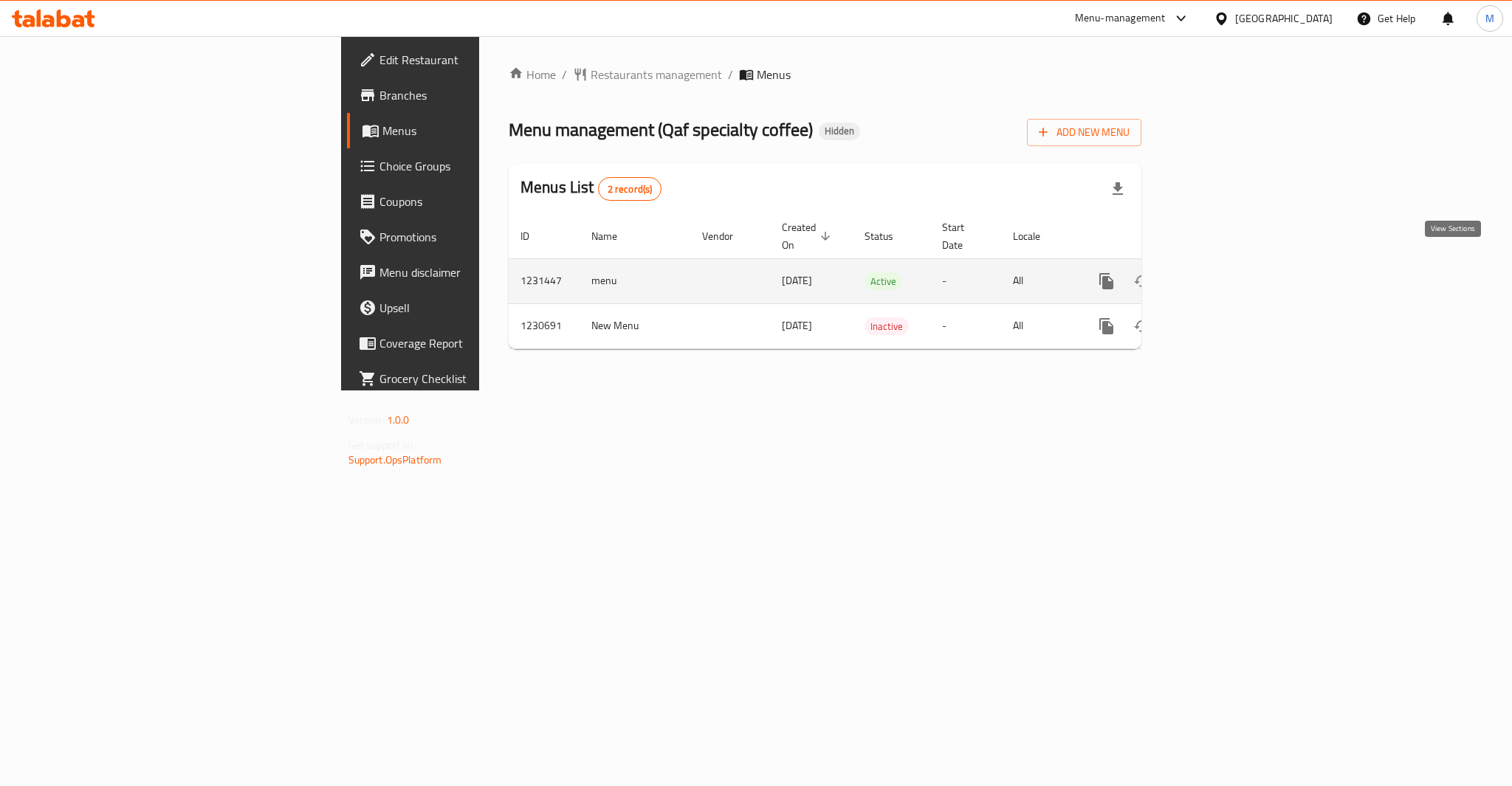
click at [1231, 264] on link "enhanced table" at bounding box center [1213, 281] width 36 height 36
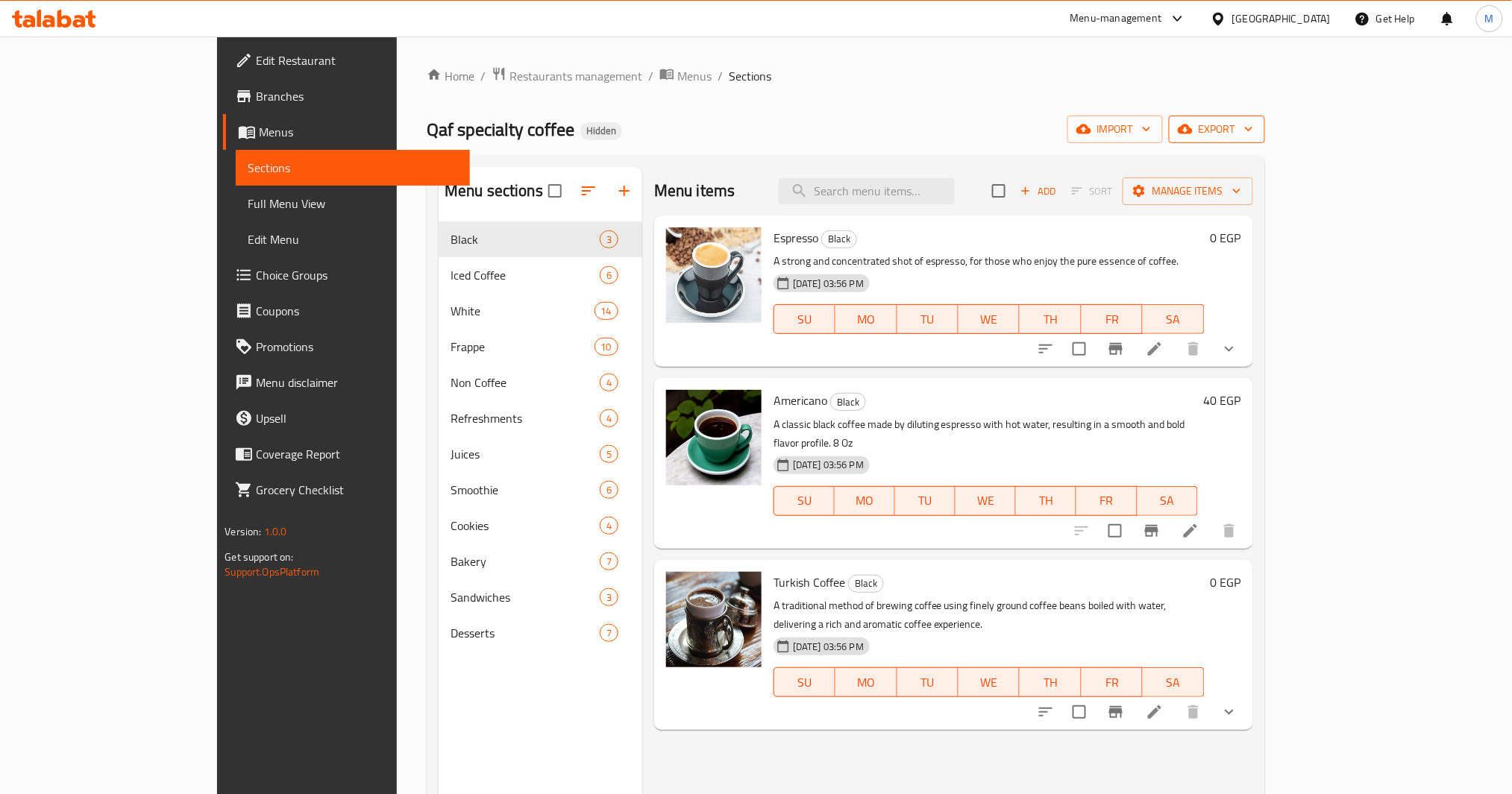
click at [1253, 131] on span "export" at bounding box center [1217, 129] width 72 height 19
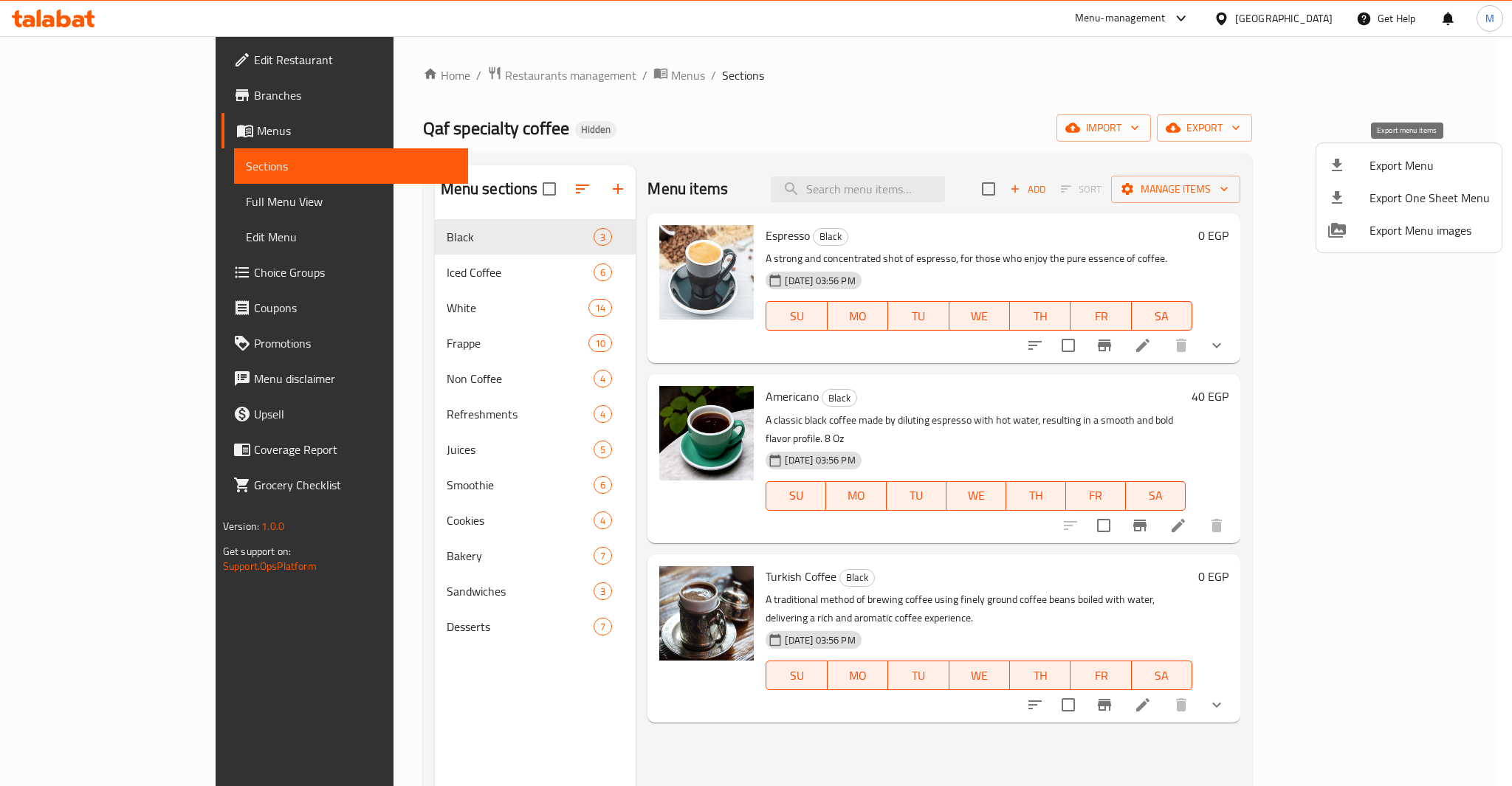
click at [1389, 171] on span "Export Menu" at bounding box center [1430, 165] width 120 height 17
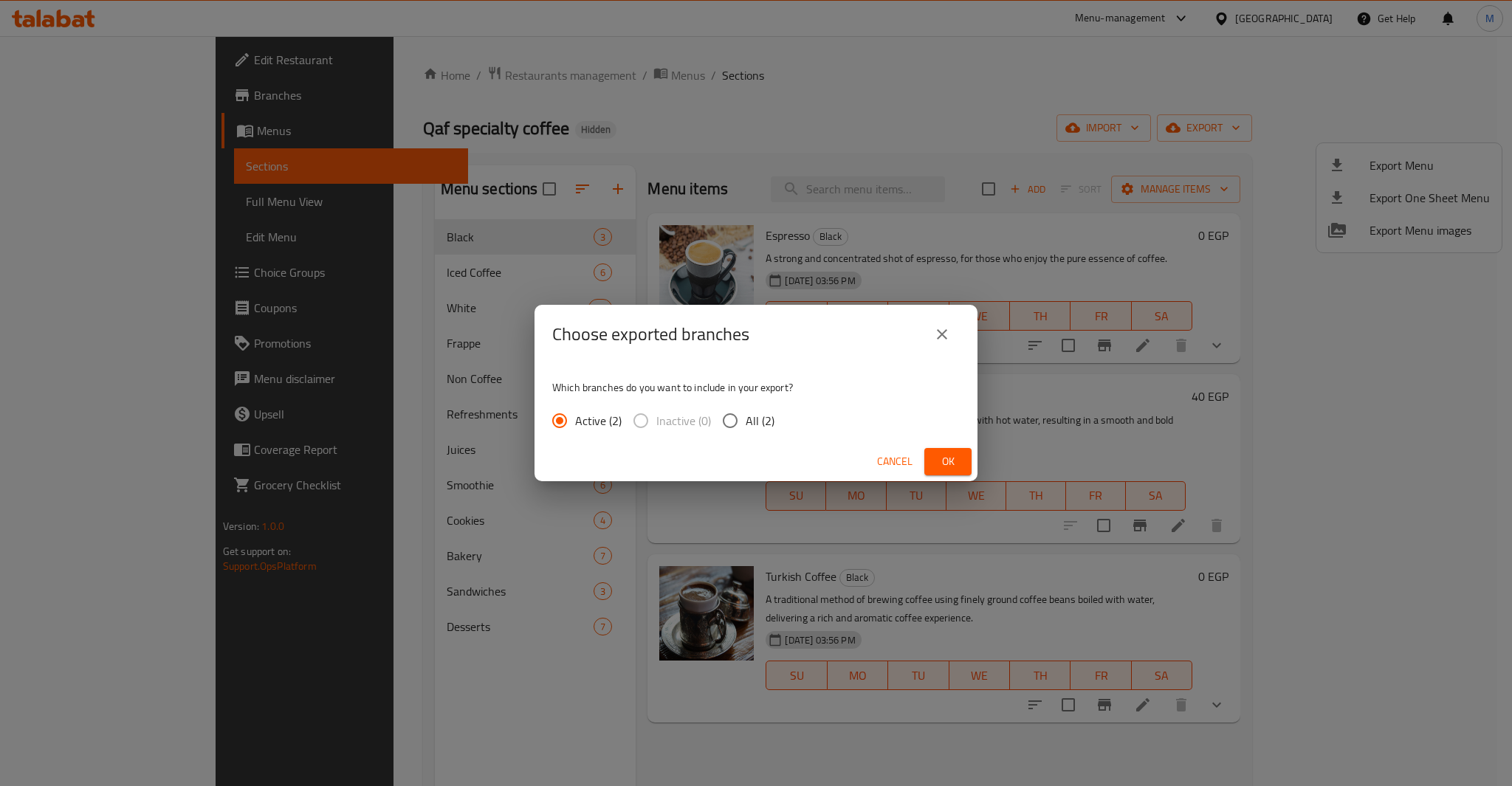
click at [778, 420] on div "Active (2) Inactive (0) All (2)" at bounding box center [669, 421] width 234 height 31
click at [761, 418] on span "All (2)" at bounding box center [760, 421] width 29 height 17
click at [745, 418] on input "All (2)" at bounding box center [730, 421] width 31 height 31
radio input "true"
click at [963, 469] on button "Ok" at bounding box center [948, 461] width 47 height 27
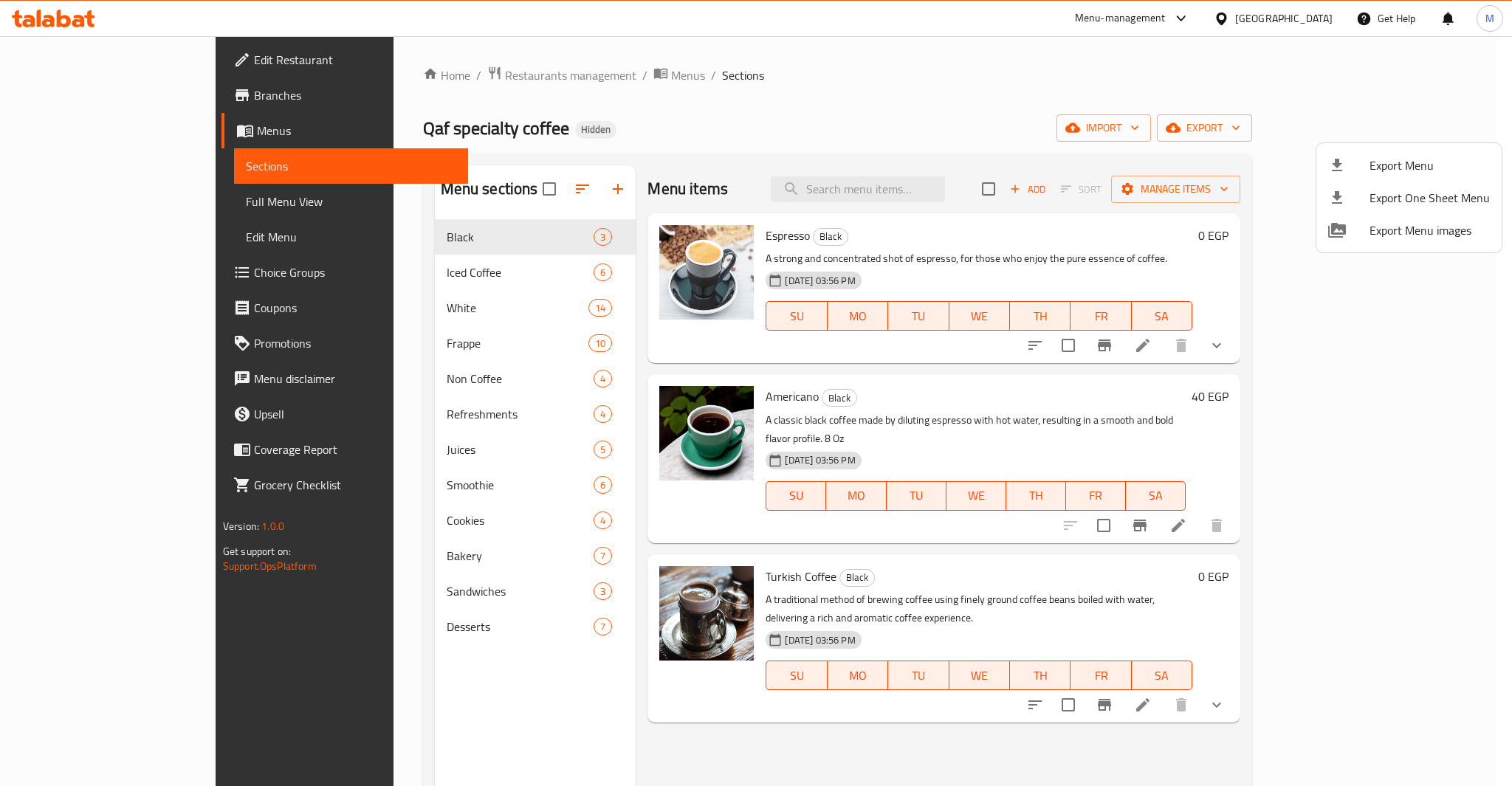
click at [73, 208] on div at bounding box center [756, 393] width 1512 height 786
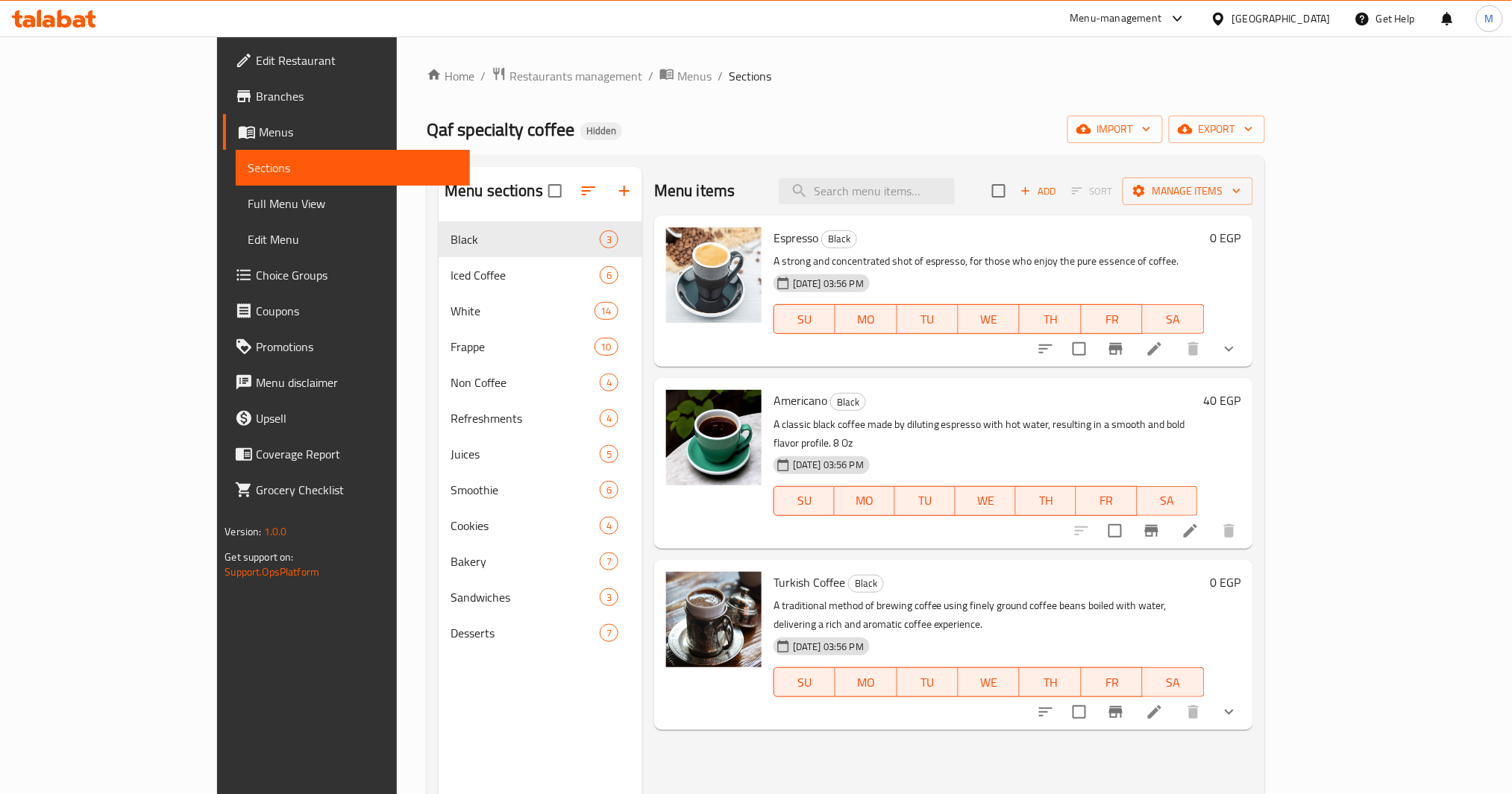
click at [248, 210] on span "Full Menu View" at bounding box center [353, 204] width 211 height 18
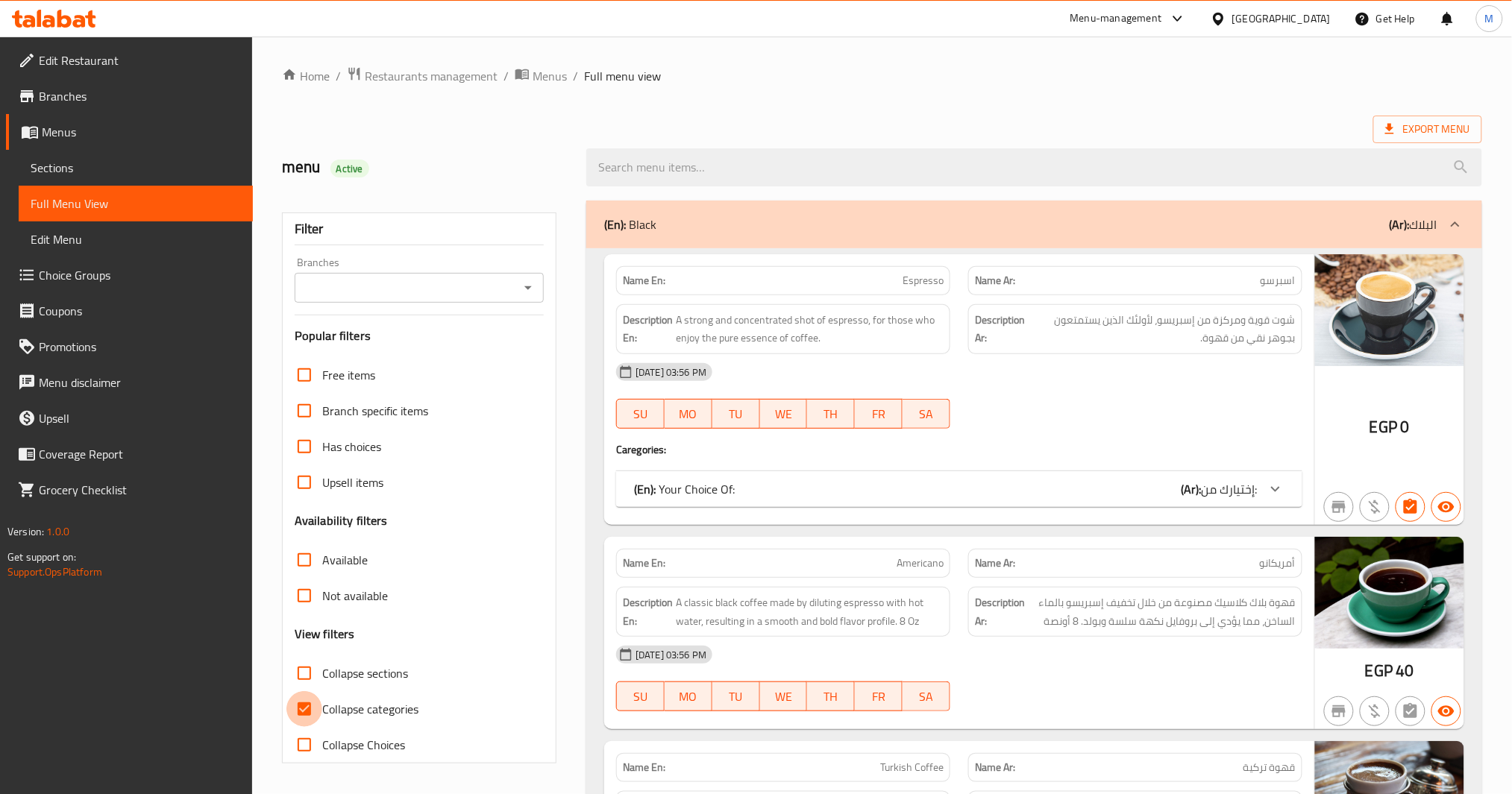
click at [304, 713] on input "Collapse categories" at bounding box center [304, 709] width 36 height 36
checkbox input "false"
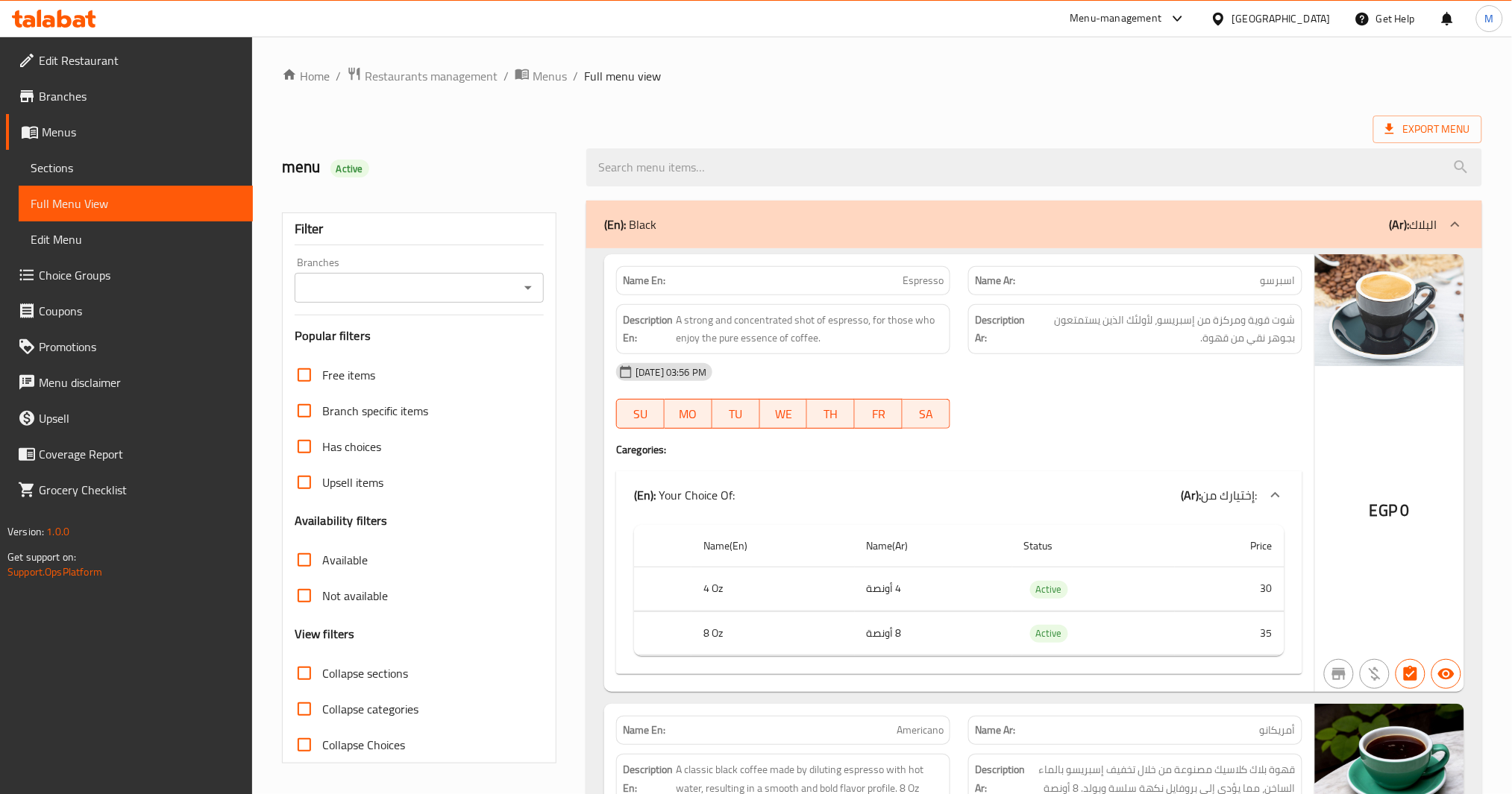
click at [527, 283] on icon "Open" at bounding box center [528, 288] width 18 height 18
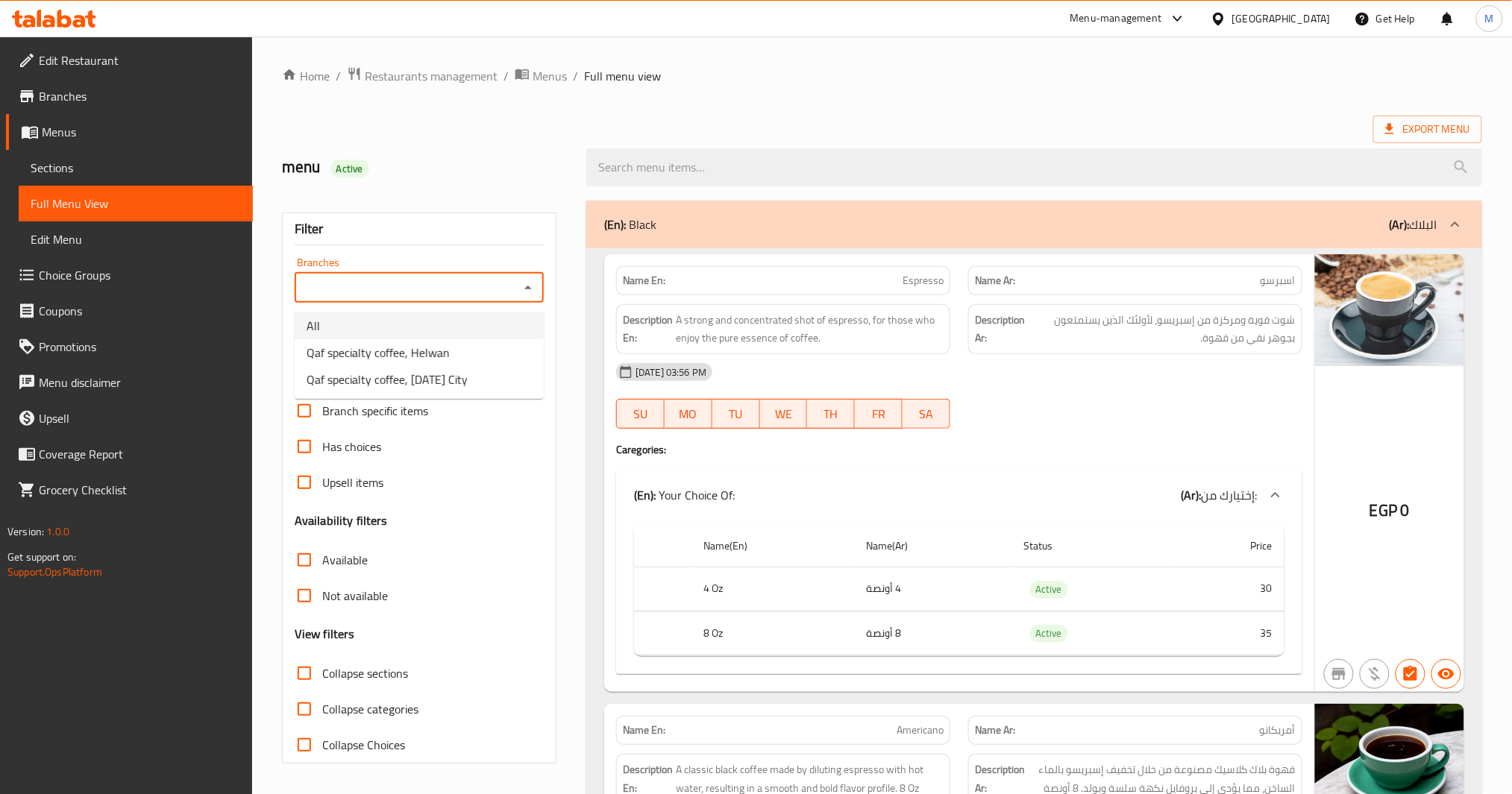
click at [400, 330] on li "All" at bounding box center [419, 325] width 249 height 26
type input "All"
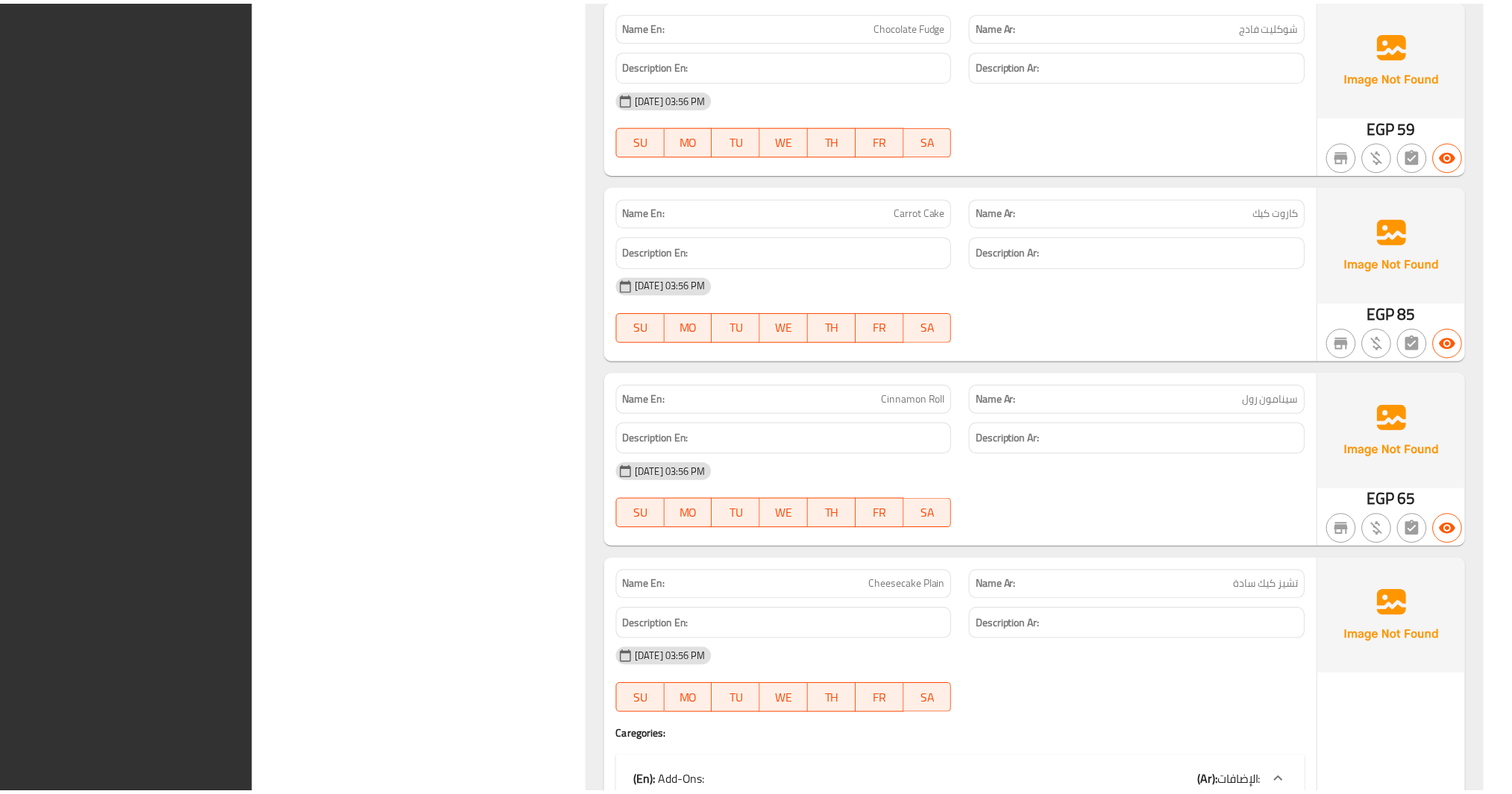
scroll to position [19041, 0]
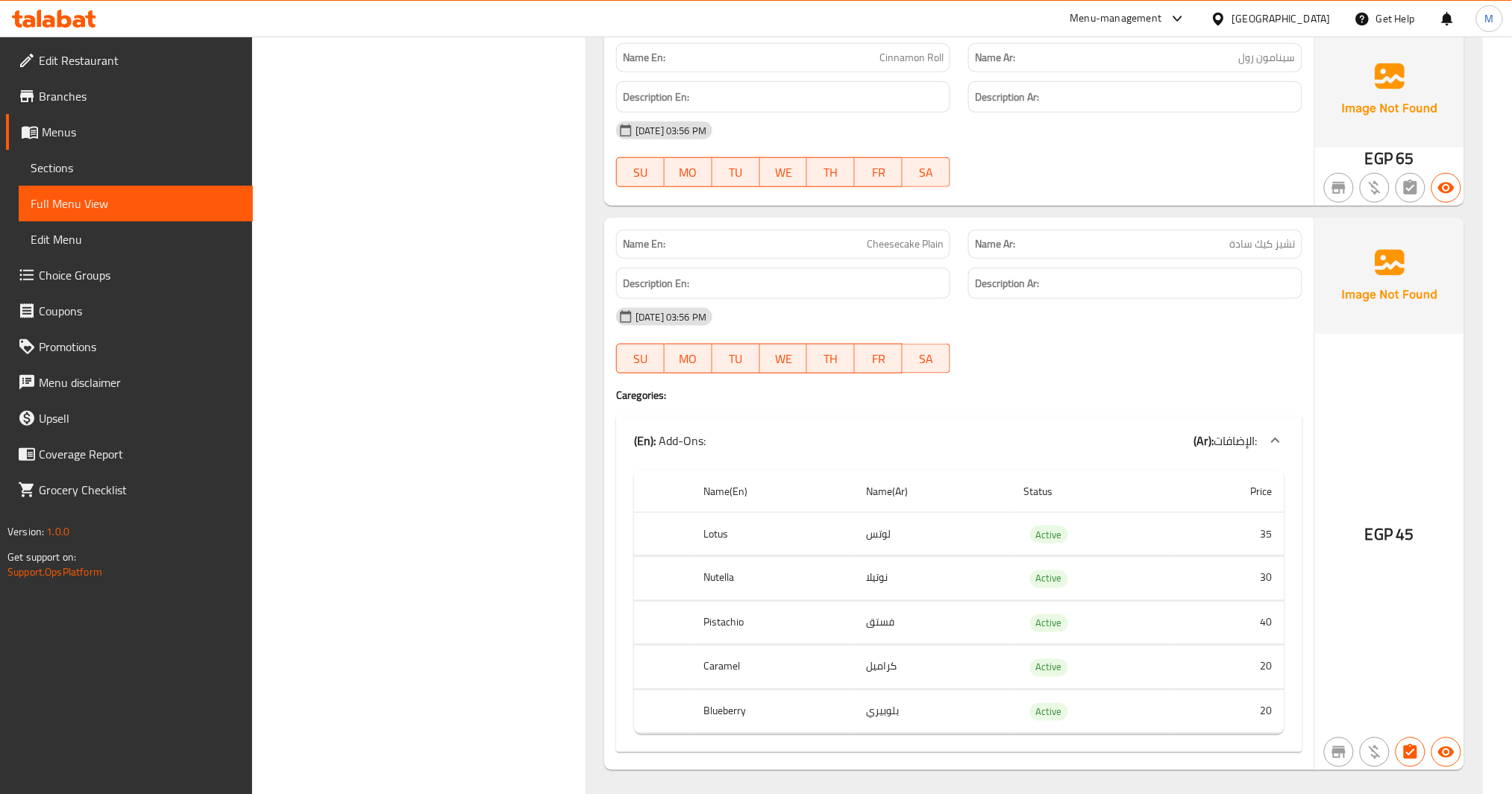
click at [106, 123] on span "Menus" at bounding box center [141, 132] width 199 height 18
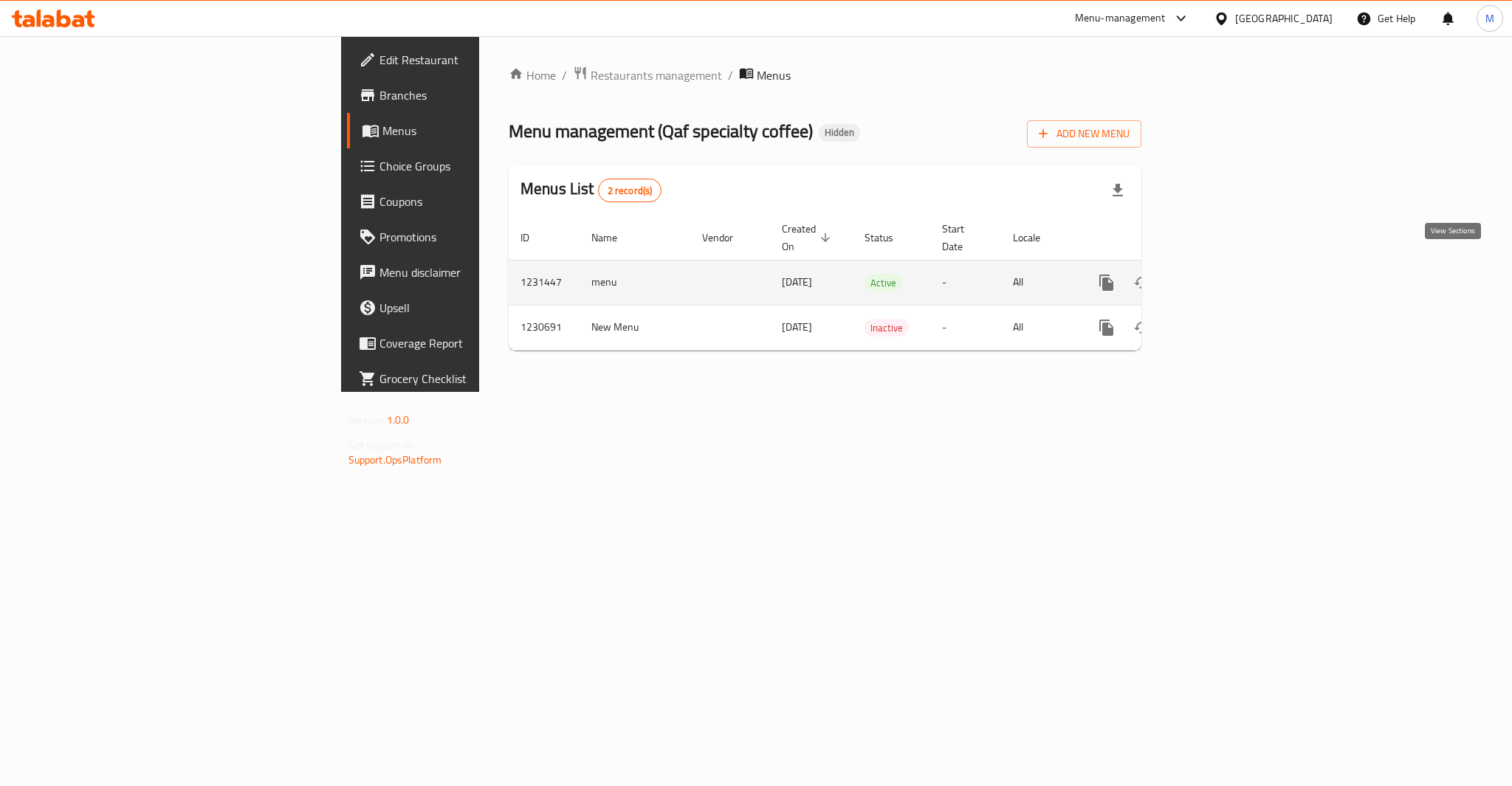
click at [1222, 274] on icon "enhanced table" at bounding box center [1213, 283] width 17 height 17
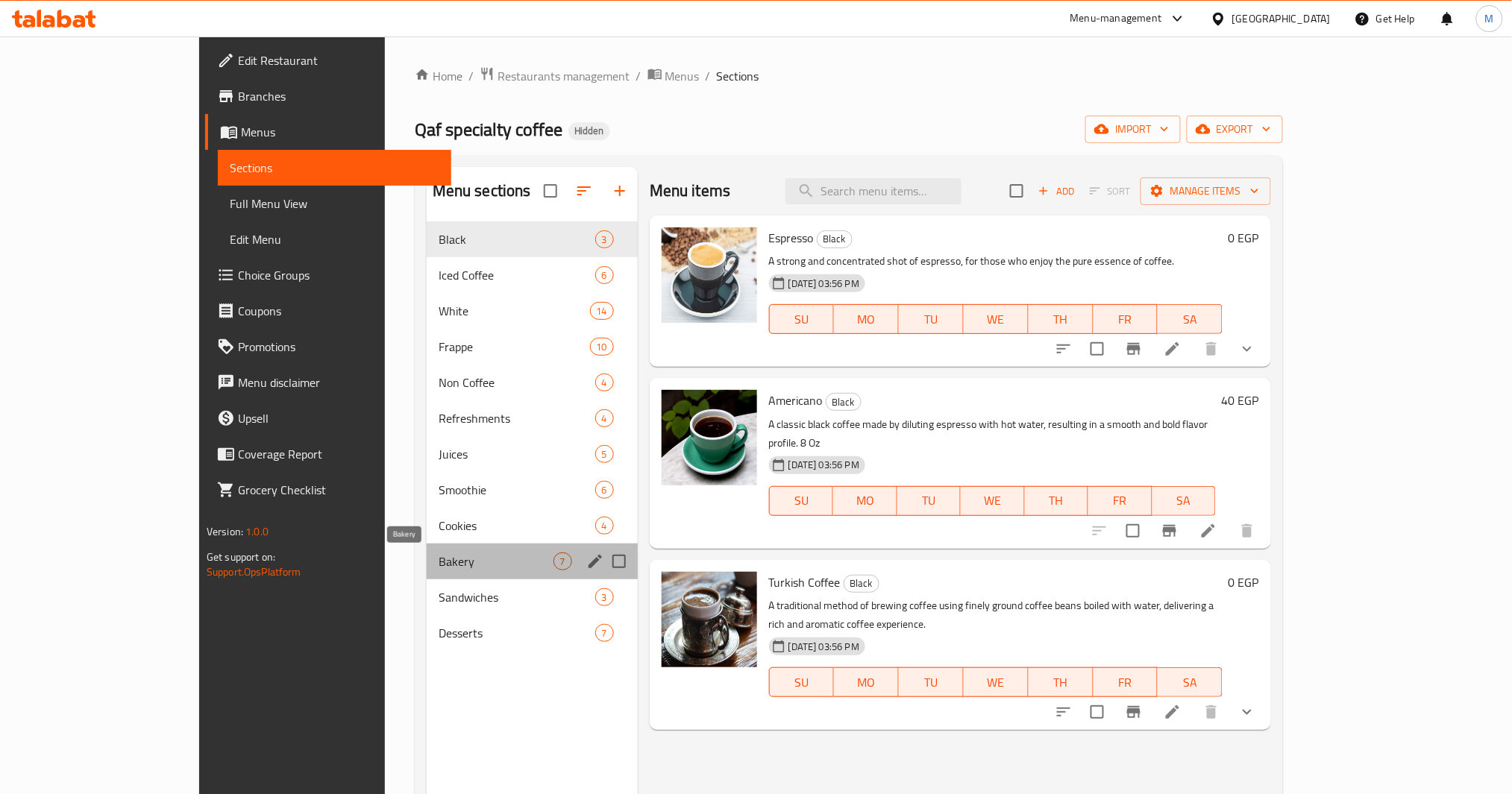
click at [439, 558] on span "Bakery" at bounding box center [496, 561] width 115 height 18
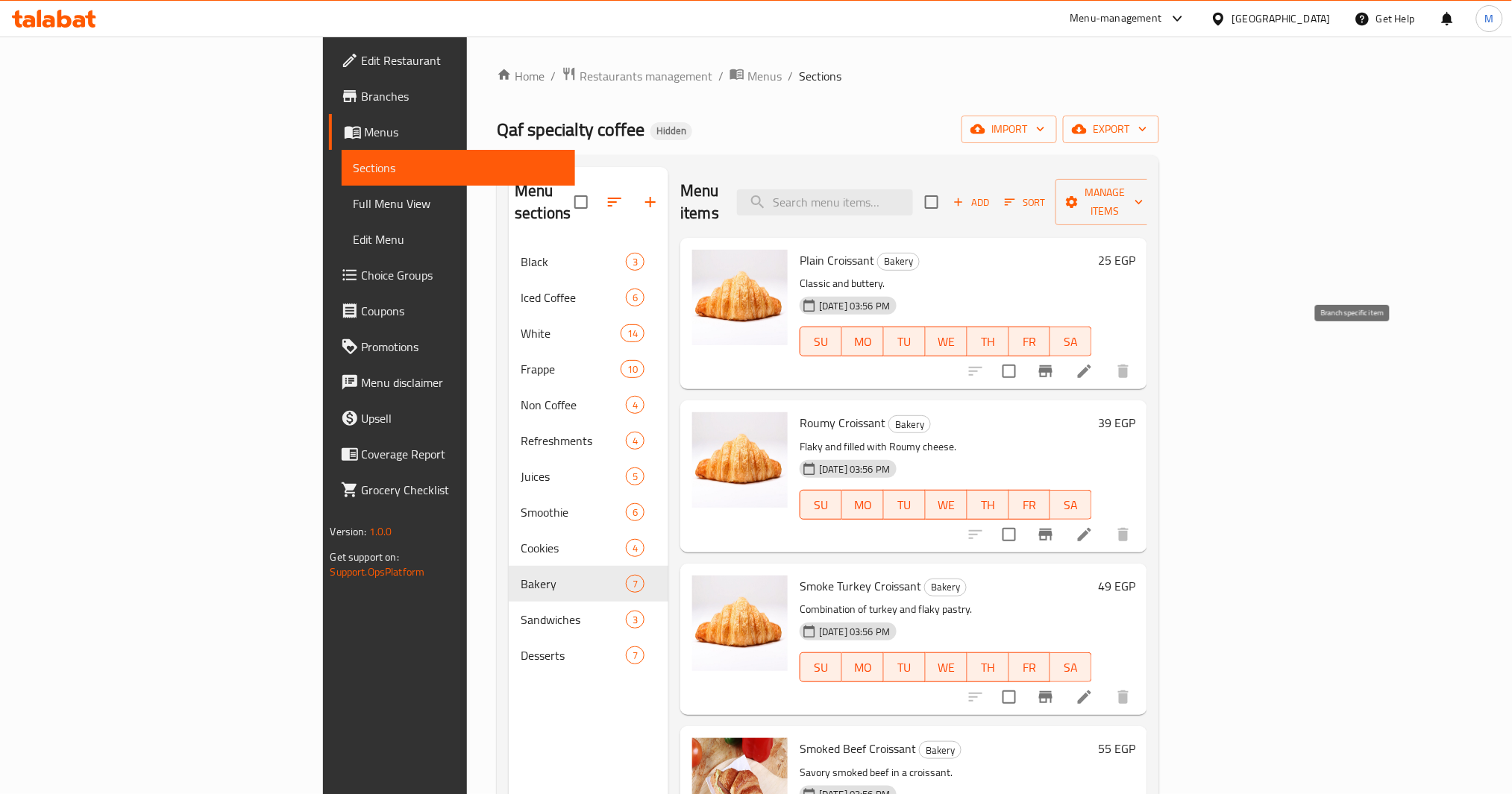
click at [1053, 365] on icon "Branch-specific-item" at bounding box center [1046, 371] width 14 height 12
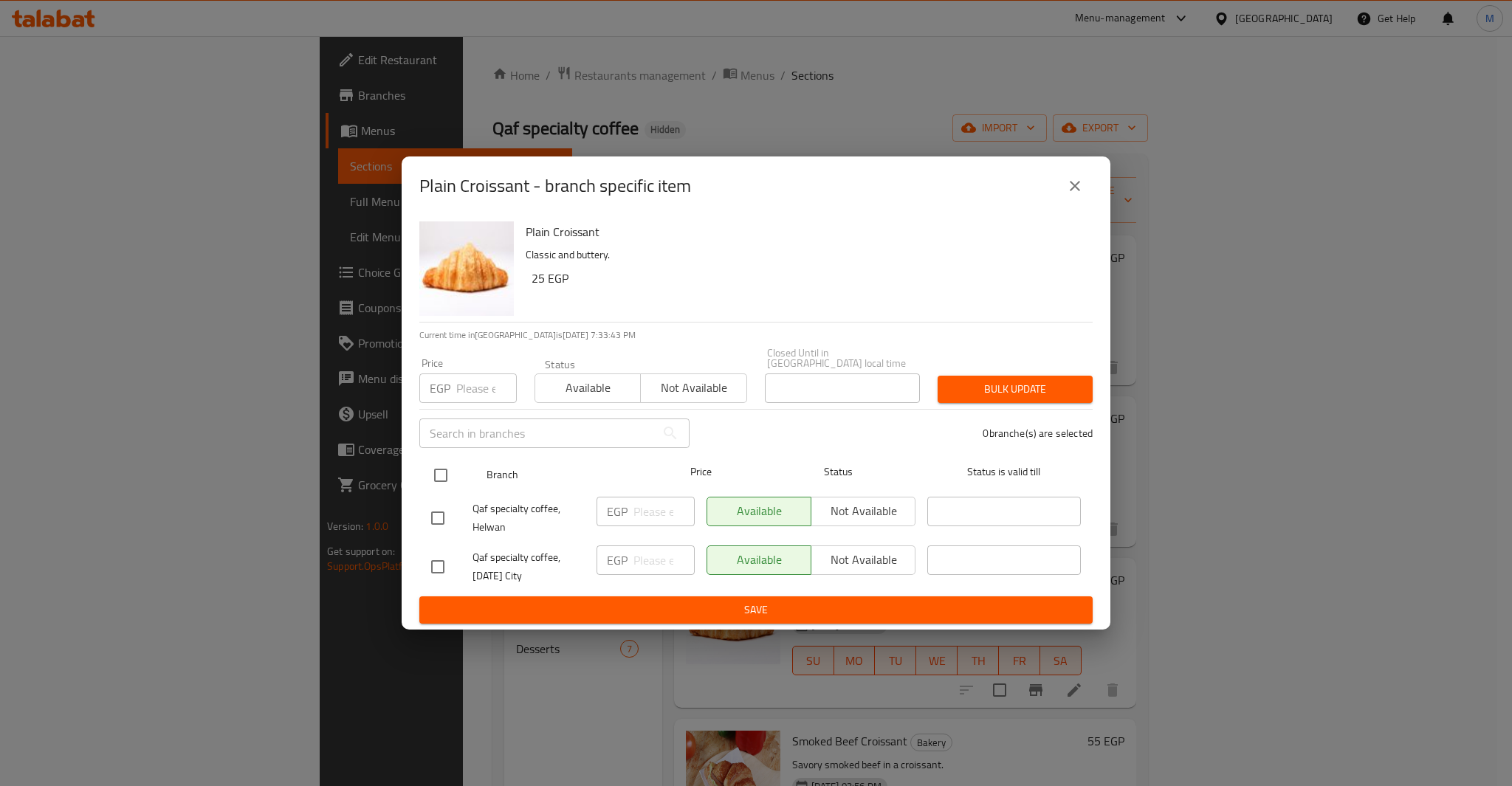
click at [435, 481] on input "checkbox" at bounding box center [441, 476] width 31 height 31
checkbox input "true"
click at [464, 389] on input "number" at bounding box center [487, 388] width 60 height 29
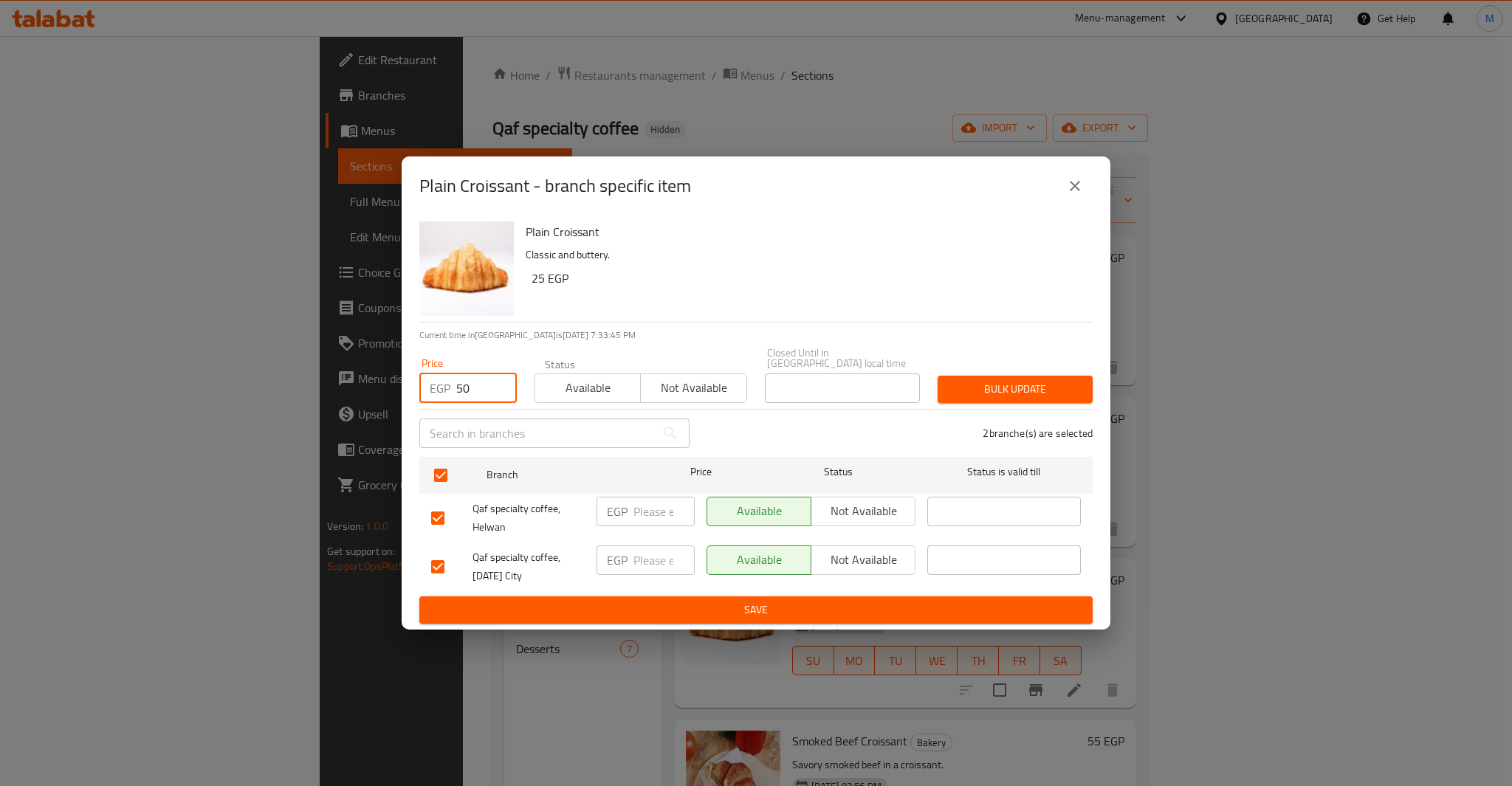
type input "50"
click at [1022, 385] on span "Bulk update" at bounding box center [1016, 389] width 132 height 18
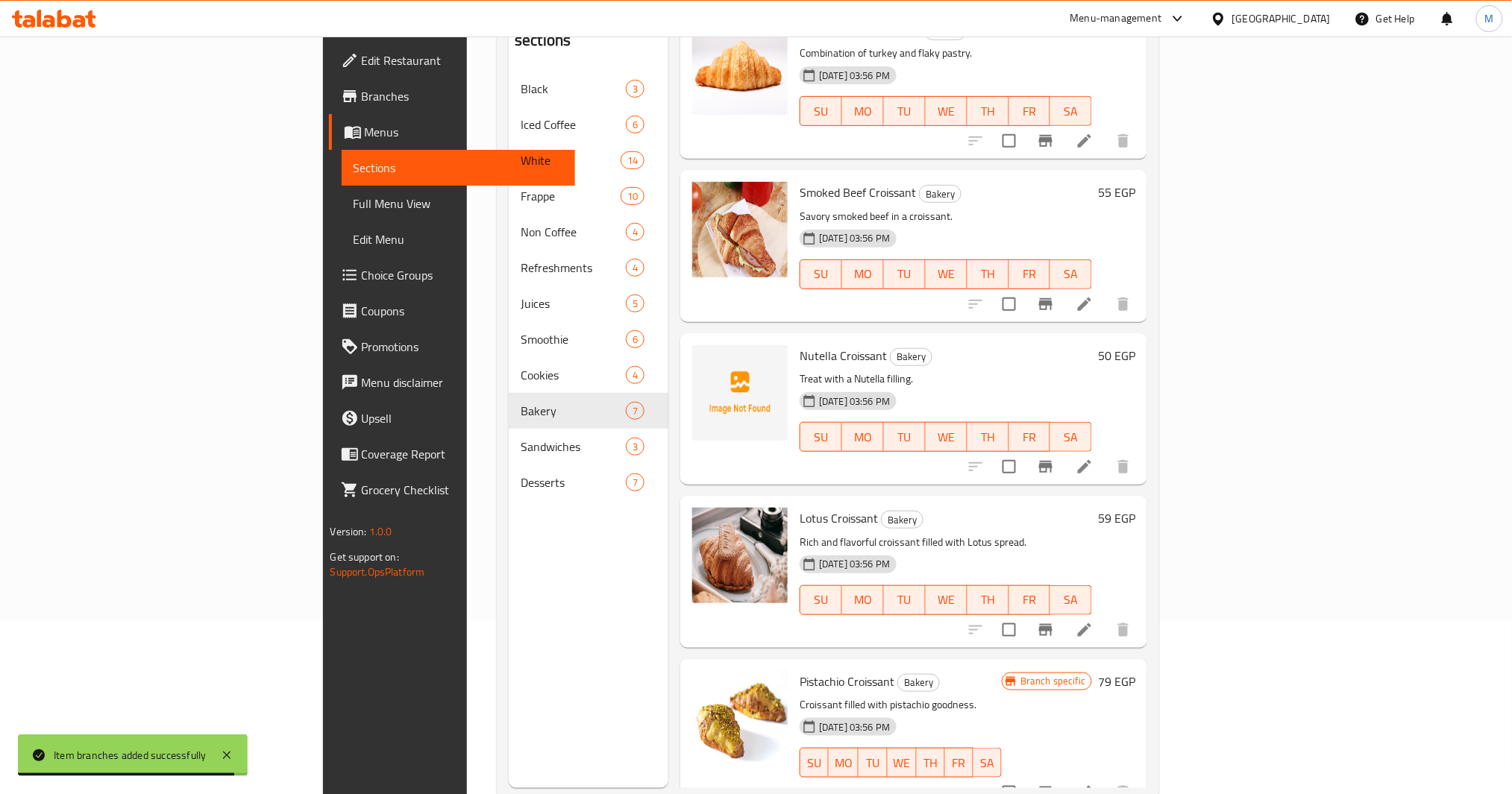
scroll to position [199, 0]
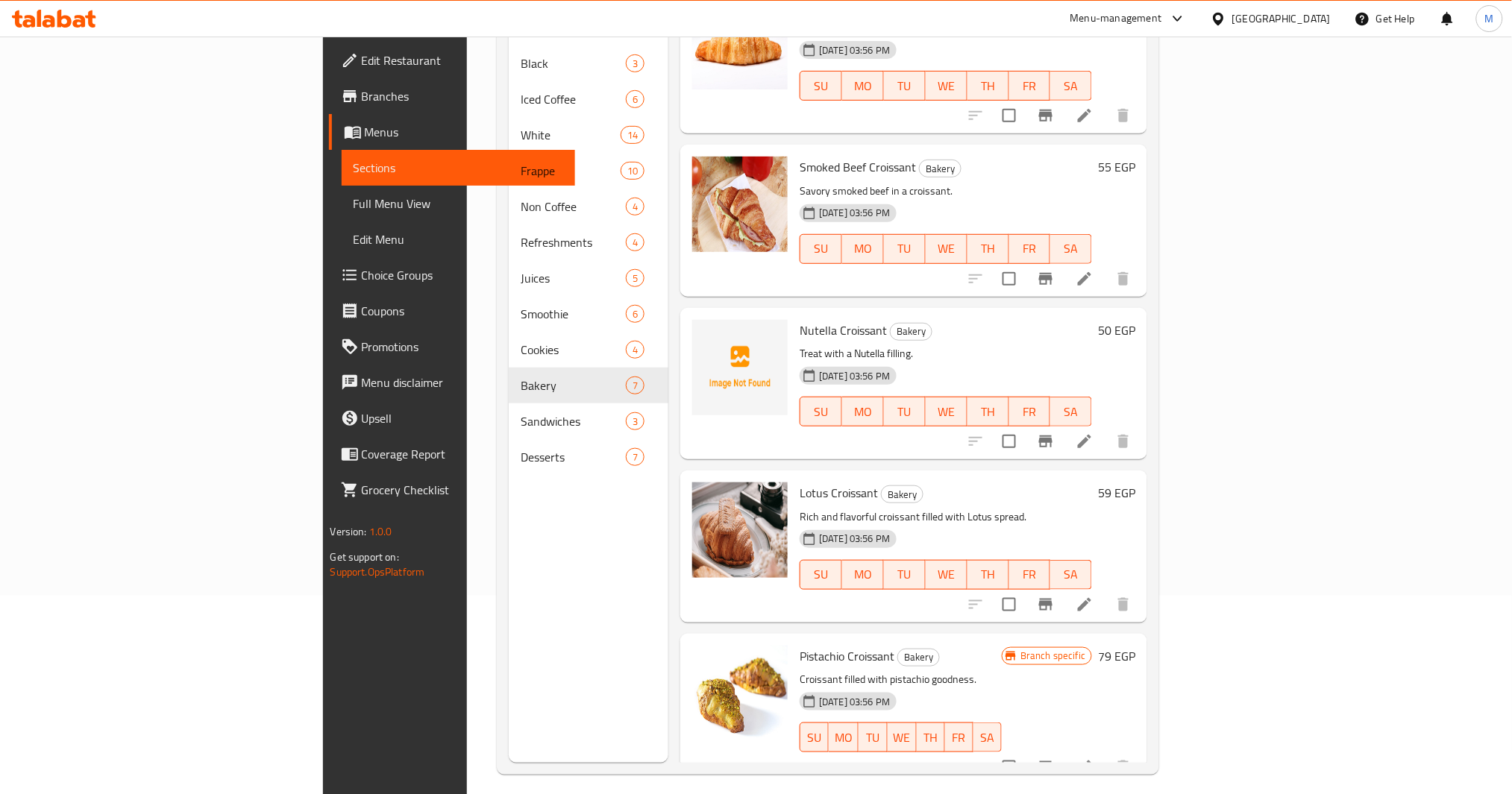
click at [1053, 599] on icon "Branch-specific-item" at bounding box center [1046, 605] width 14 height 12
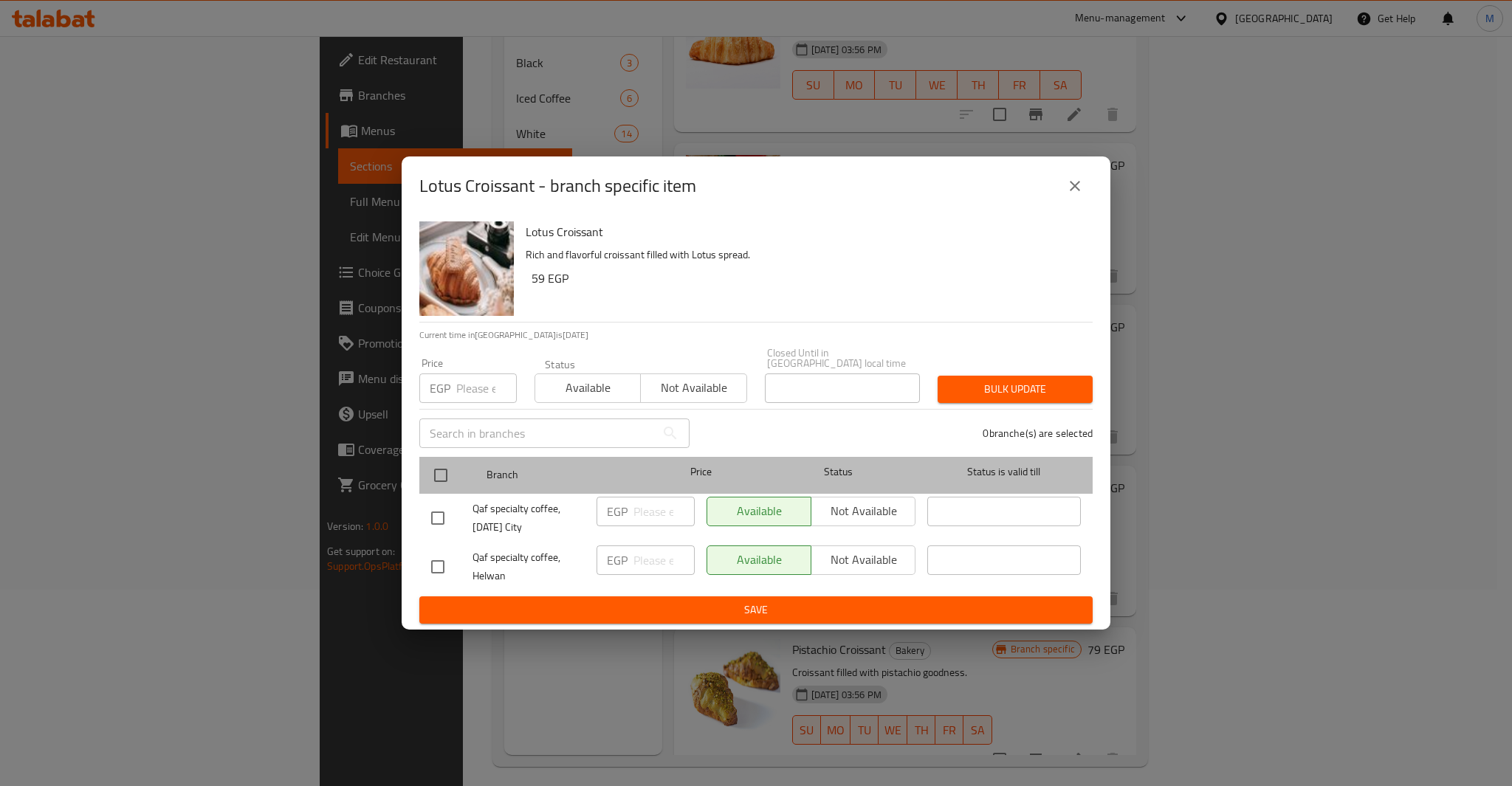
click at [465, 460] on div at bounding box center [453, 475] width 55 height 43
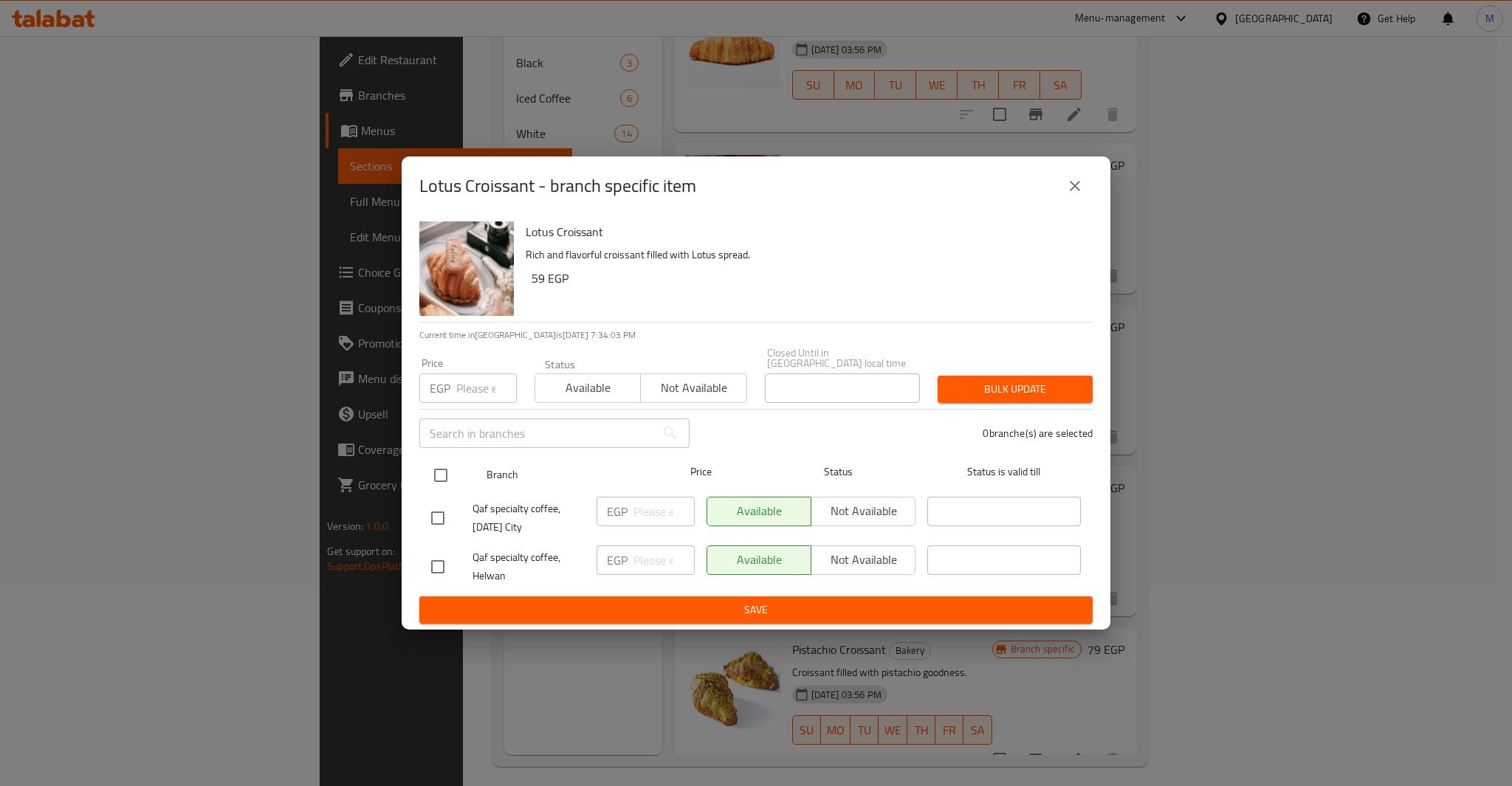
click at [444, 466] on input "checkbox" at bounding box center [441, 476] width 31 height 31
checkbox input "true"
click at [488, 386] on input "number" at bounding box center [487, 388] width 60 height 29
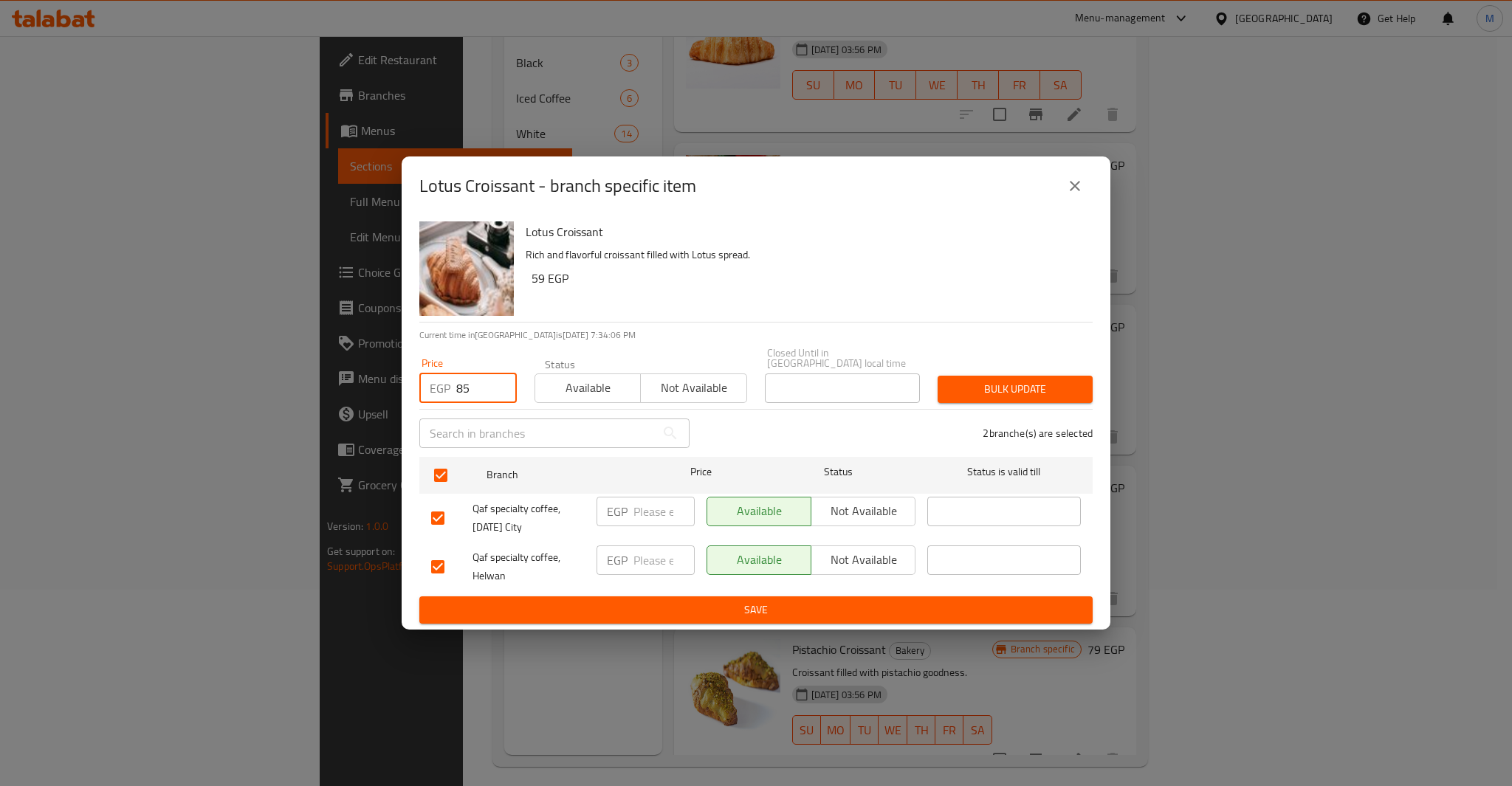
type input "85"
click at [1052, 380] on span "Bulk update" at bounding box center [1016, 389] width 132 height 18
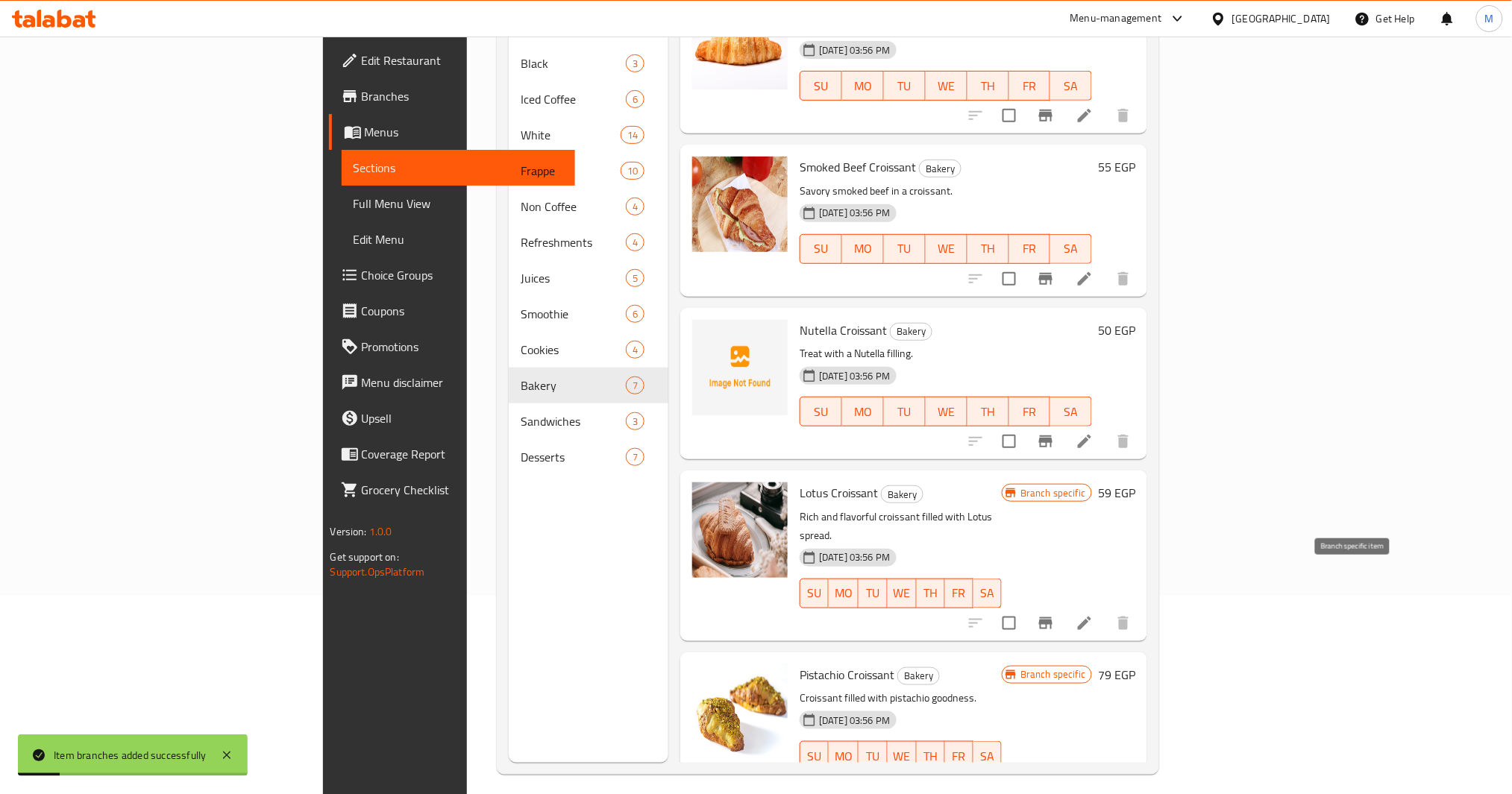
click at [1055, 615] on icon "Branch-specific-item" at bounding box center [1046, 624] width 18 height 18
click at [1055, 777] on icon "Branch-specific-item" at bounding box center [1046, 786] width 18 height 18
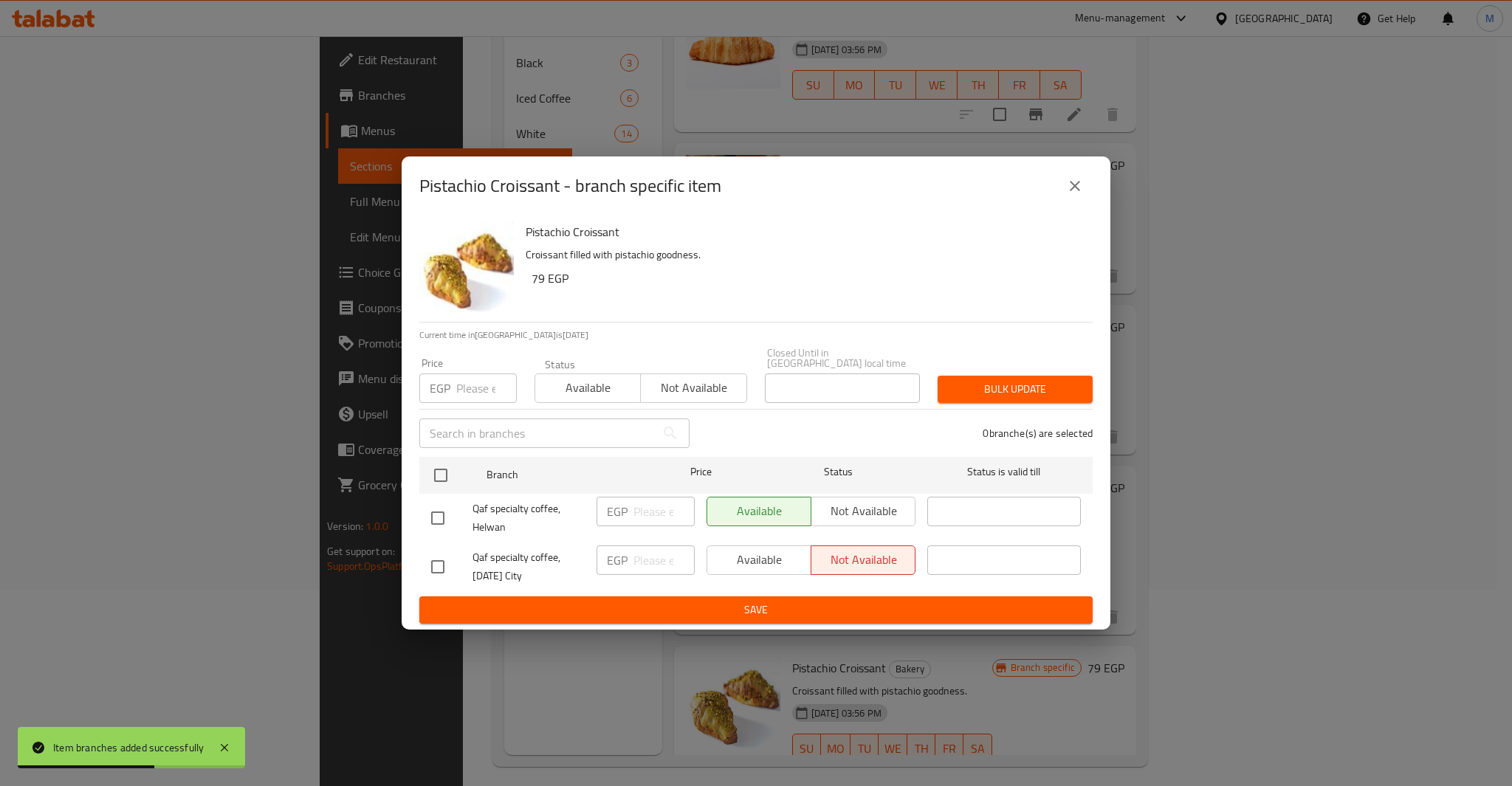
click at [439, 491] on div "Qaf specialty coffee, Helwan" at bounding box center [508, 519] width 166 height 54
click at [441, 473] on input "checkbox" at bounding box center [441, 476] width 31 height 31
checkbox input "true"
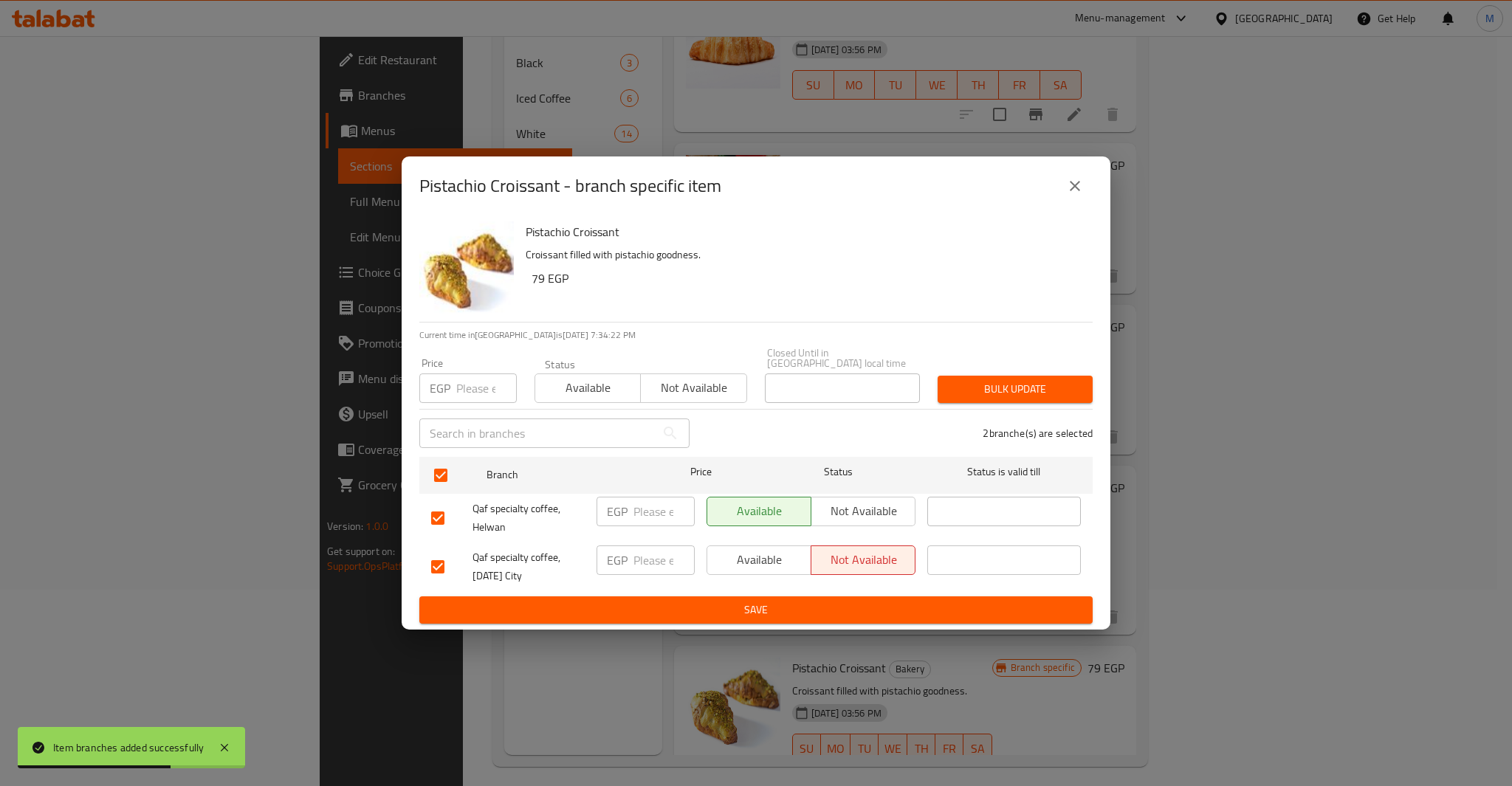
click at [470, 393] on input "number" at bounding box center [487, 388] width 60 height 29
type input "100"
click at [971, 380] on span "Bulk update" at bounding box center [1016, 389] width 132 height 18
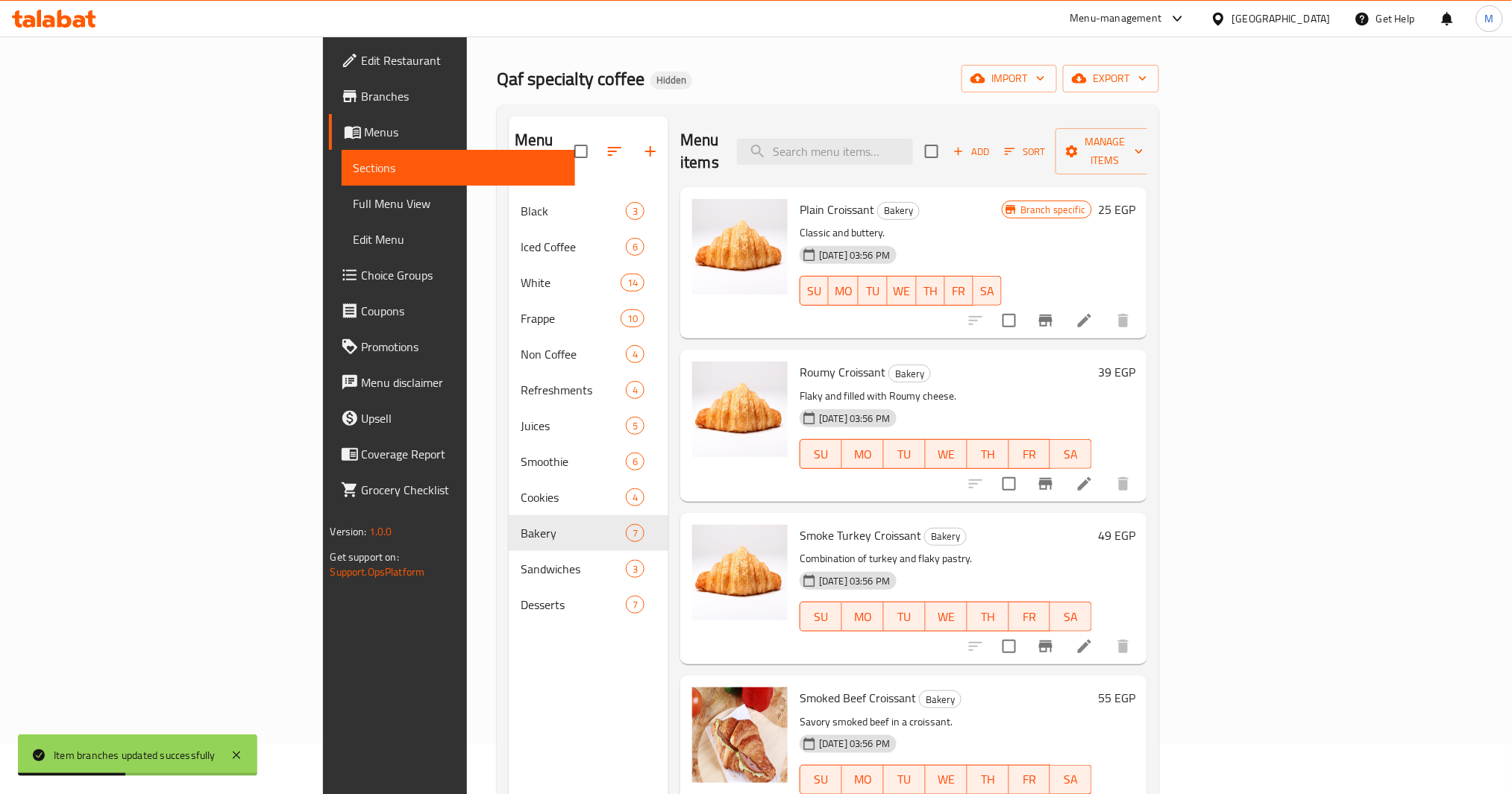
scroll to position [10, 0]
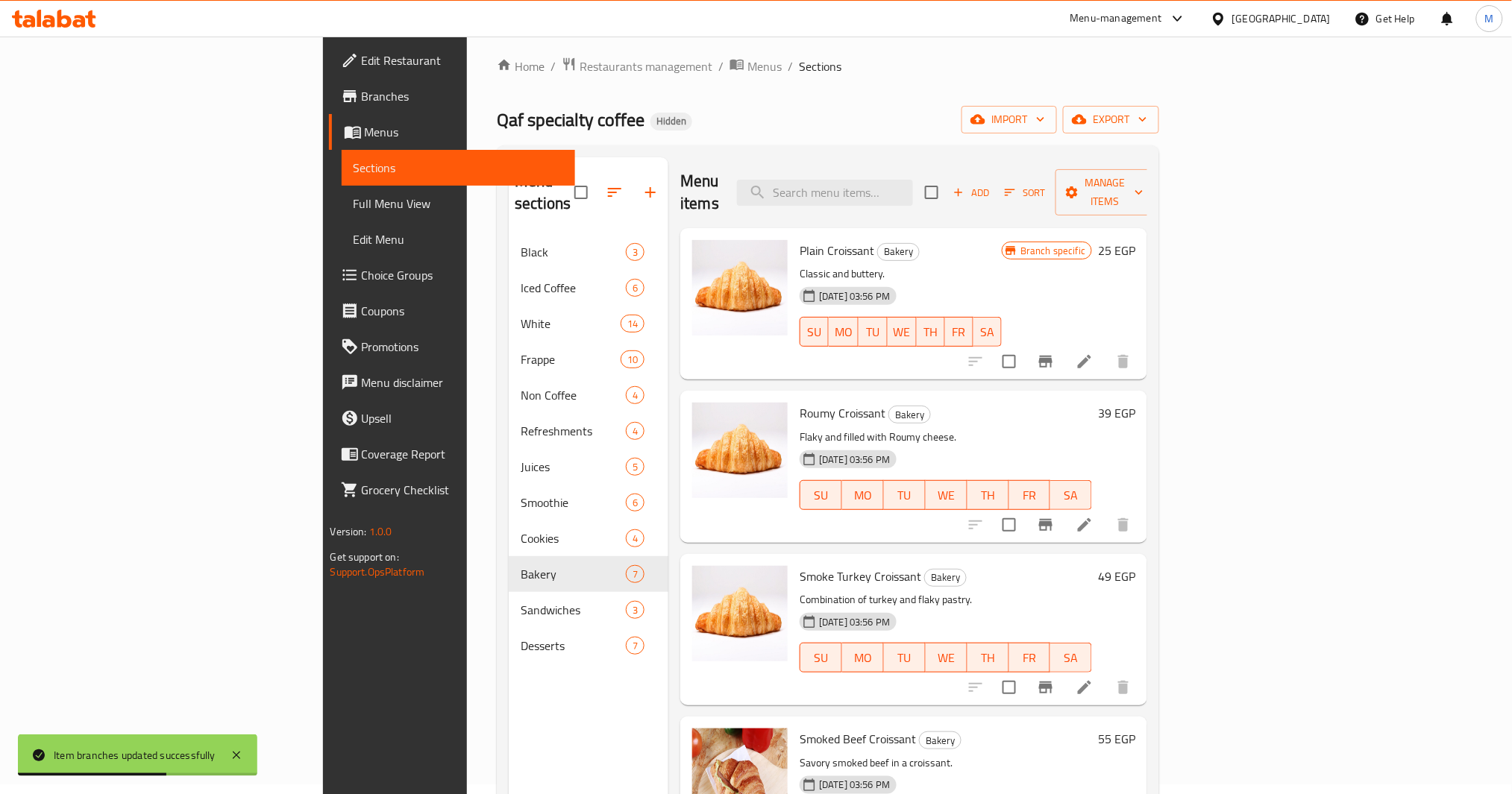
click at [956, 196] on div "Menu items Add Sort Manage items" at bounding box center [914, 193] width 467 height 70
click at [913, 189] on input "search" at bounding box center [826, 193] width 176 height 26
paste input "Cinnamon Roll"
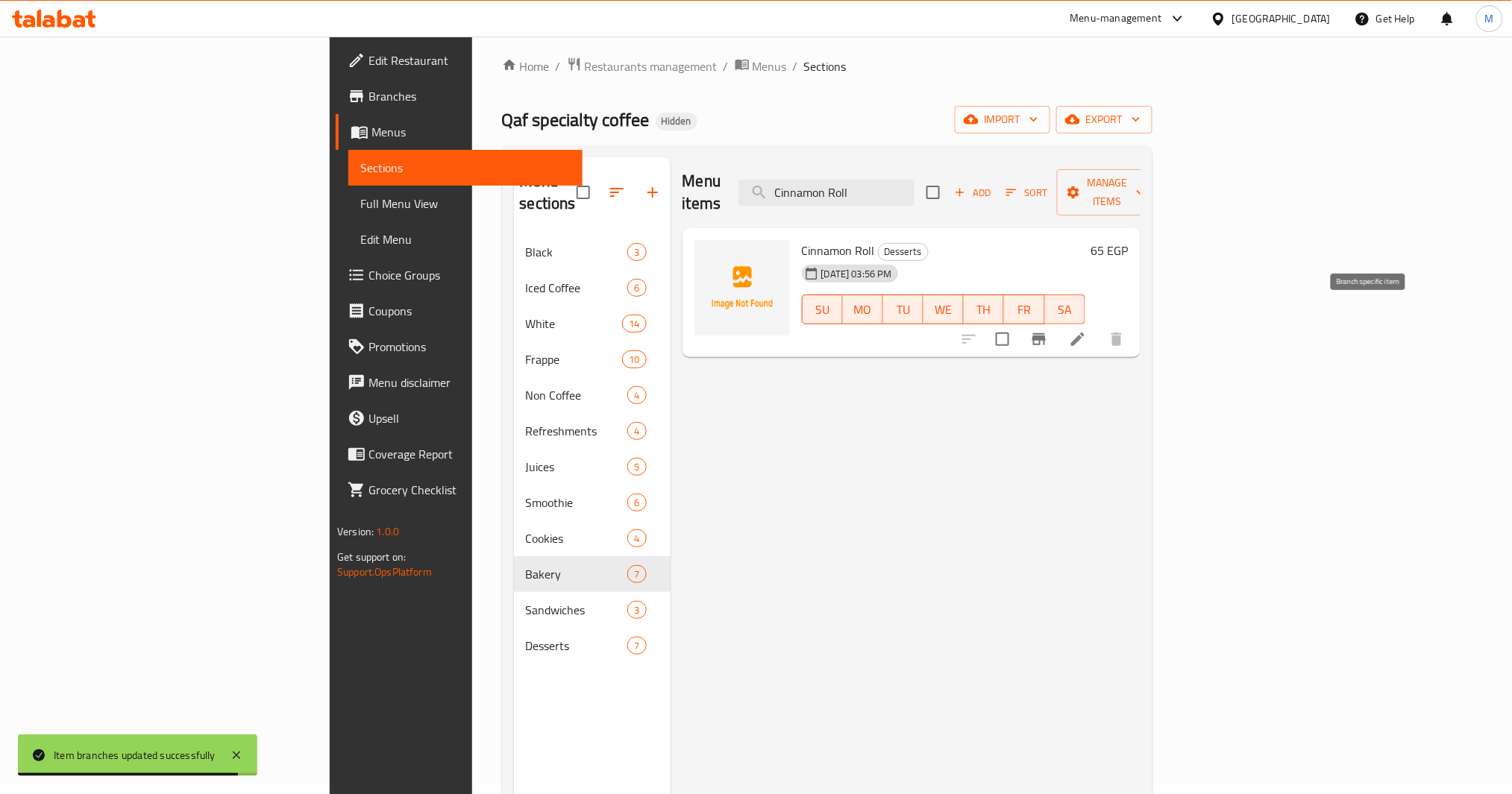
type input "Cinnamon Roll"
click at [1048, 330] on icon "Branch-specific-item" at bounding box center [1039, 339] width 18 height 18
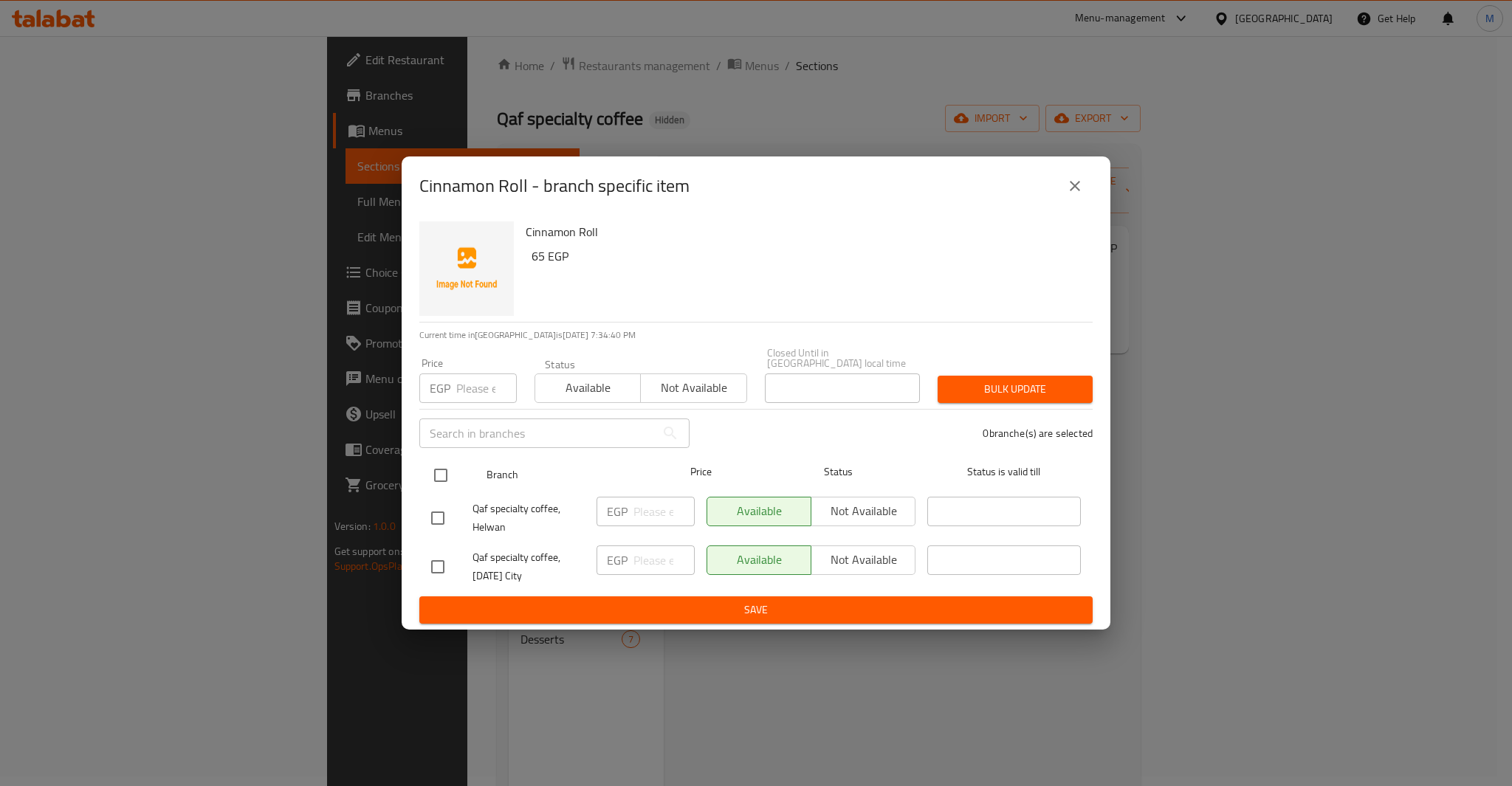
click at [440, 469] on input "checkbox" at bounding box center [441, 476] width 31 height 31
checkbox input "true"
click at [475, 386] on input "number" at bounding box center [487, 388] width 60 height 29
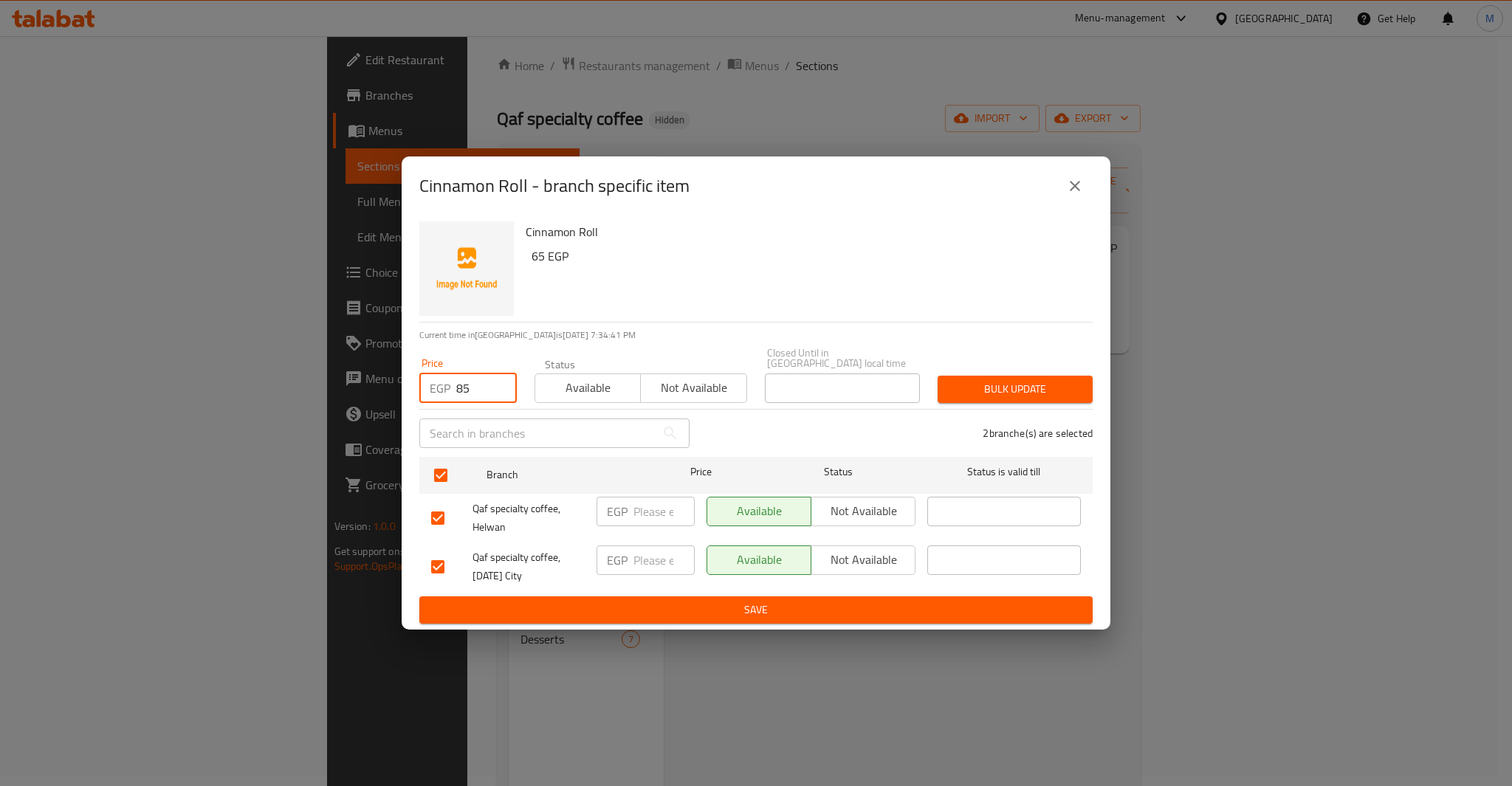
type input "85"
click at [996, 380] on span "Bulk update" at bounding box center [1016, 389] width 132 height 18
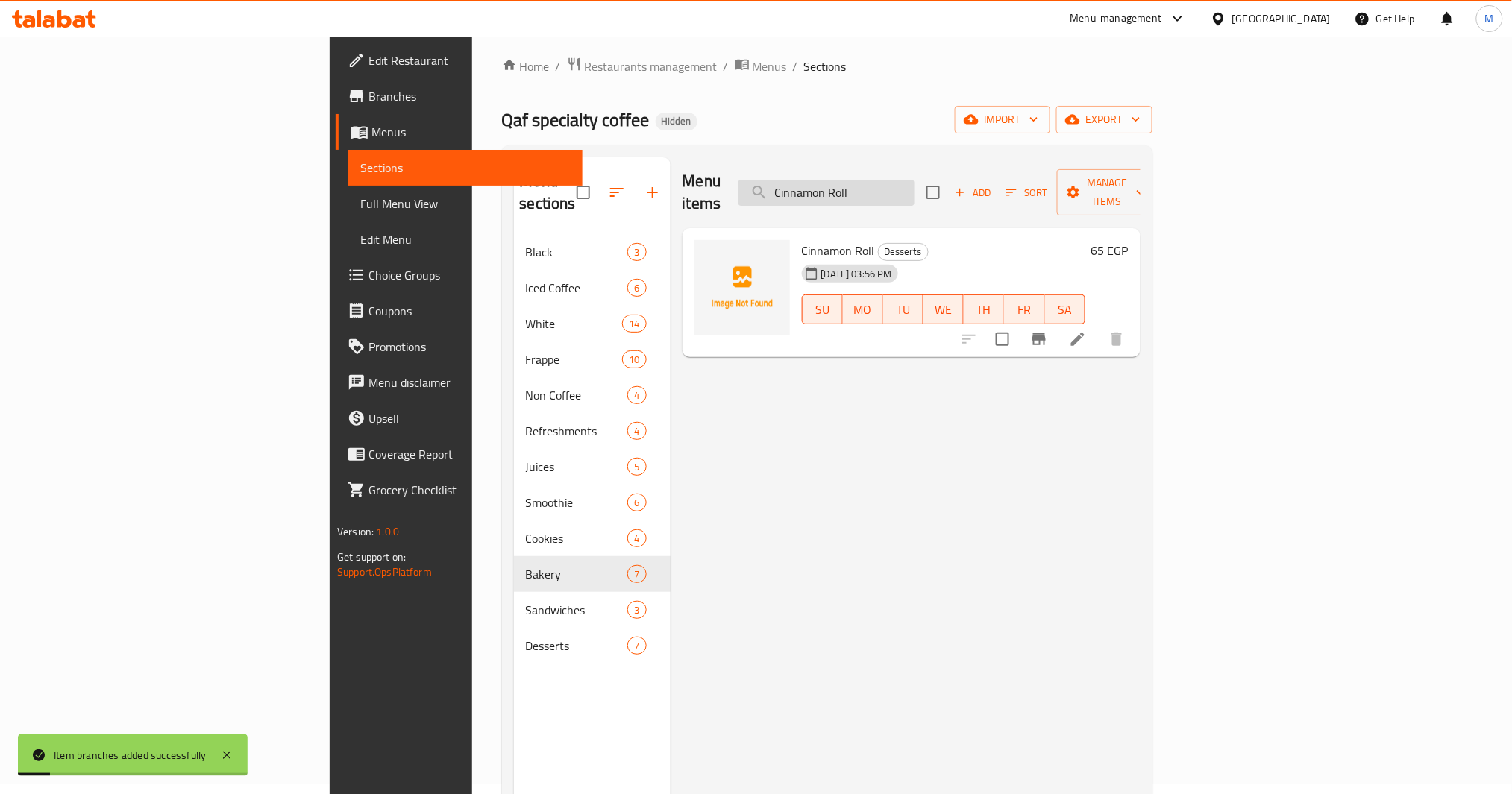
click at [915, 186] on input "Cinnamon Roll" at bounding box center [827, 193] width 176 height 26
paste input "hocolate Croissant"
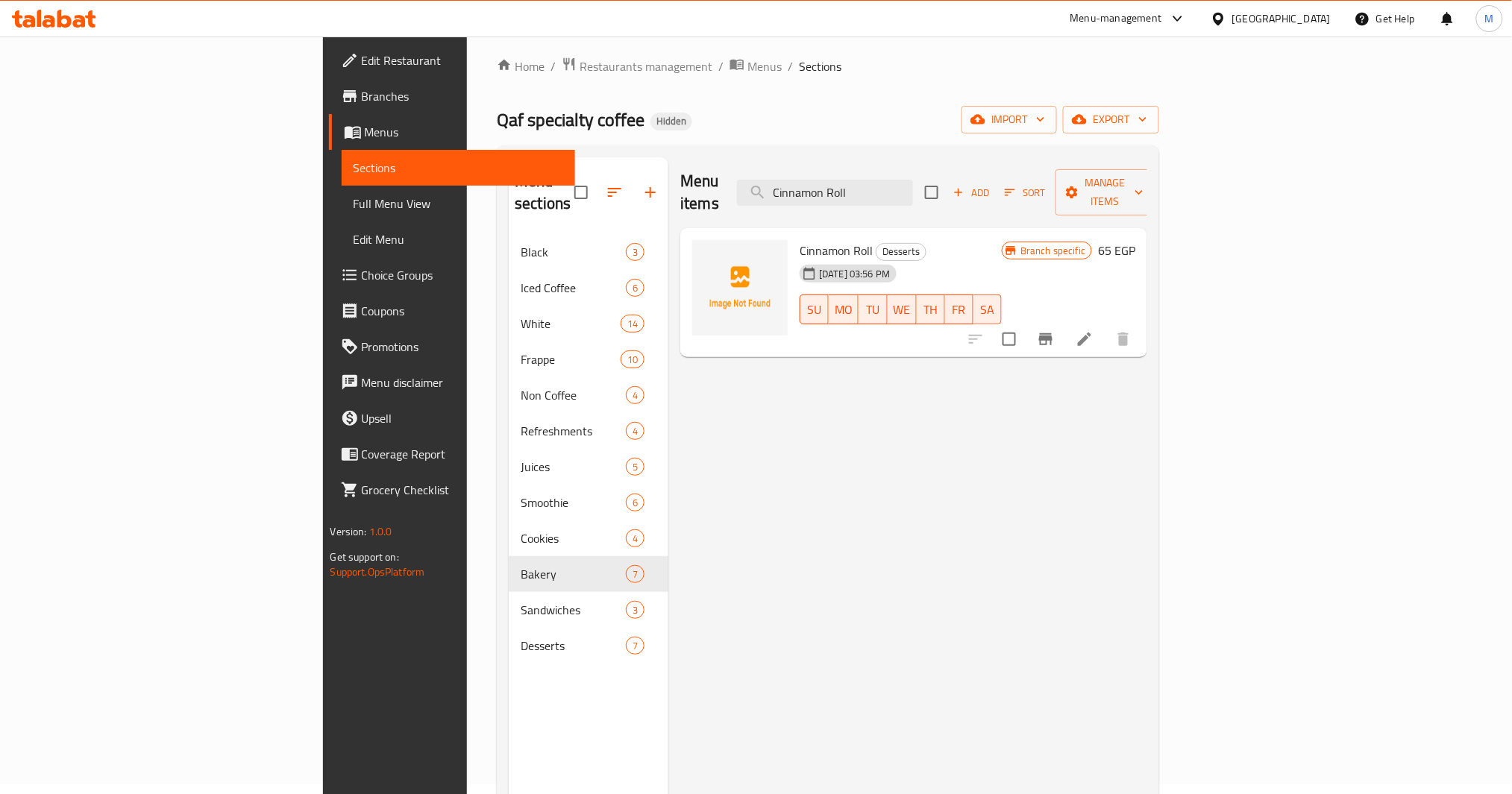
paste input "Turkey Sandwich"
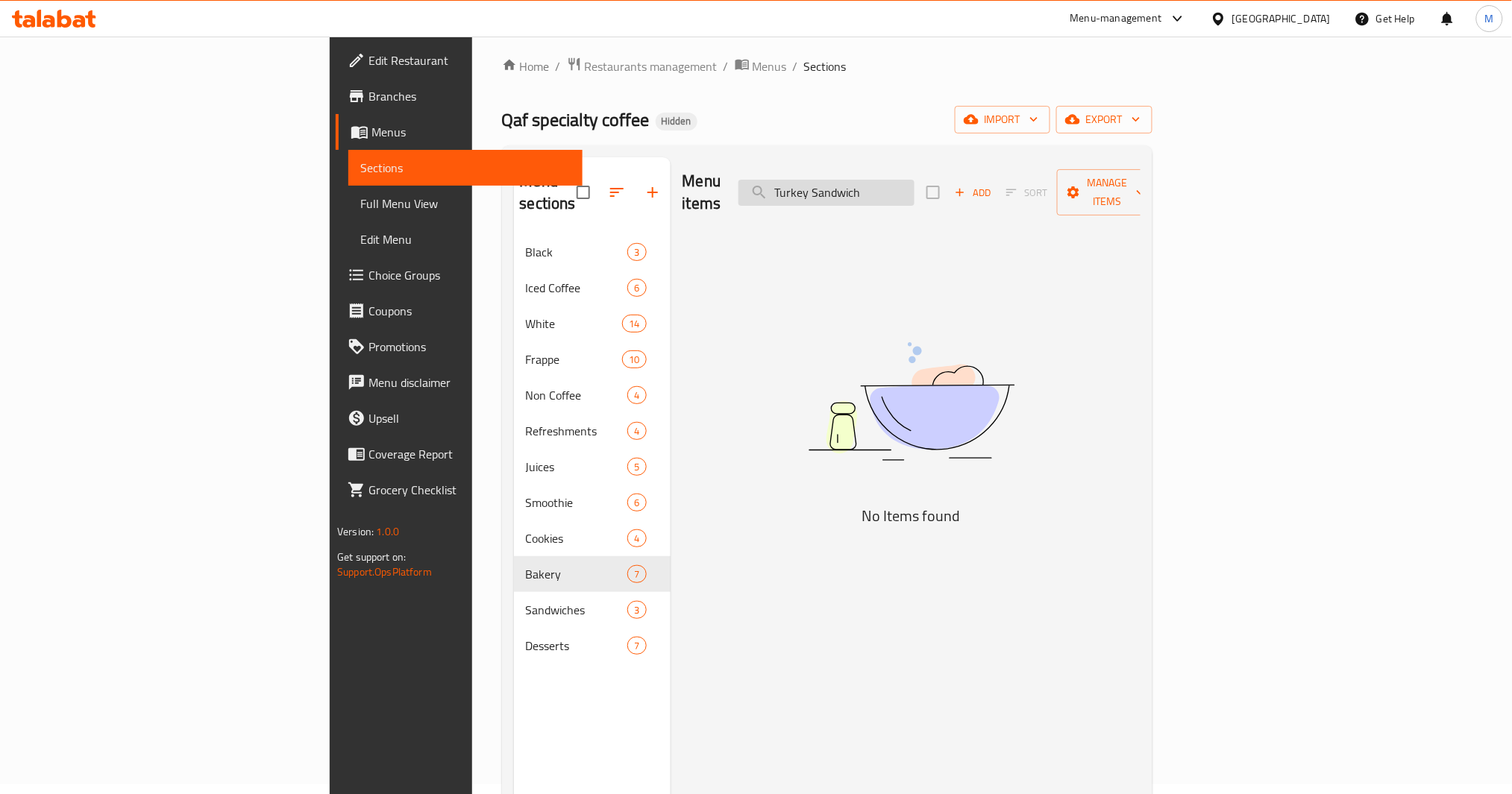
type input "Cinnamon Roll"
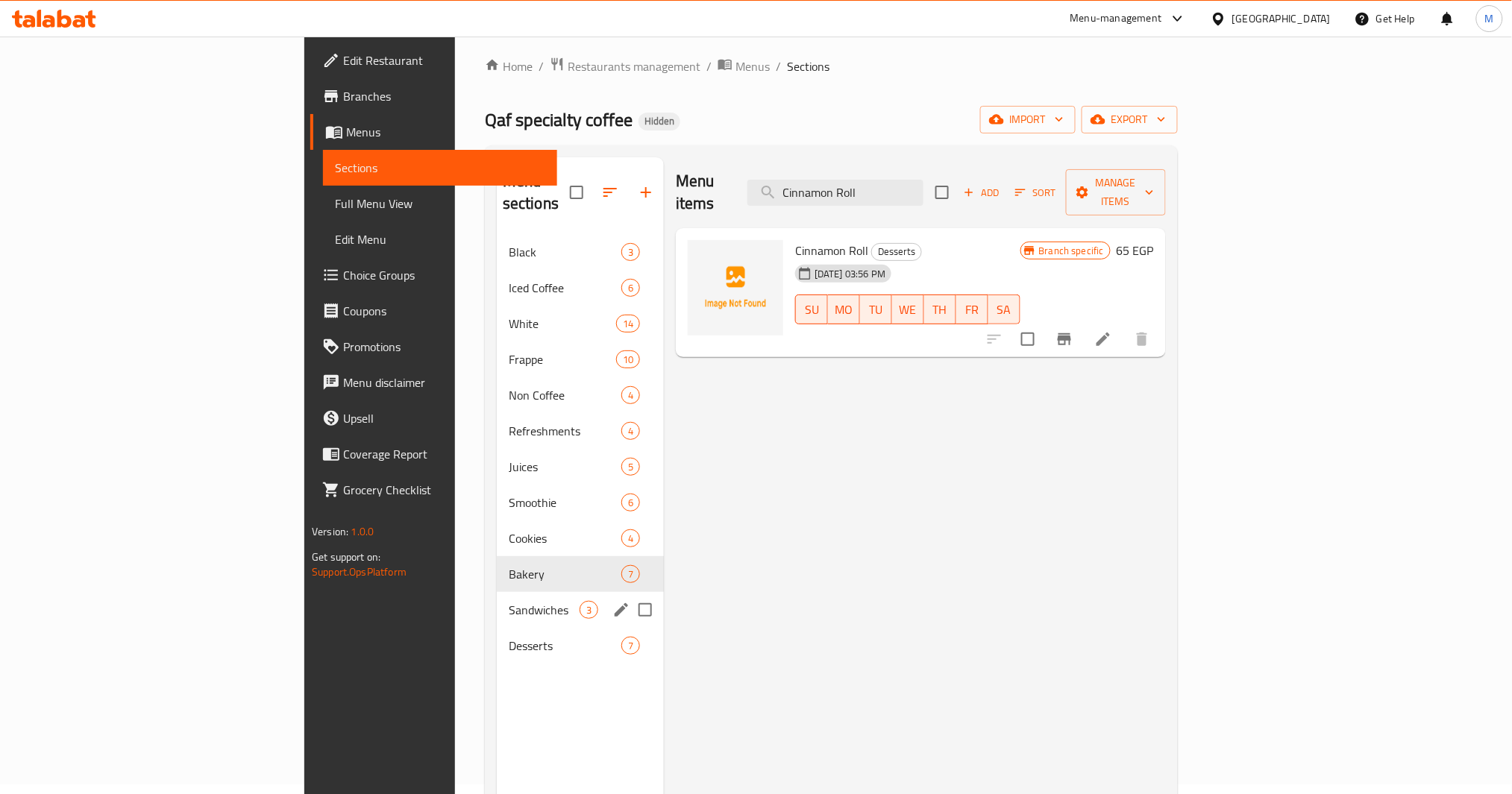
click at [496, 598] on div "Sandwiches 3" at bounding box center [580, 610] width 167 height 36
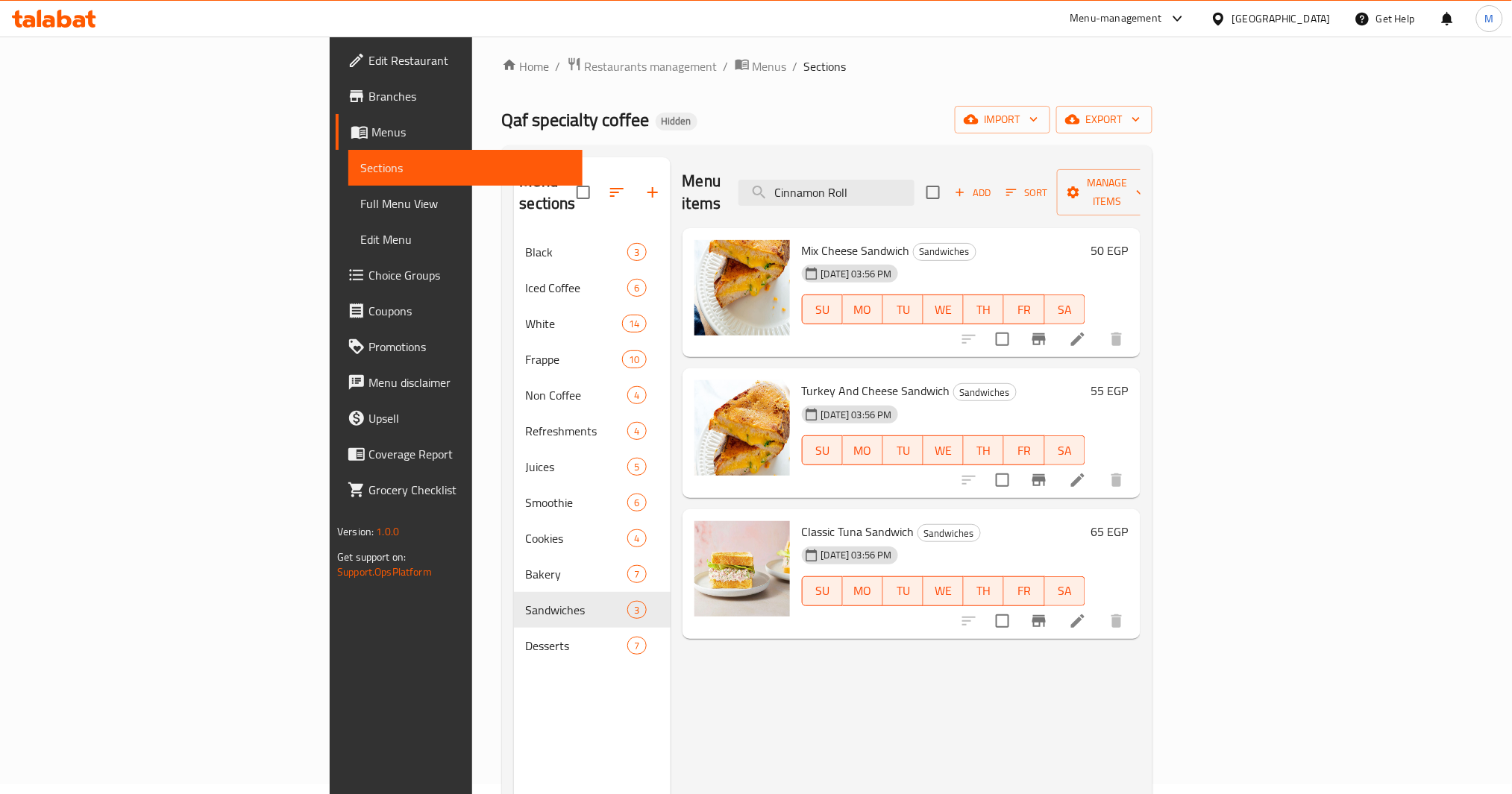
click at [859, 380] on span "Turkey And Cheese Sandwich" at bounding box center [876, 391] width 149 height 23
click at [1048, 330] on icon "Branch-specific-item" at bounding box center [1039, 339] width 18 height 18
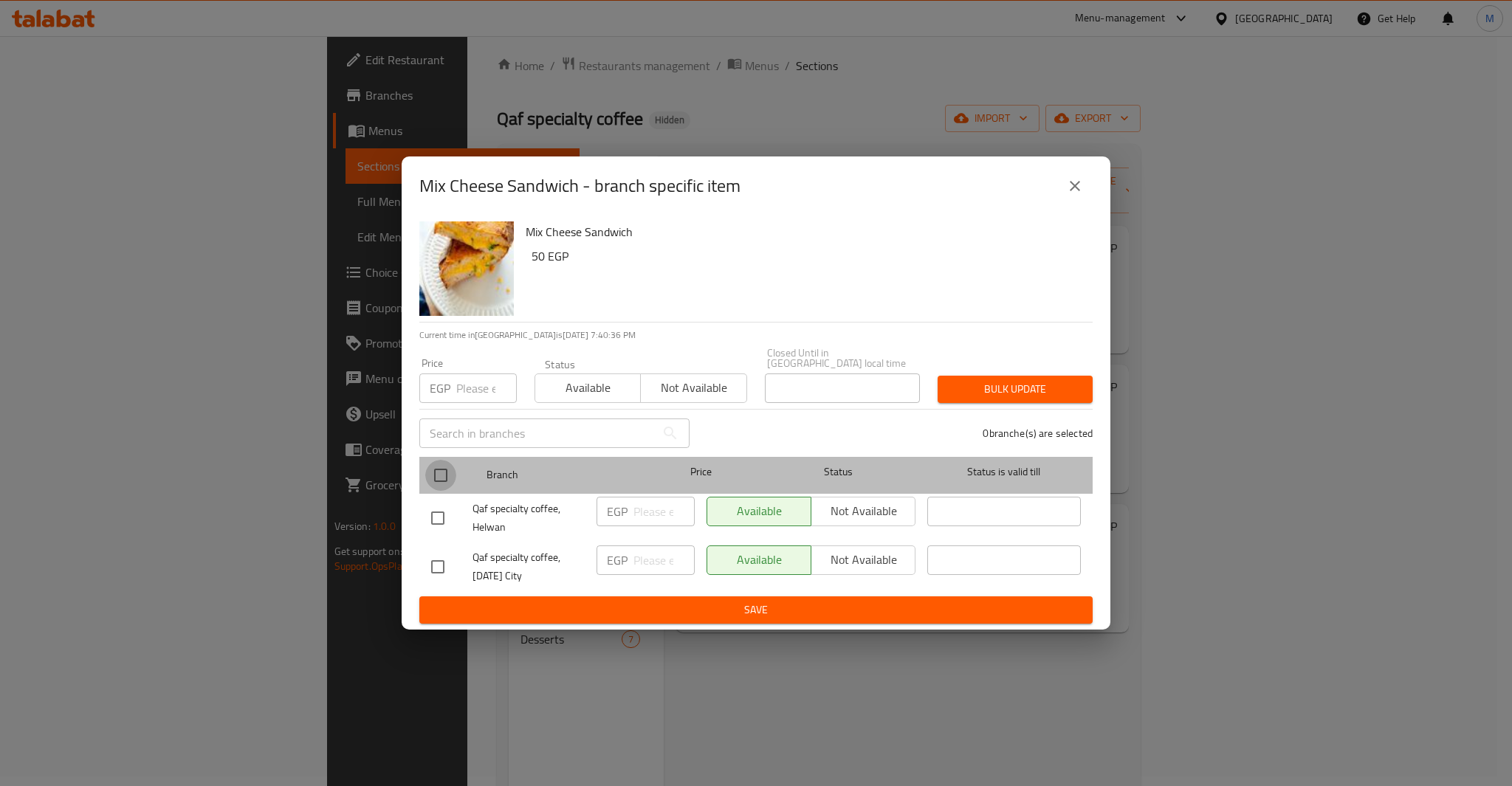
click at [446, 476] on input "checkbox" at bounding box center [441, 476] width 31 height 31
checkbox input "true"
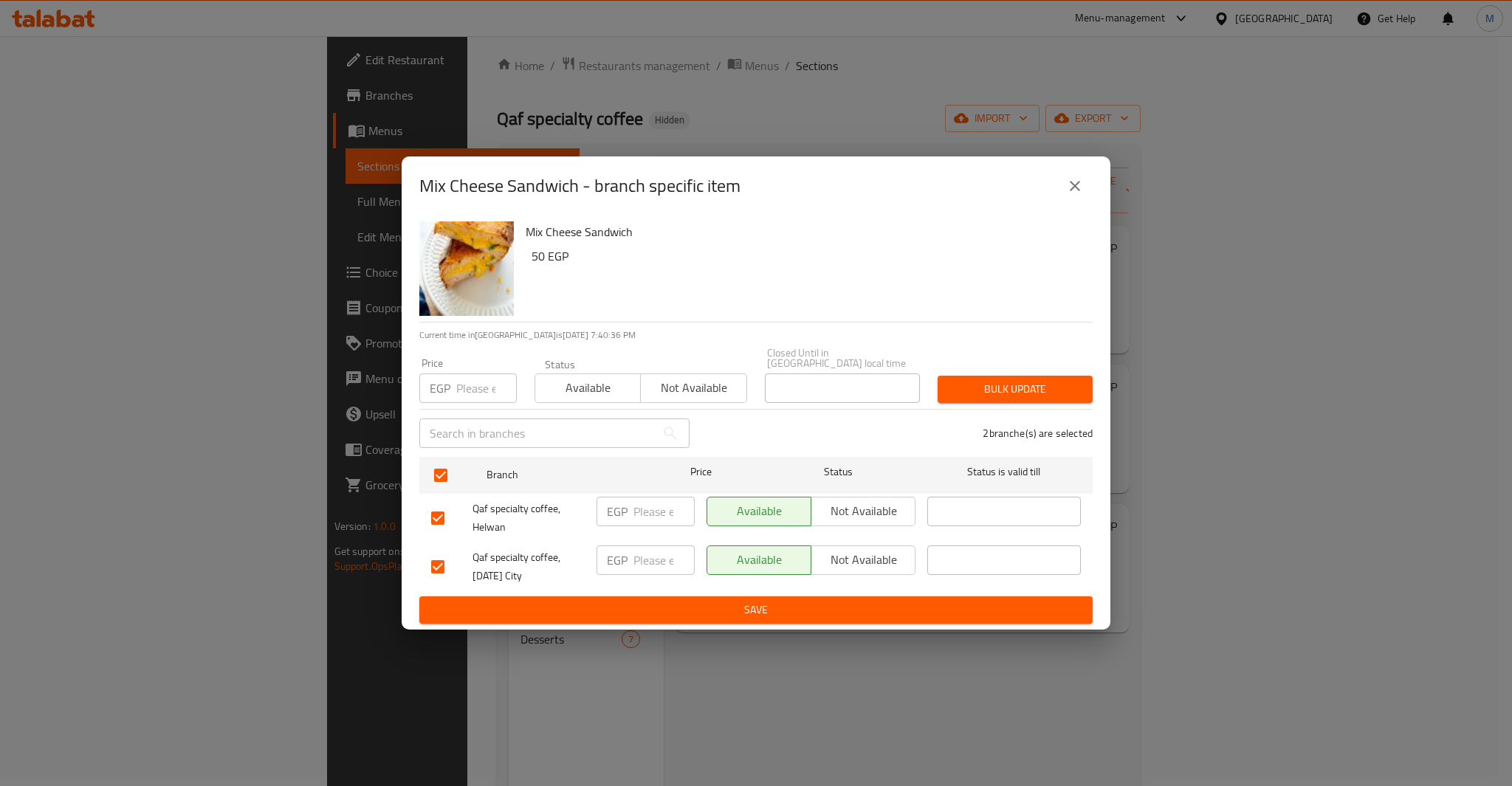
click at [466, 375] on input "number" at bounding box center [487, 388] width 60 height 29
type input "70"
click at [1067, 393] on span "Bulk update" at bounding box center [1016, 389] width 132 height 18
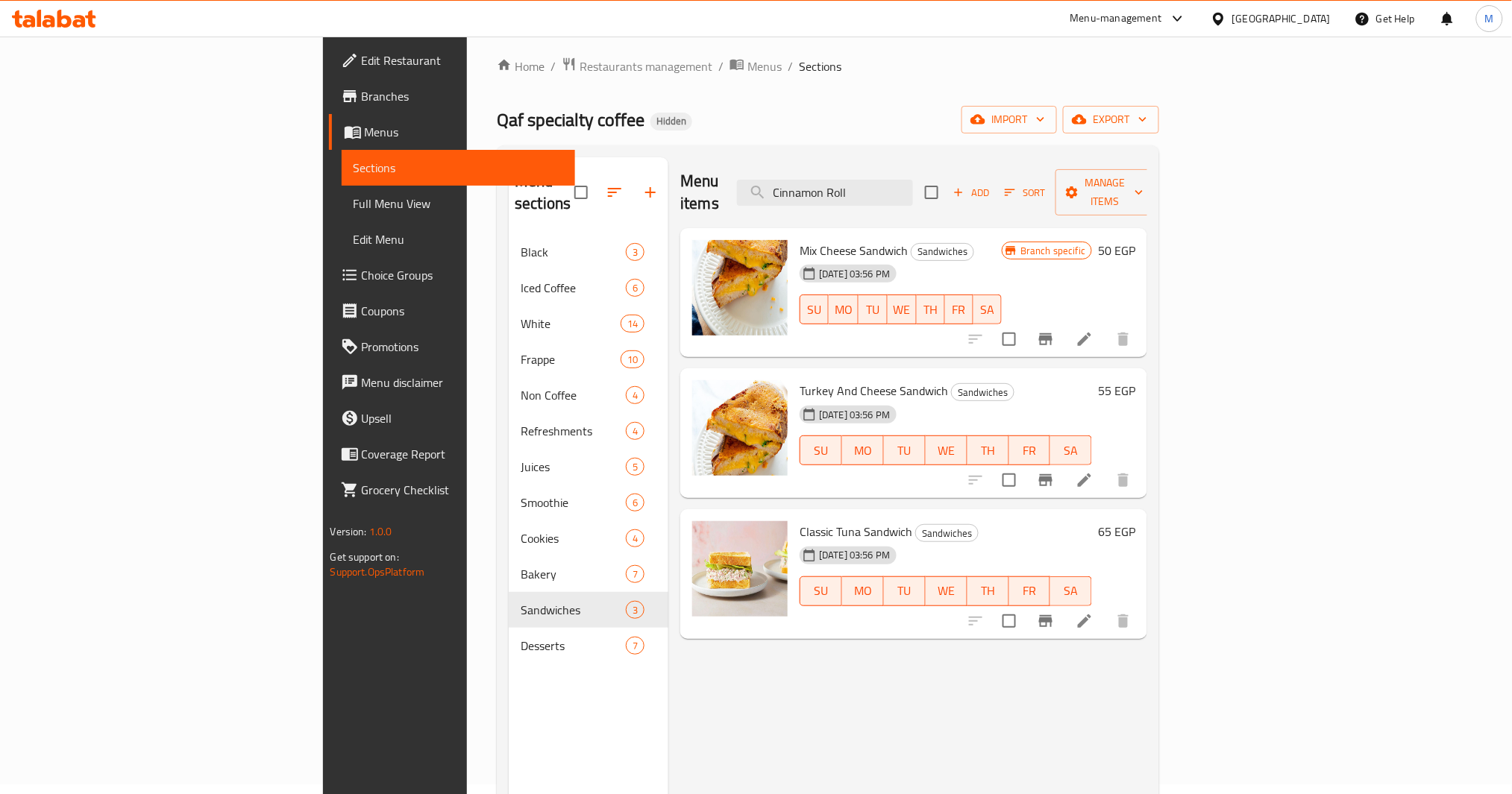
click at [800, 380] on span "Turkey And Cheese Sandwich" at bounding box center [874, 391] width 149 height 23
drag, startPoint x: 734, startPoint y: 370, endPoint x: 830, endPoint y: 355, distance: 97.2
click at [830, 380] on span "Turkey And Cheese Sandwich" at bounding box center [874, 391] width 149 height 23
copy span "Turkey And Cheese Sandwich"
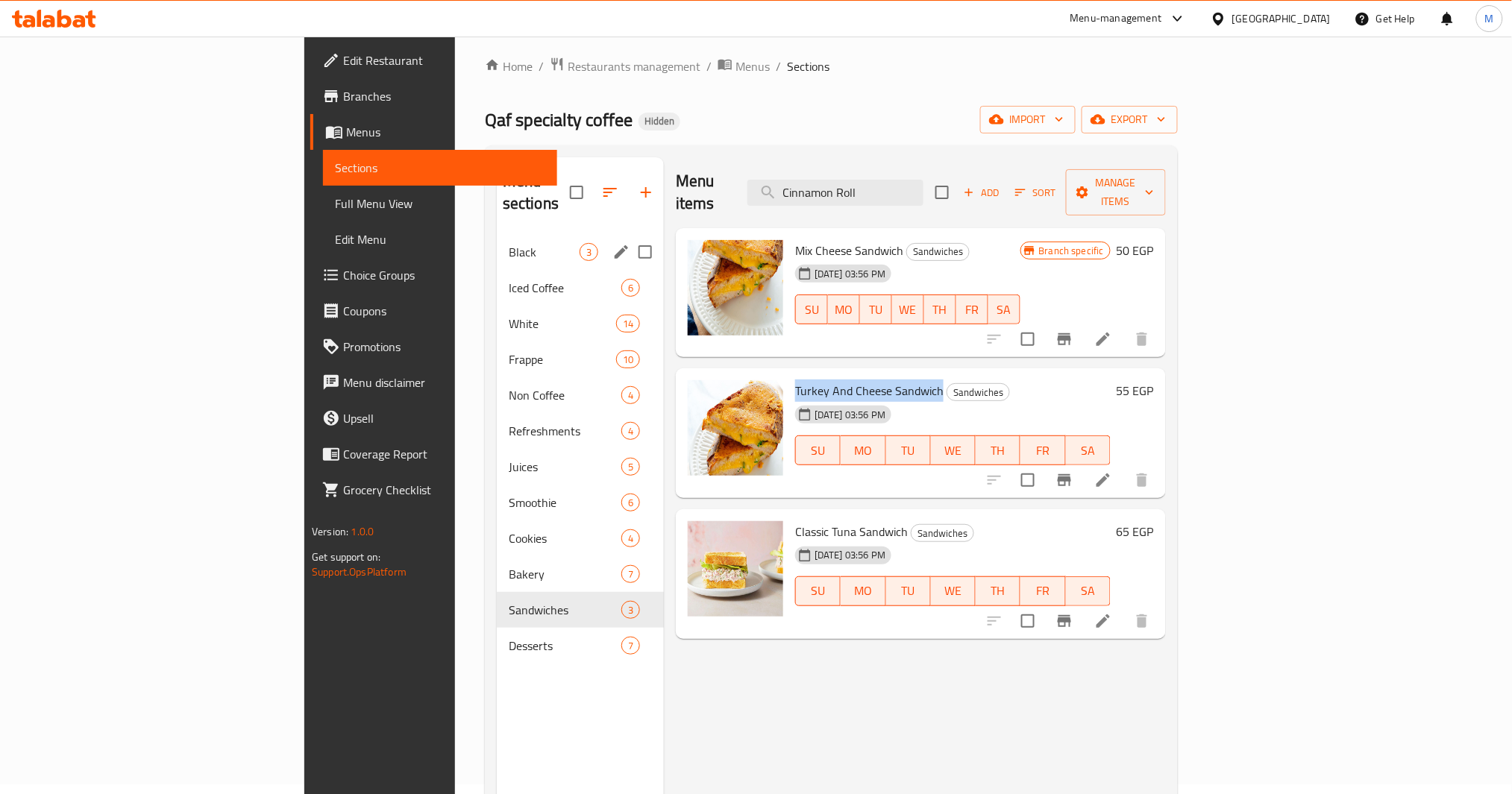
click at [496, 234] on div "Black 3" at bounding box center [580, 252] width 167 height 36
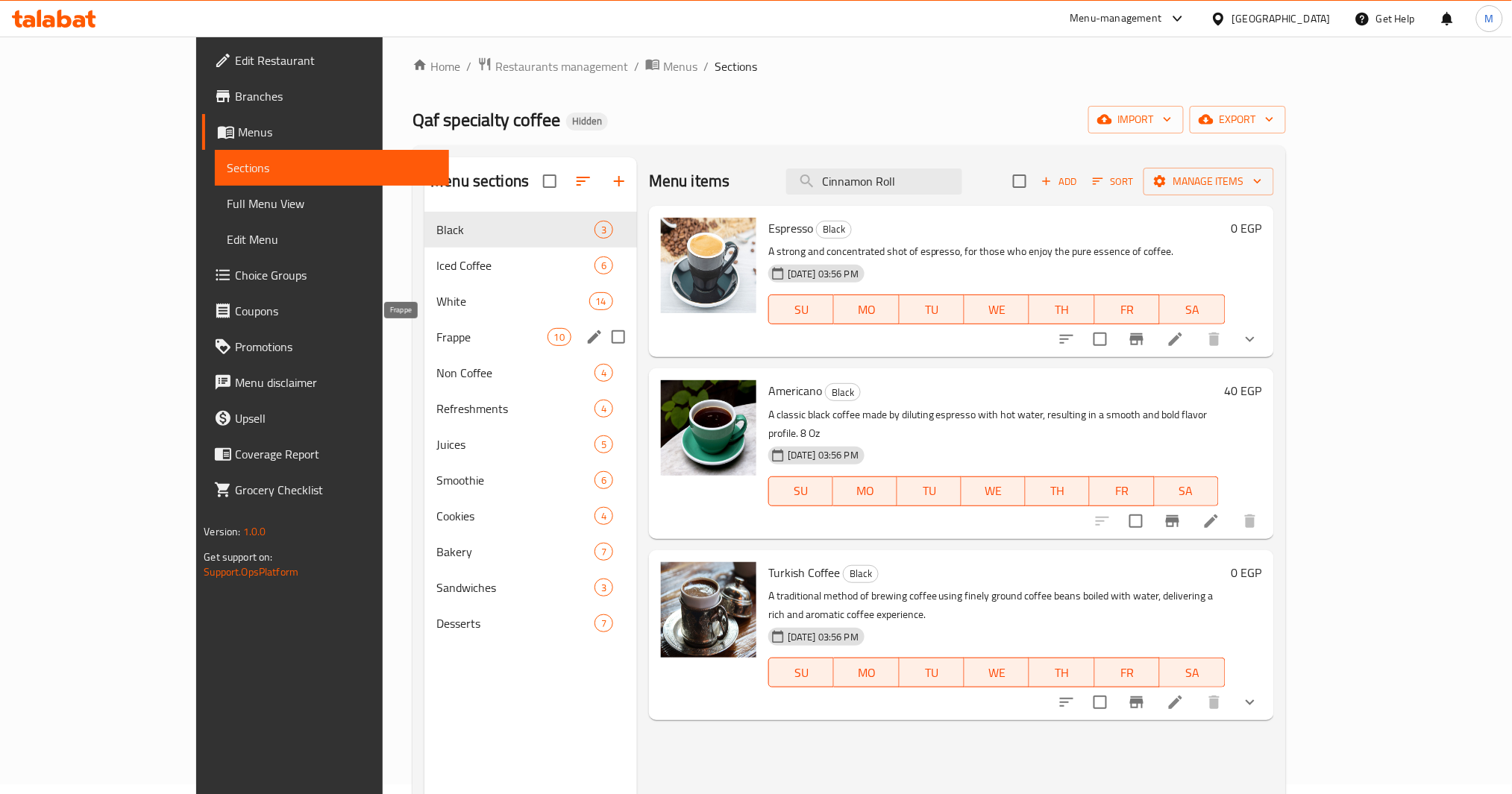
click at [437, 342] on span "Frappe" at bounding box center [492, 337] width 111 height 18
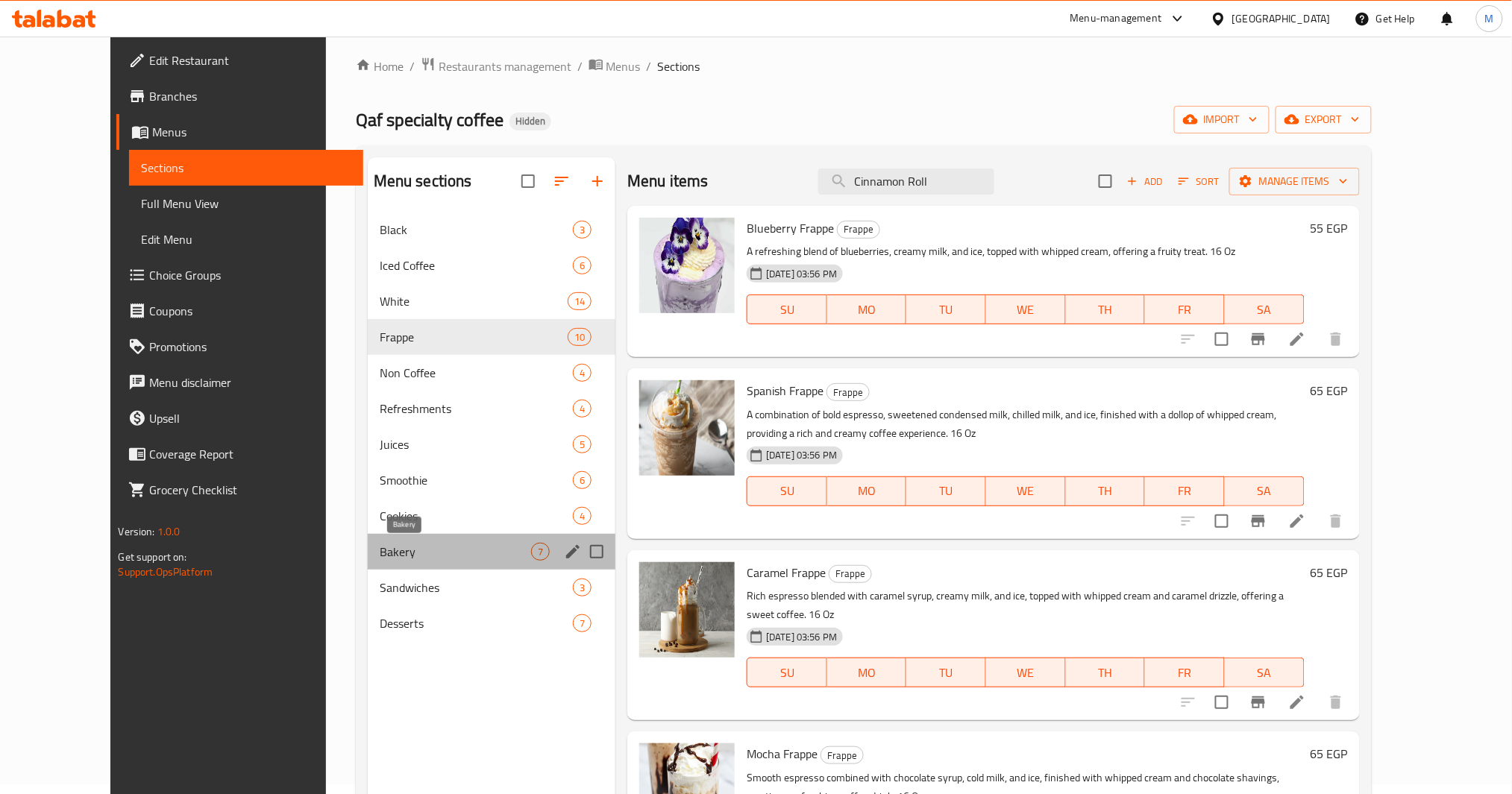
click at [399, 548] on span "Bakery" at bounding box center [455, 552] width 152 height 18
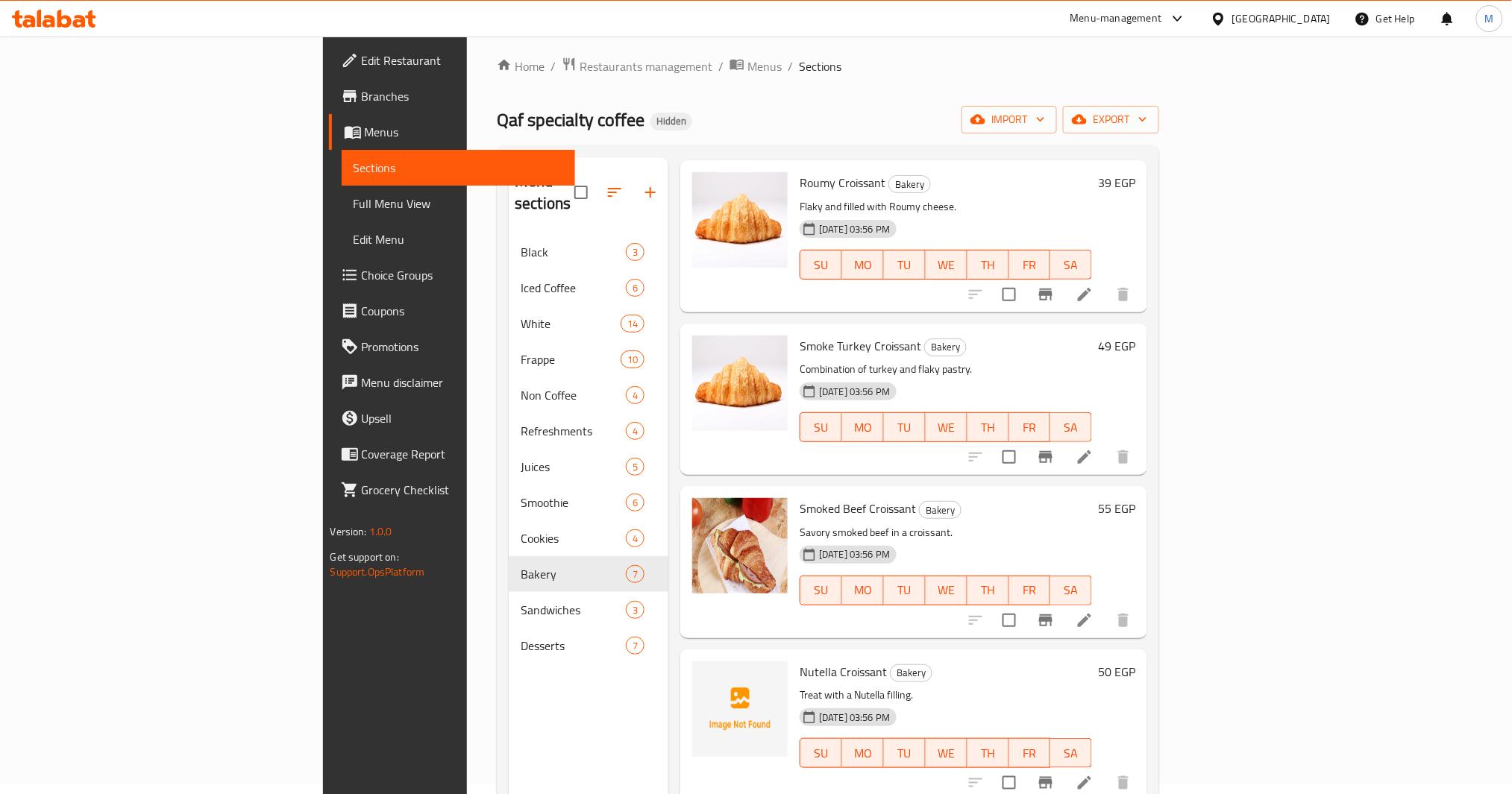
scroll to position [299, 0]
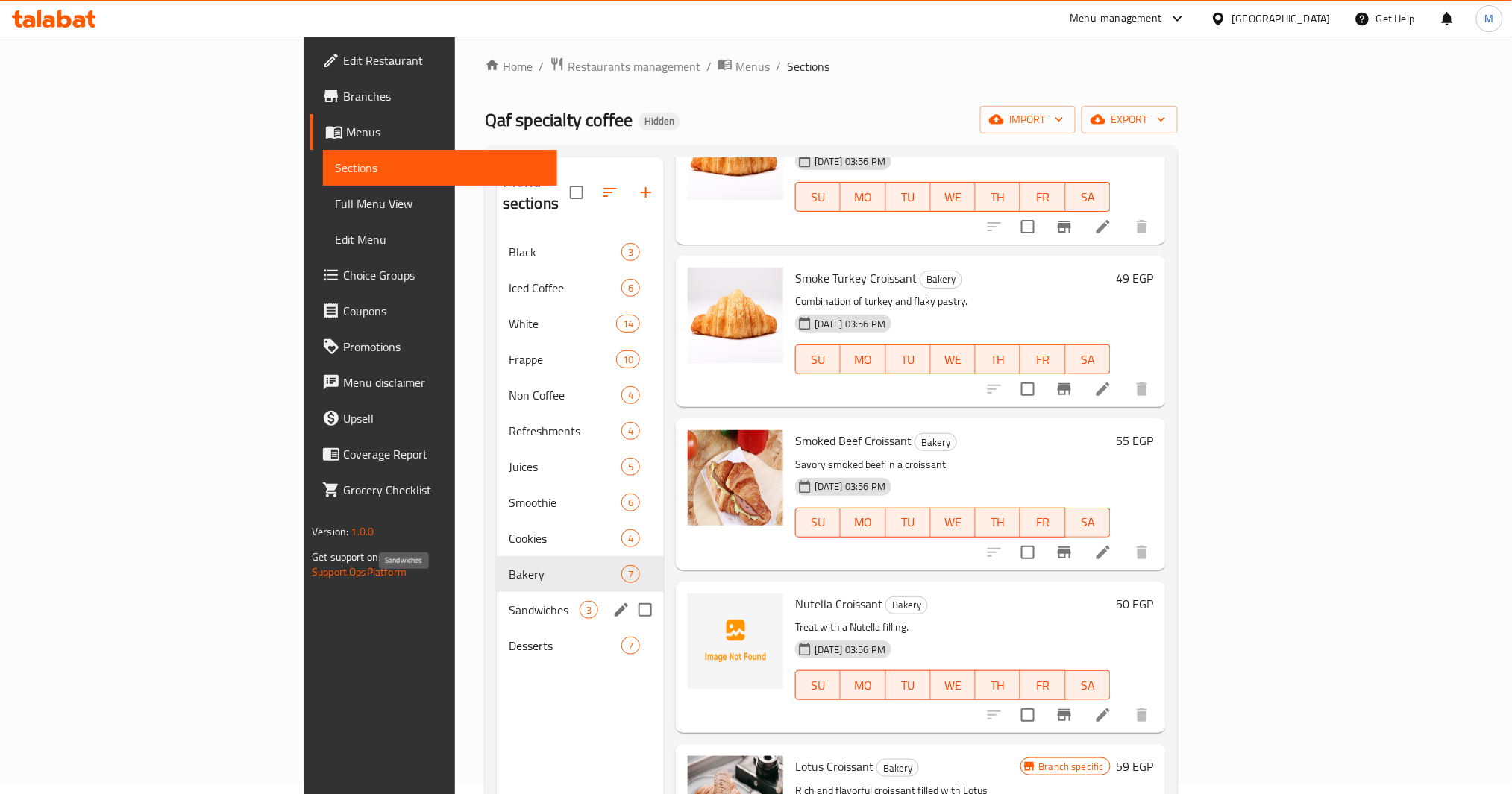
click at [508, 601] on span "Sandwiches" at bounding box center [543, 610] width 71 height 18
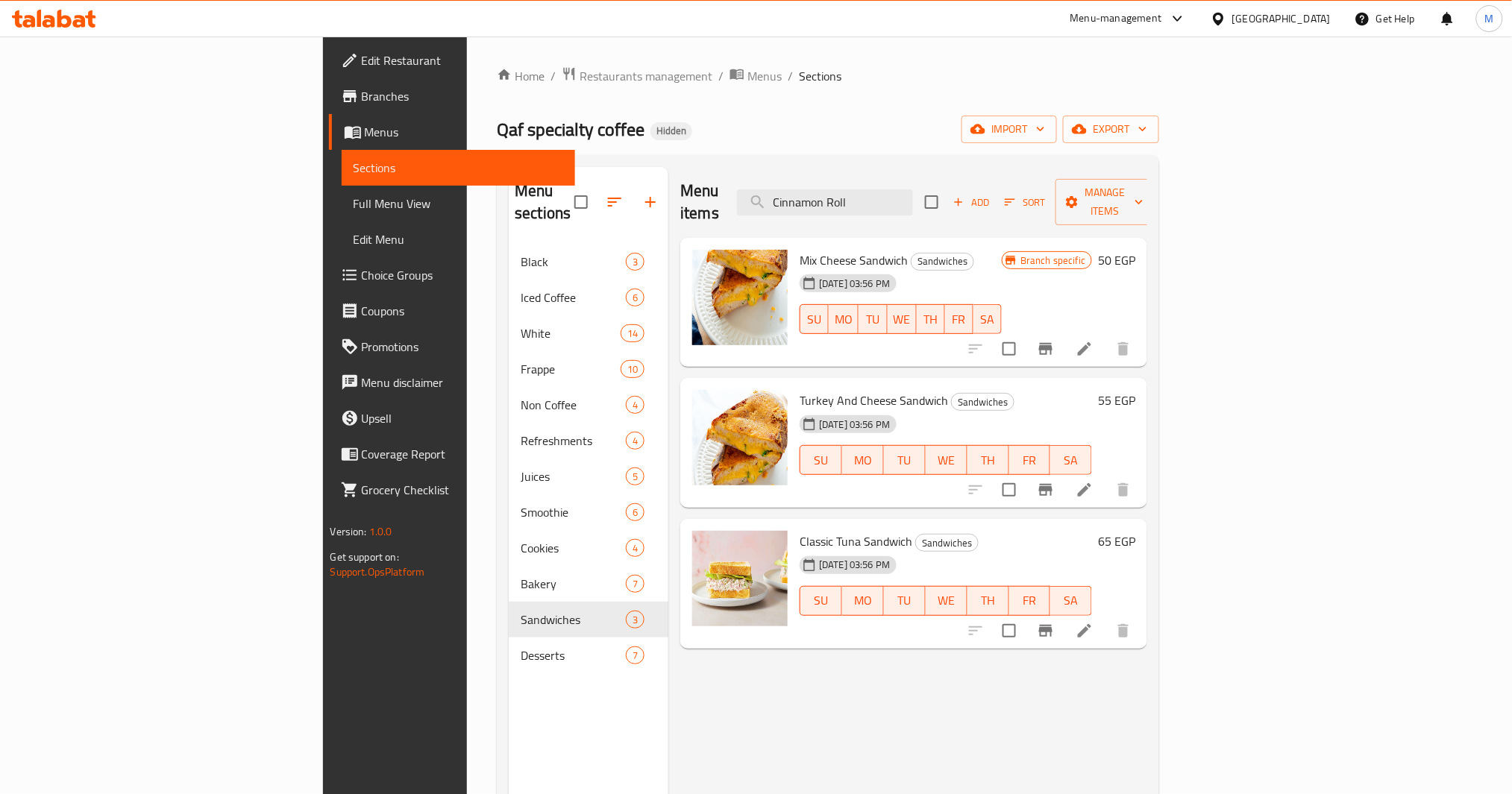
click at [1315, 26] on div "[GEOGRAPHIC_DATA]" at bounding box center [1281, 19] width 99 height 17
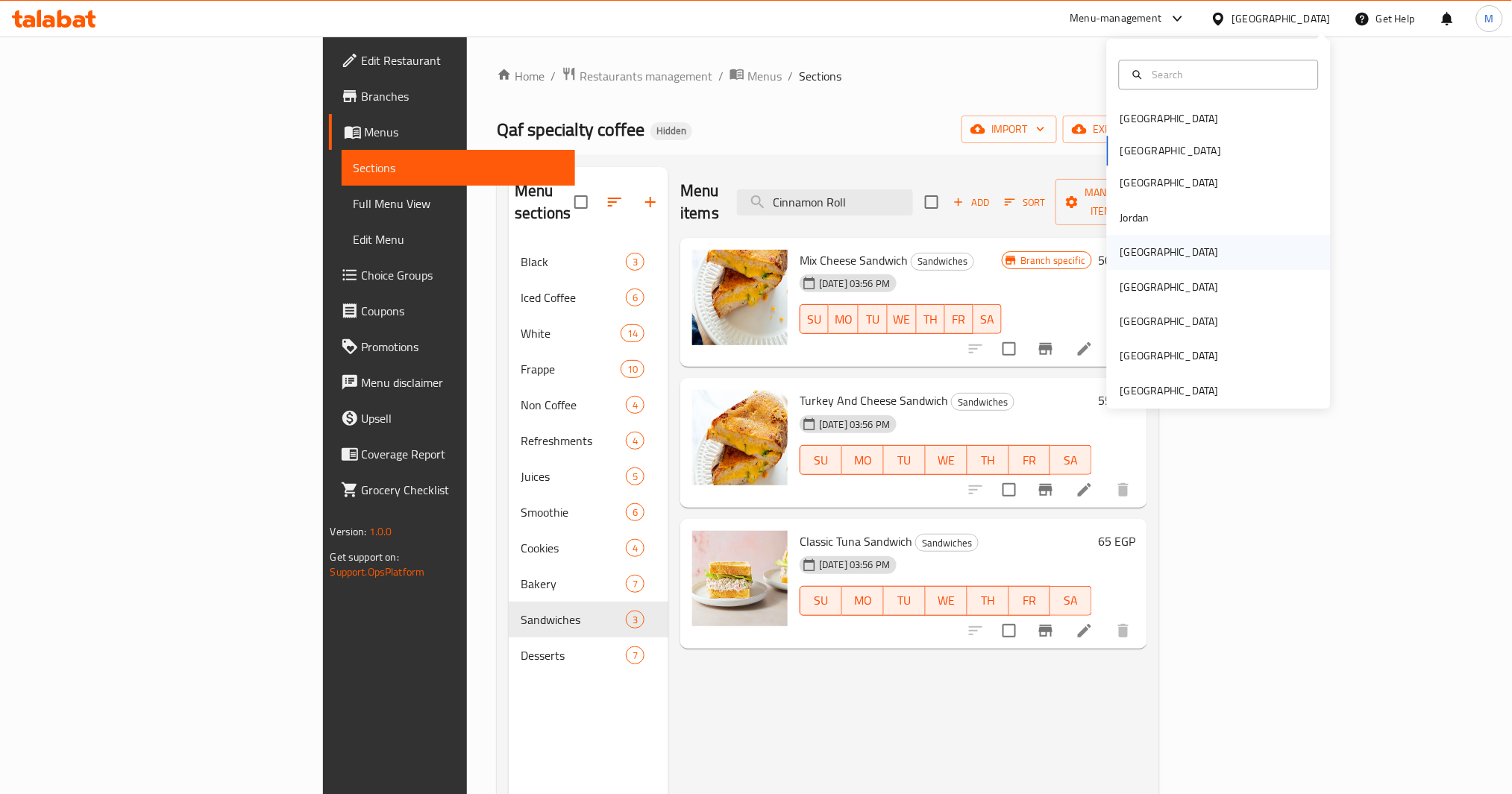
click at [1129, 251] on div "[GEOGRAPHIC_DATA]" at bounding box center [1169, 252] width 99 height 17
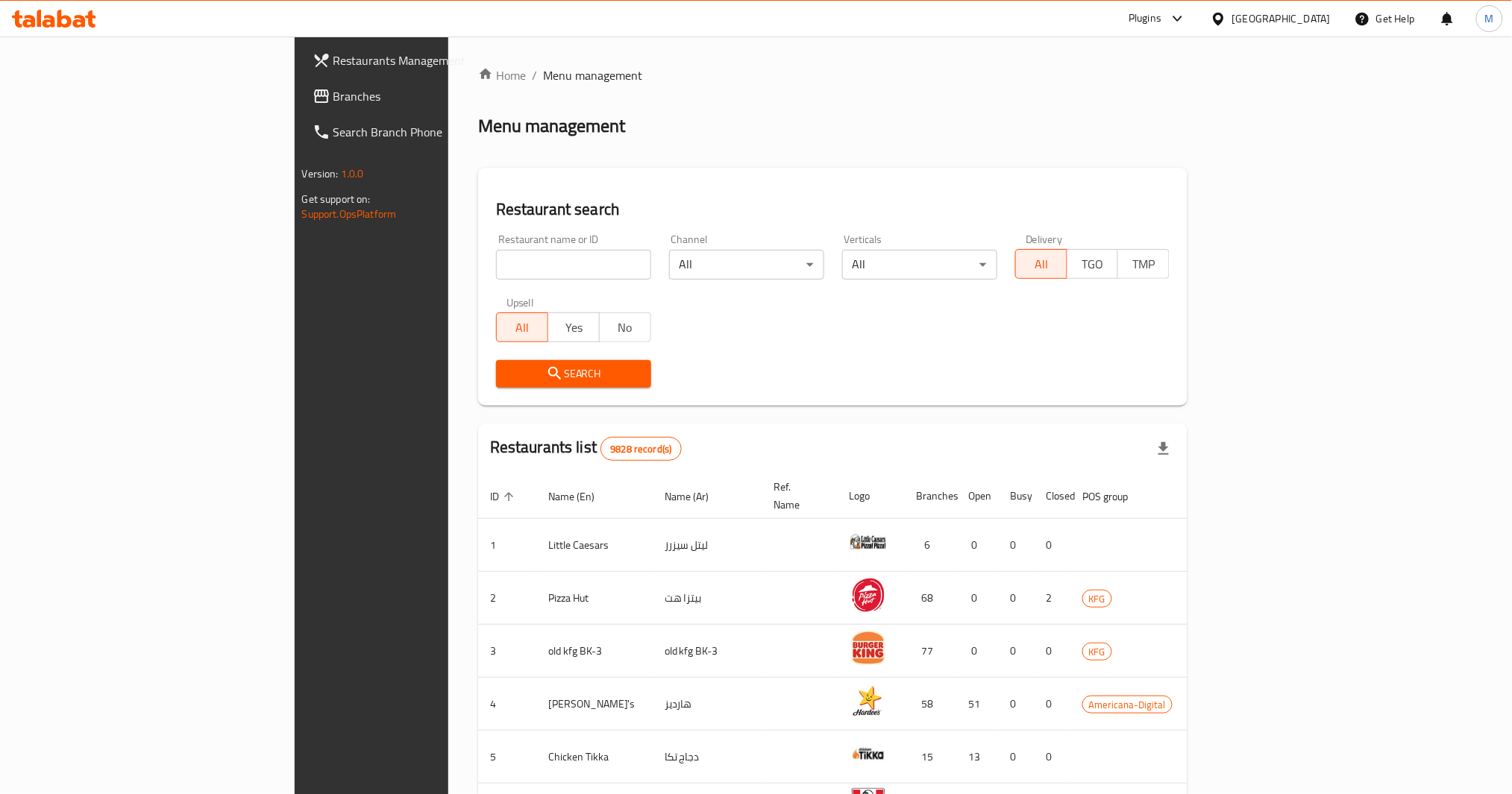
click at [496, 278] on input "search" at bounding box center [574, 264] width 155 height 29
paste input "613663"
type input "613663"
click button "Search" at bounding box center [574, 374] width 155 height 27
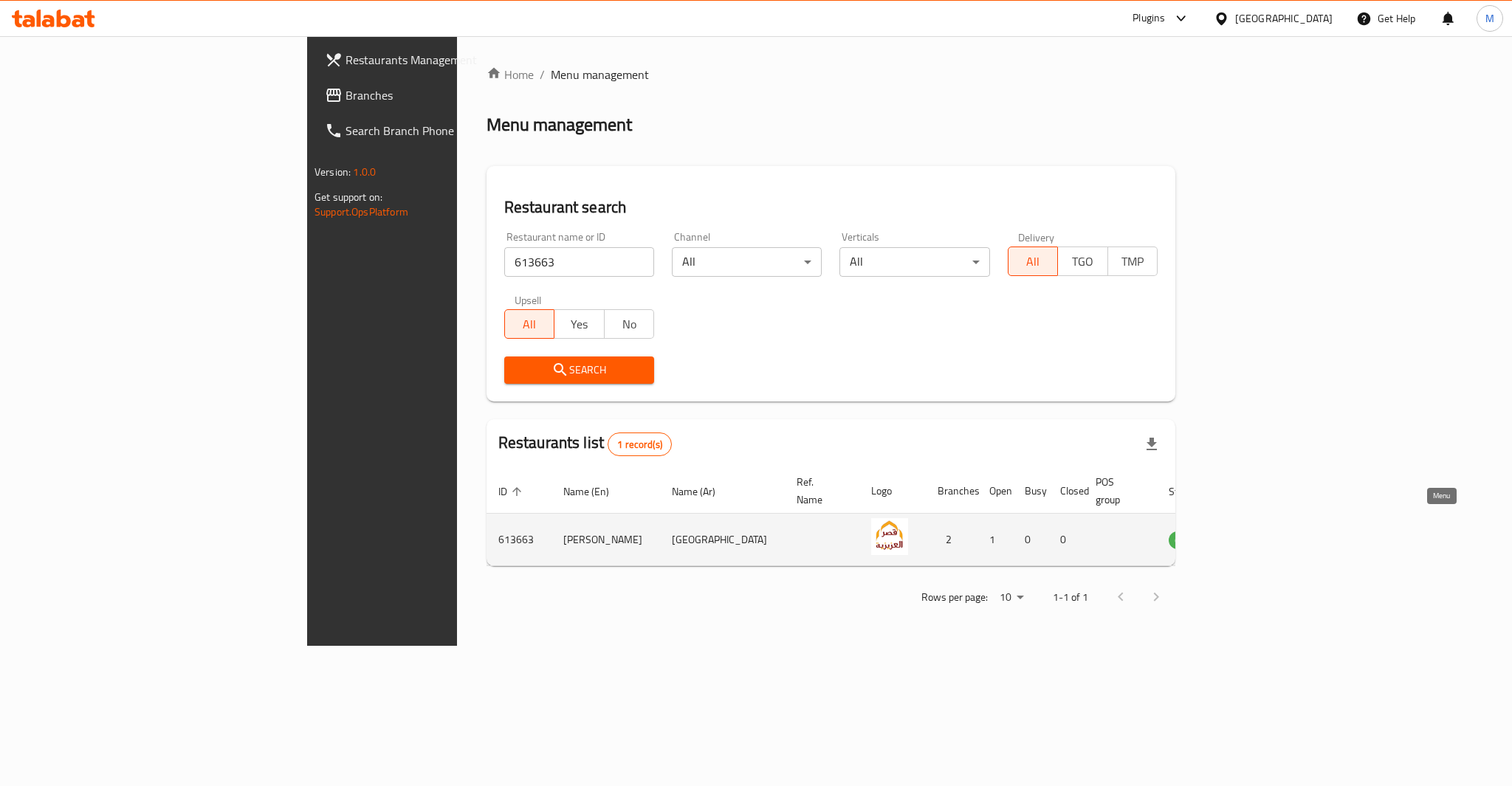
click at [1264, 531] on icon "enhanced table" at bounding box center [1255, 540] width 17 height 17
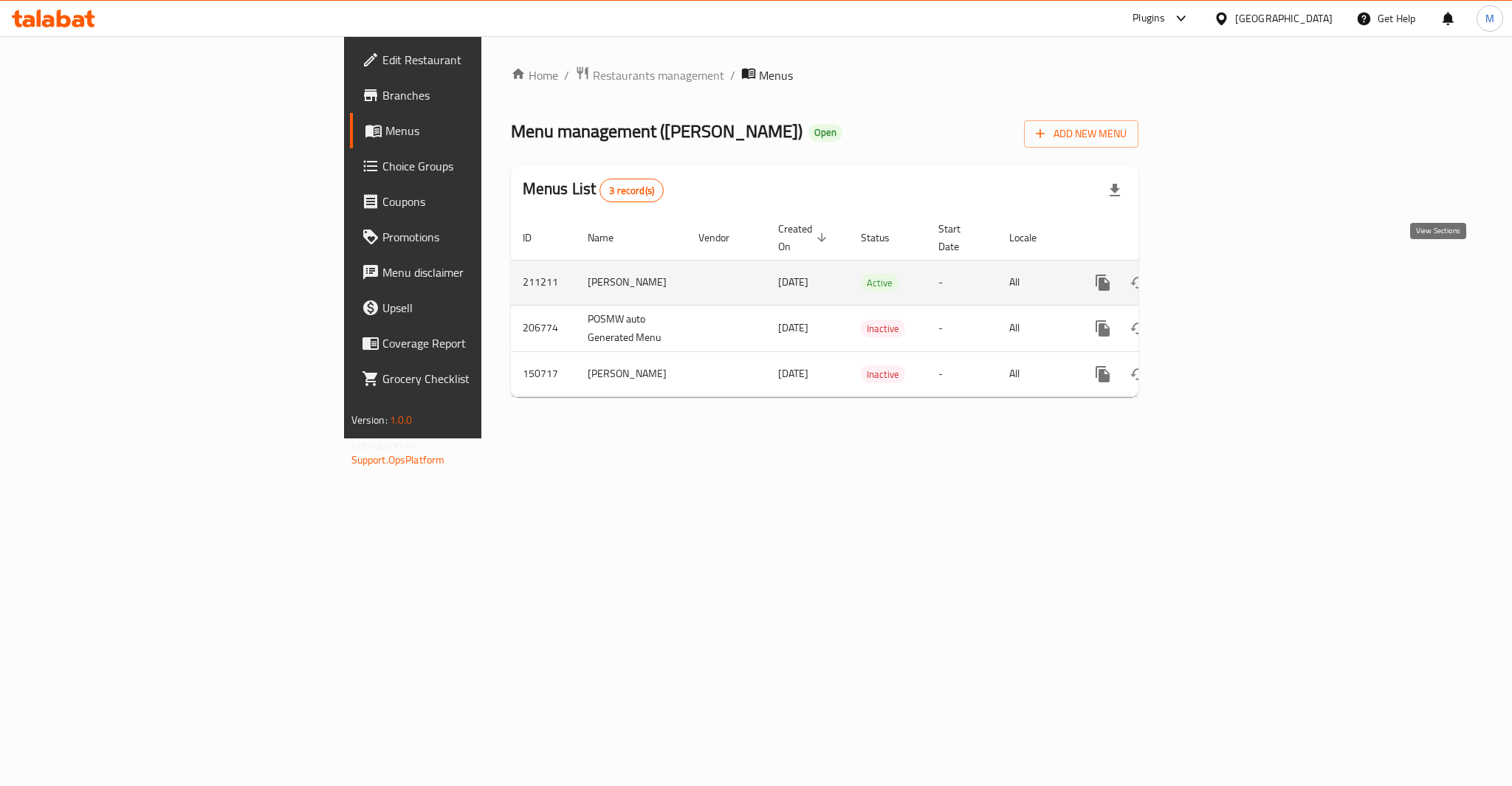
click at [1218, 274] on icon "enhanced table" at bounding box center [1210, 283] width 17 height 17
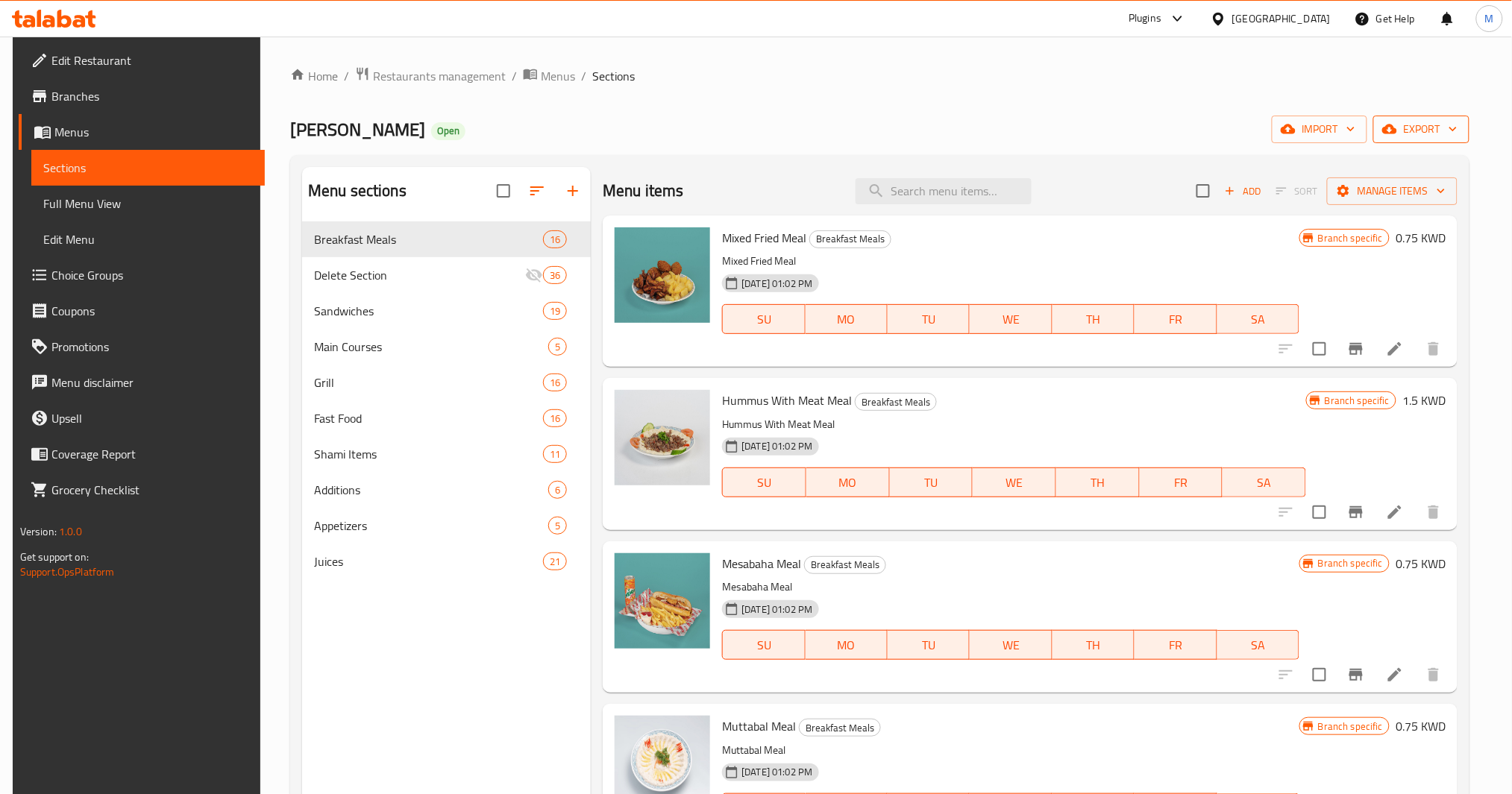
click at [1432, 129] on span "export" at bounding box center [1421, 129] width 72 height 19
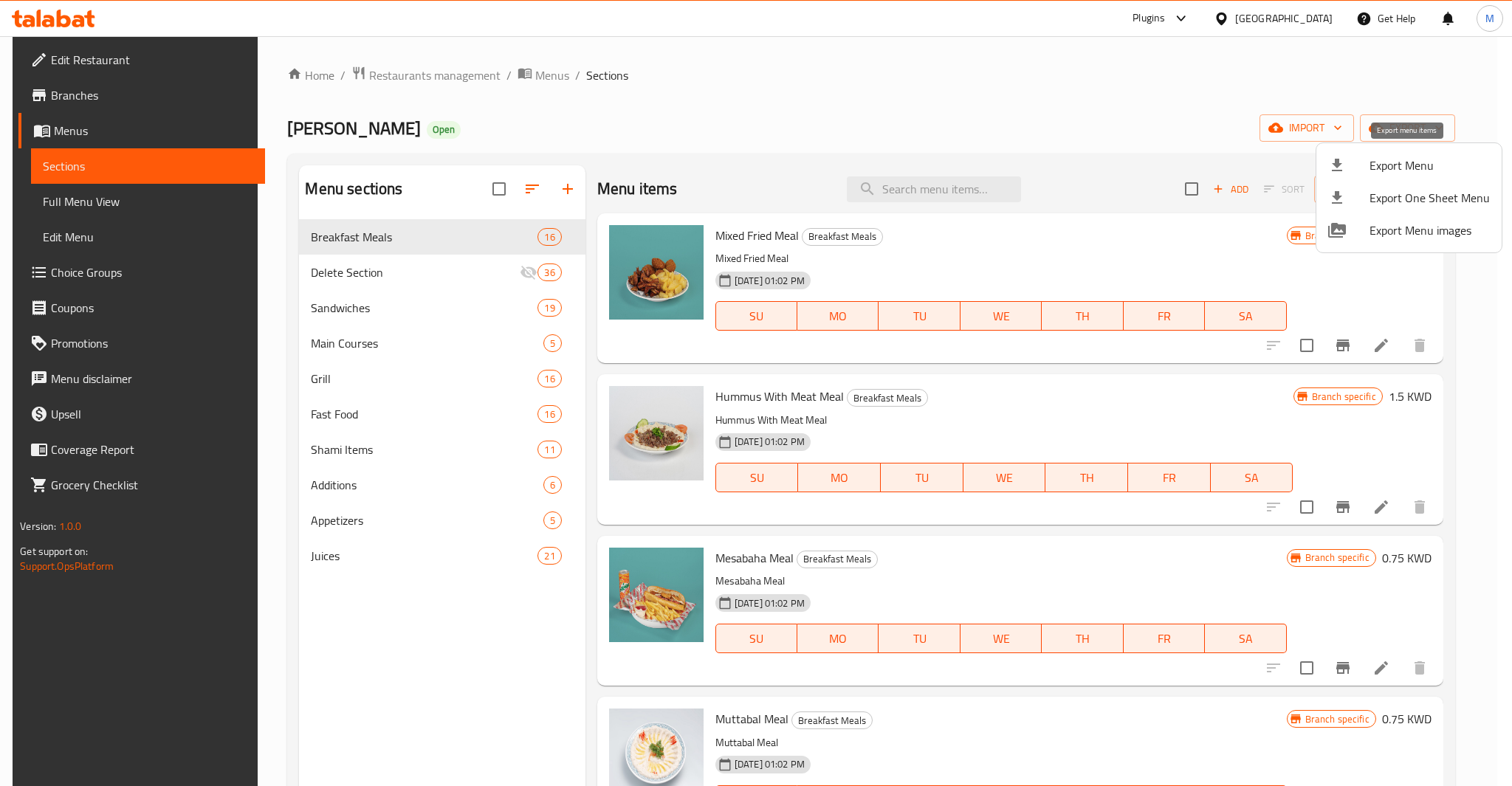
click at [1403, 165] on span "Export Menu" at bounding box center [1430, 165] width 120 height 17
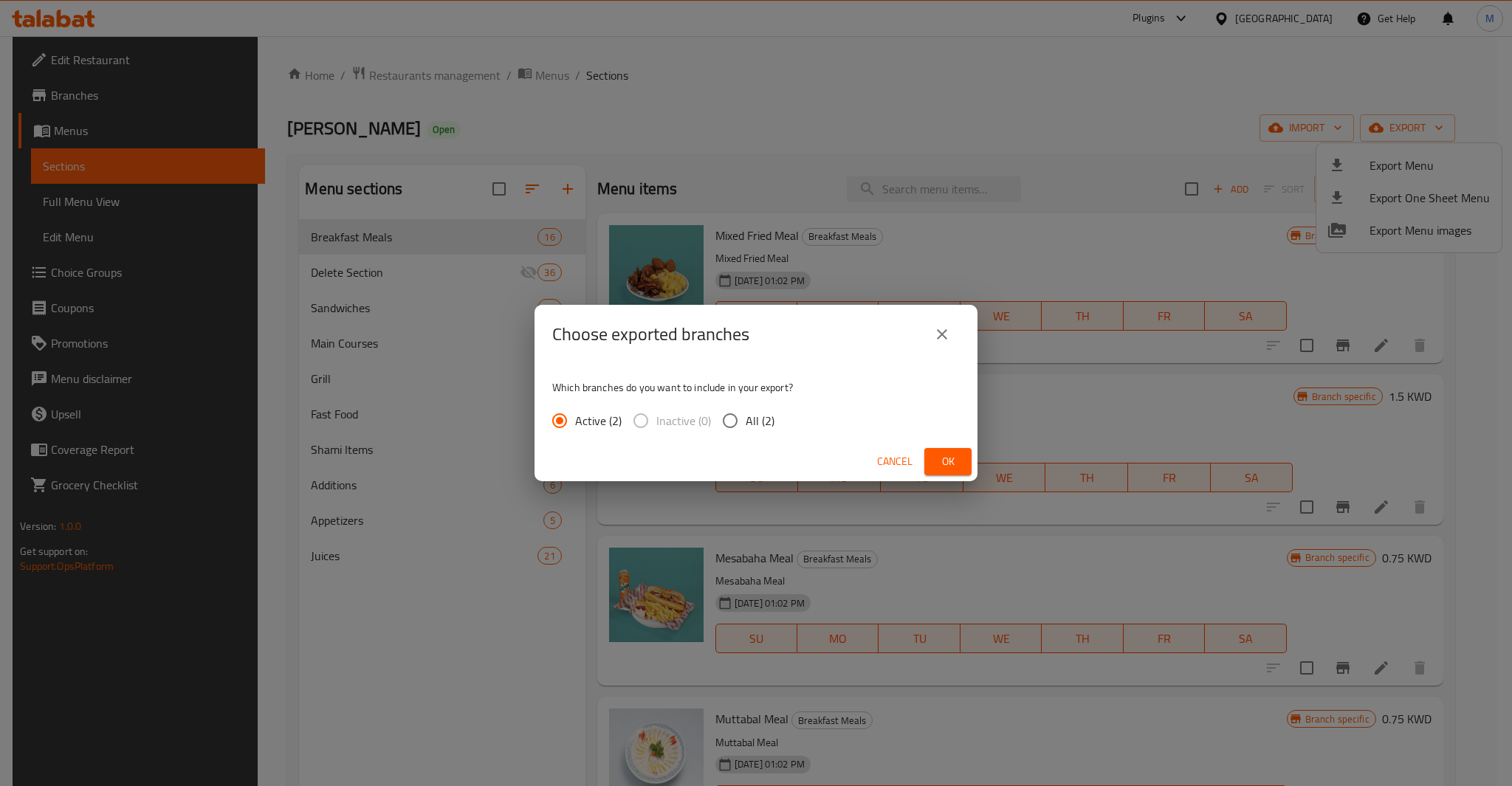
click at [742, 419] on input "All (2)" at bounding box center [730, 421] width 31 height 31
radio input "true"
click at [960, 465] on button "Ok" at bounding box center [948, 461] width 47 height 27
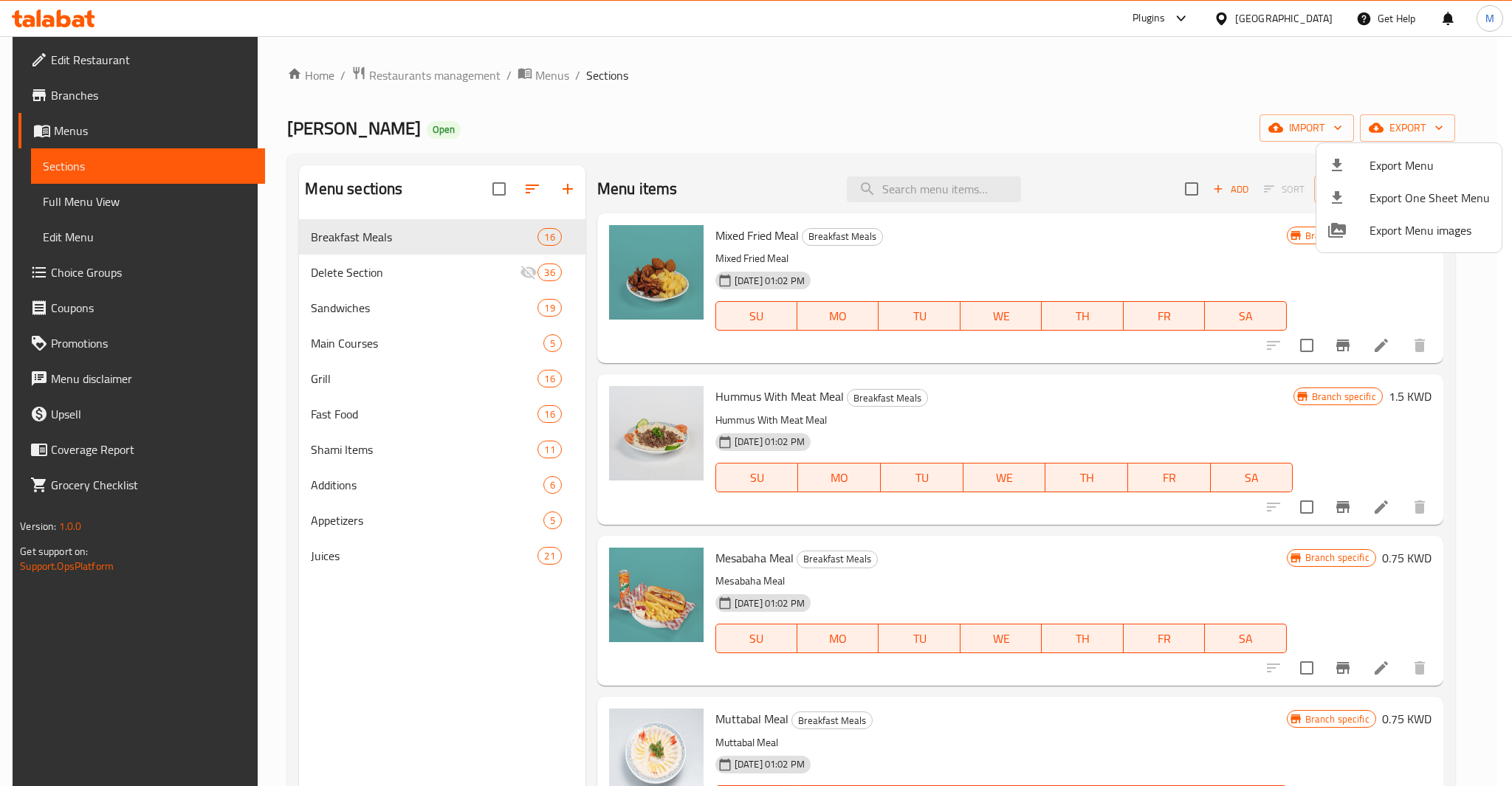
click at [84, 184] on div at bounding box center [756, 393] width 1512 height 786
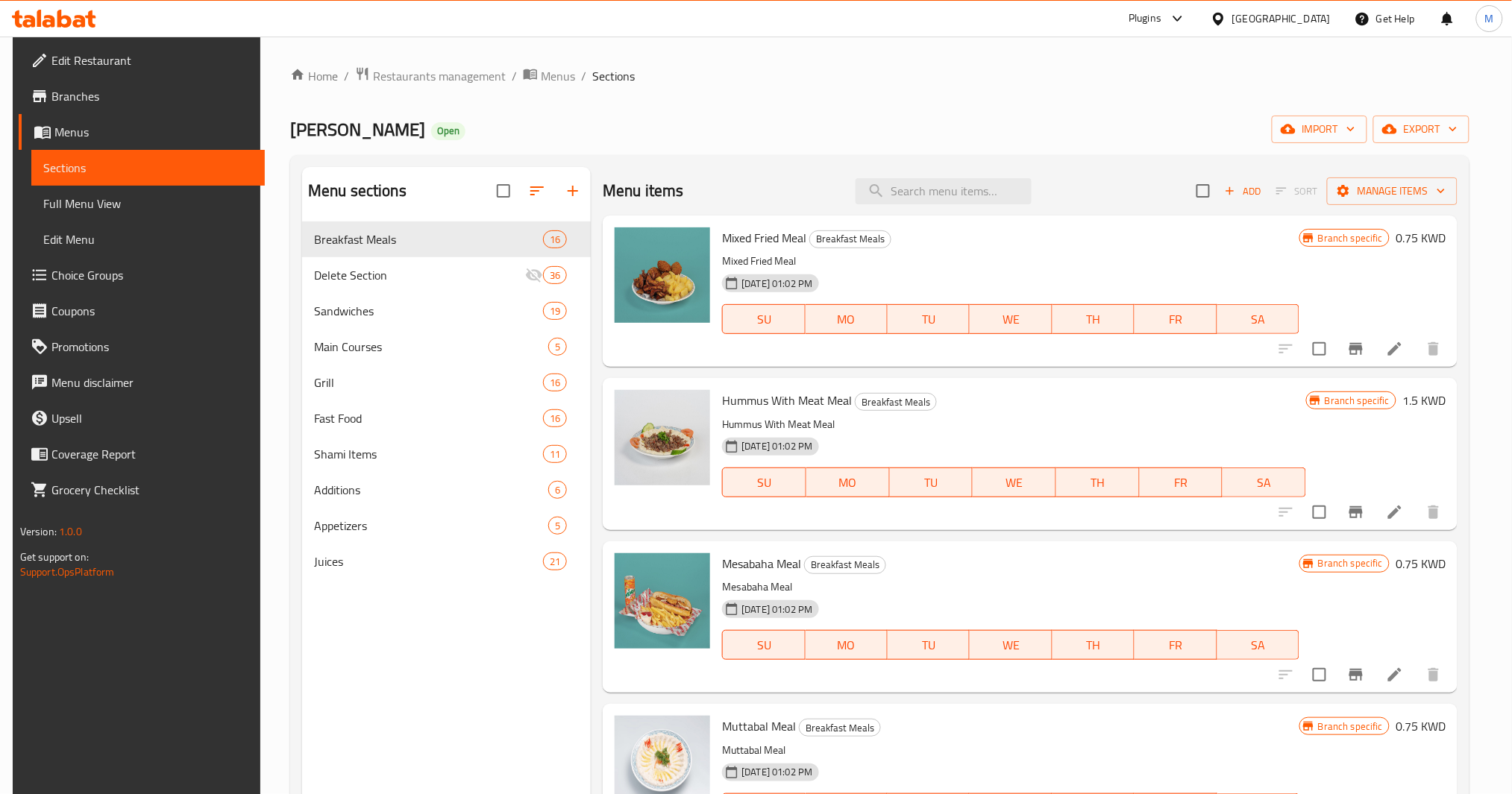
click at [89, 203] on span "Full Menu View" at bounding box center [148, 204] width 211 height 18
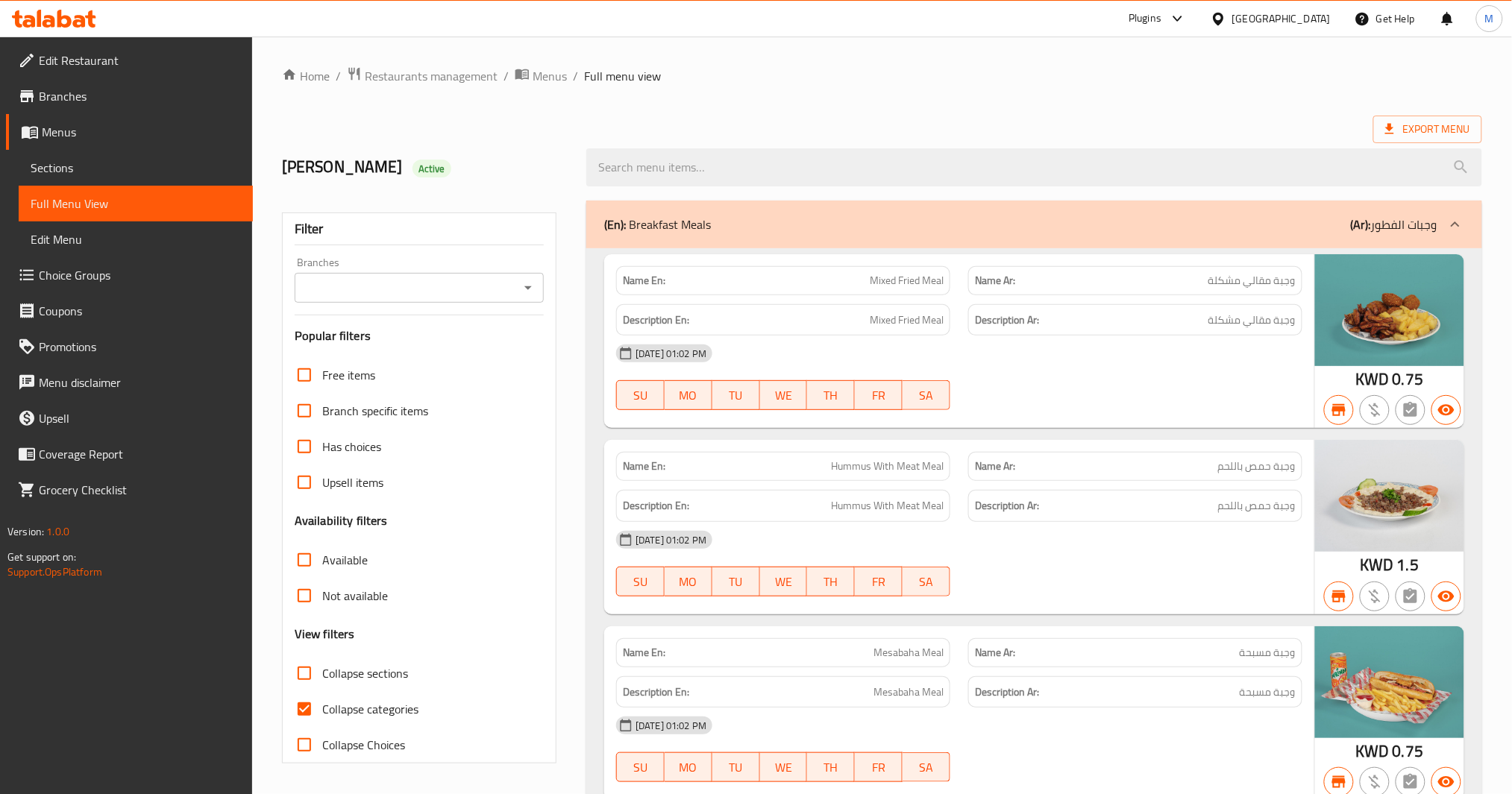
click at [302, 712] on input "Collapse categories" at bounding box center [304, 709] width 36 height 36
checkbox input "false"
click at [527, 287] on icon "Open" at bounding box center [528, 288] width 8 height 4
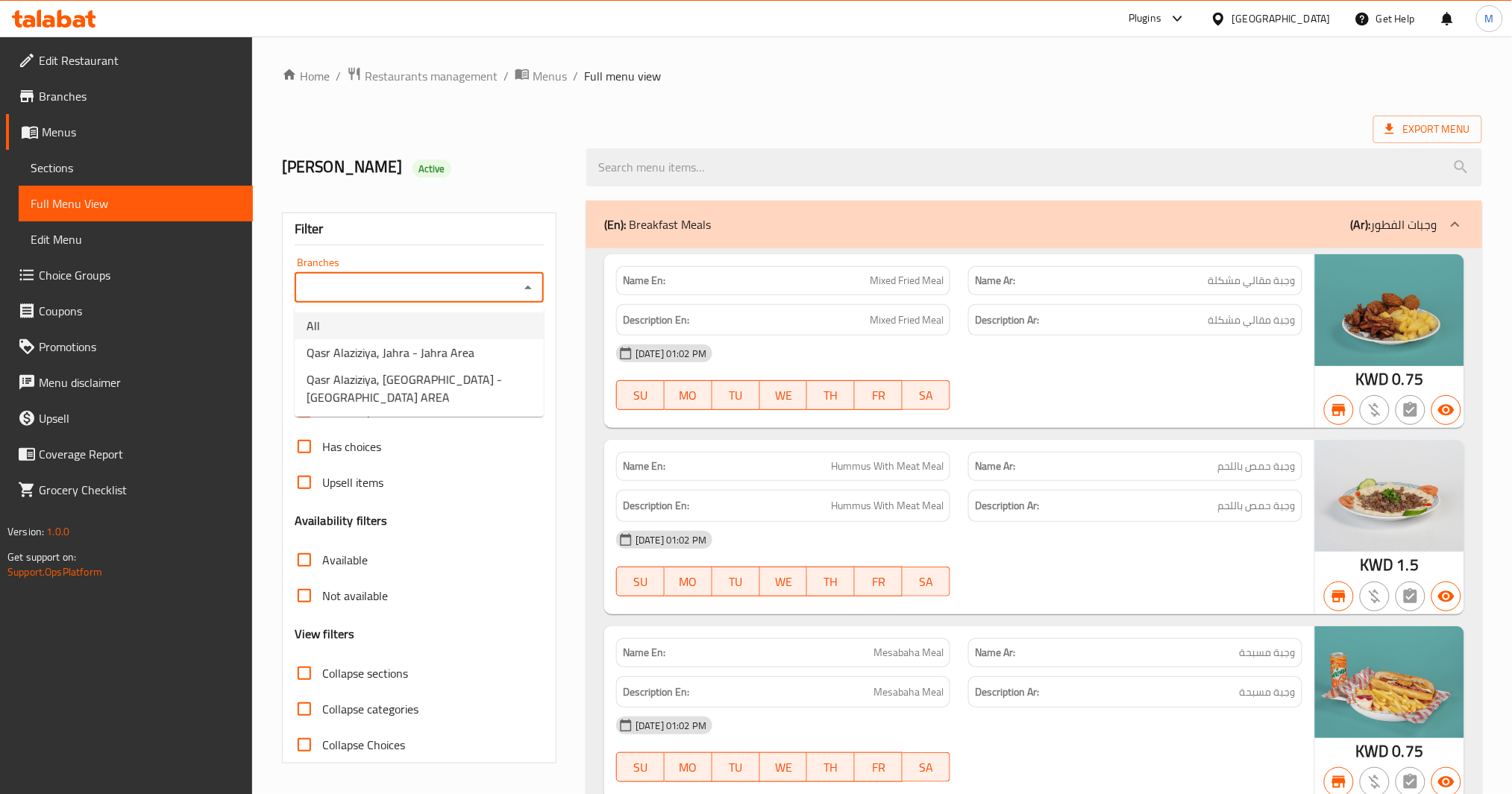
click at [421, 323] on li "All" at bounding box center [419, 325] width 249 height 26
type input "All"
click at [557, 76] on span "Menus" at bounding box center [549, 76] width 34 height 18
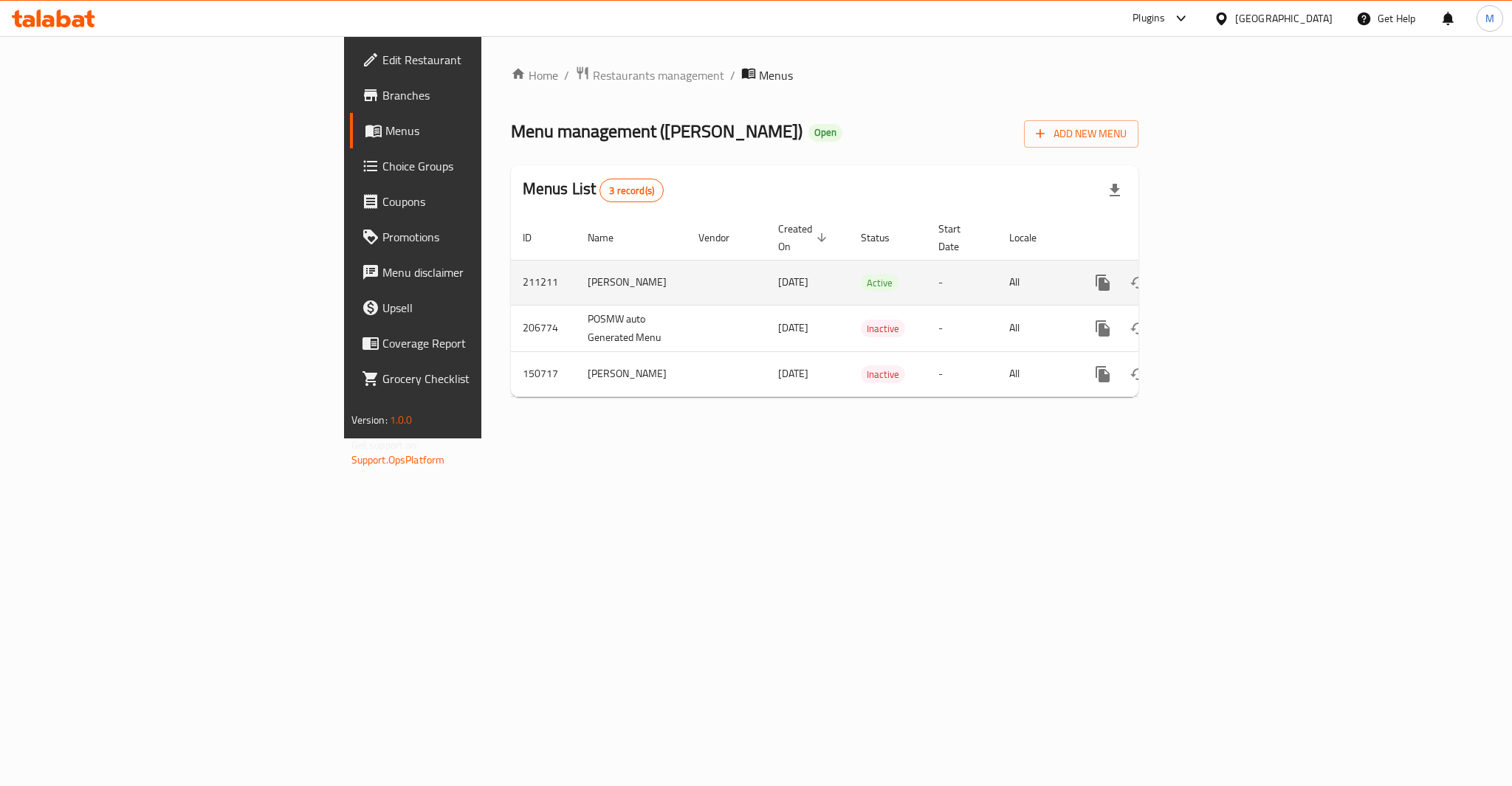
click at [1218, 274] on icon "enhanced table" at bounding box center [1210, 283] width 17 height 17
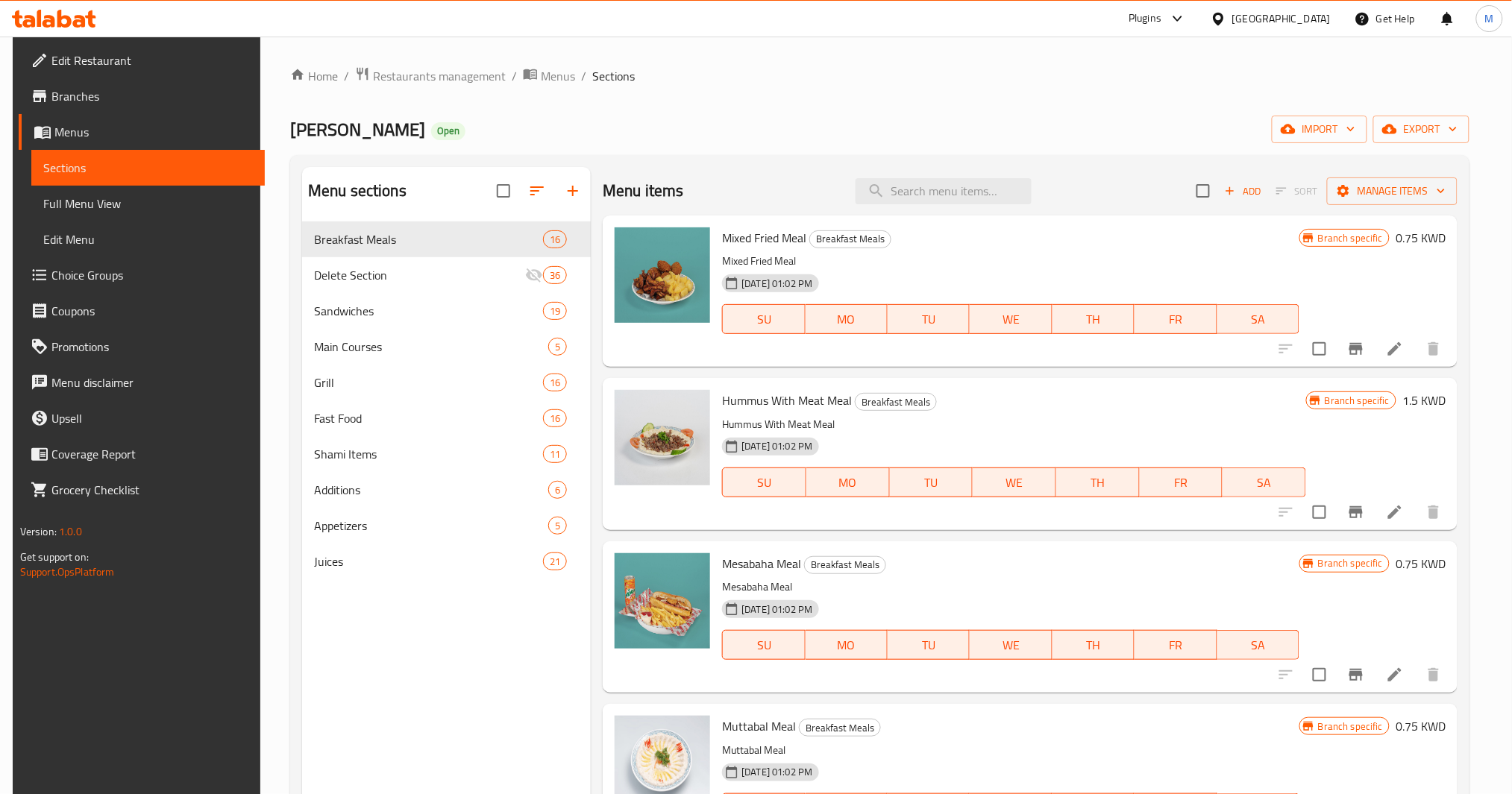
click at [152, 184] on link "Sections" at bounding box center [148, 167] width 234 height 36
click at [143, 213] on link "Full Menu View" at bounding box center [148, 204] width 234 height 36
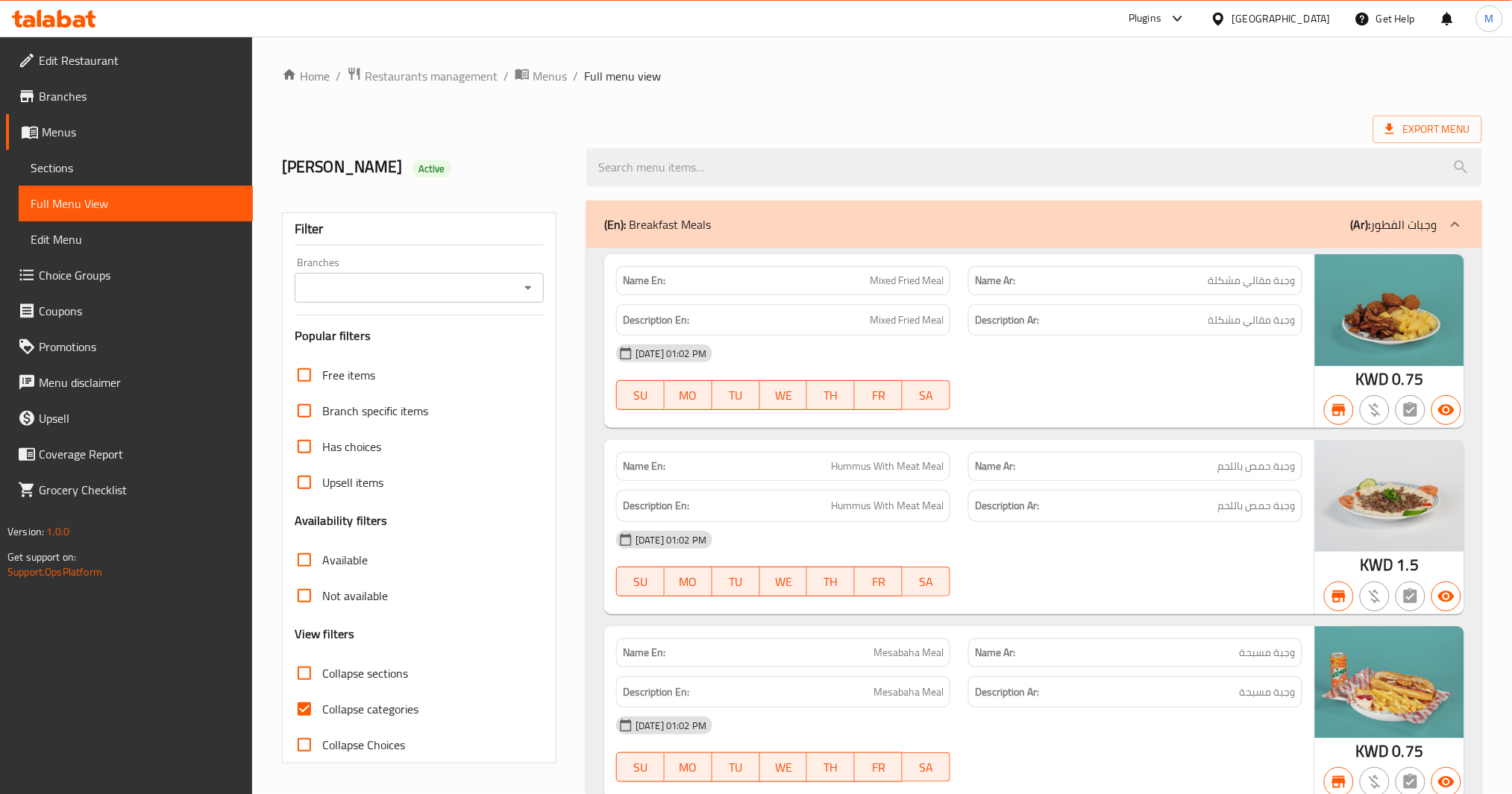
drag, startPoint x: 631, startPoint y: 123, endPoint x: 515, endPoint y: 305, distance: 215.8
click at [631, 122] on div "Export Menu" at bounding box center [882, 129] width 1201 height 27
click at [306, 701] on input "Collapse categories" at bounding box center [304, 709] width 36 height 36
checkbox input "false"
click at [531, 290] on icon "Open" at bounding box center [528, 288] width 18 height 18
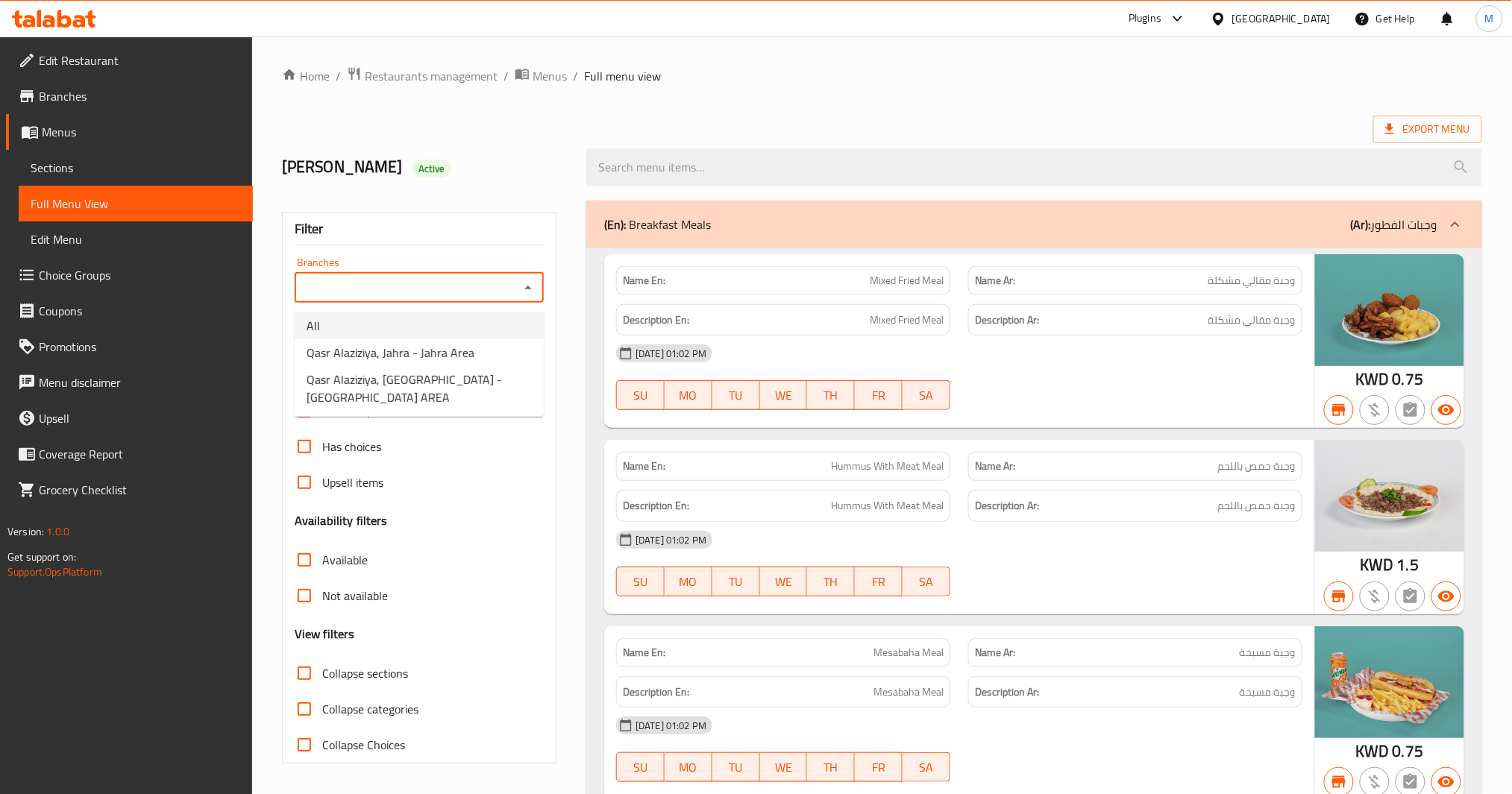
click at [121, 78] on link "Branches" at bounding box center [129, 96] width 247 height 36
